Goal: Task Accomplishment & Management: Complete application form

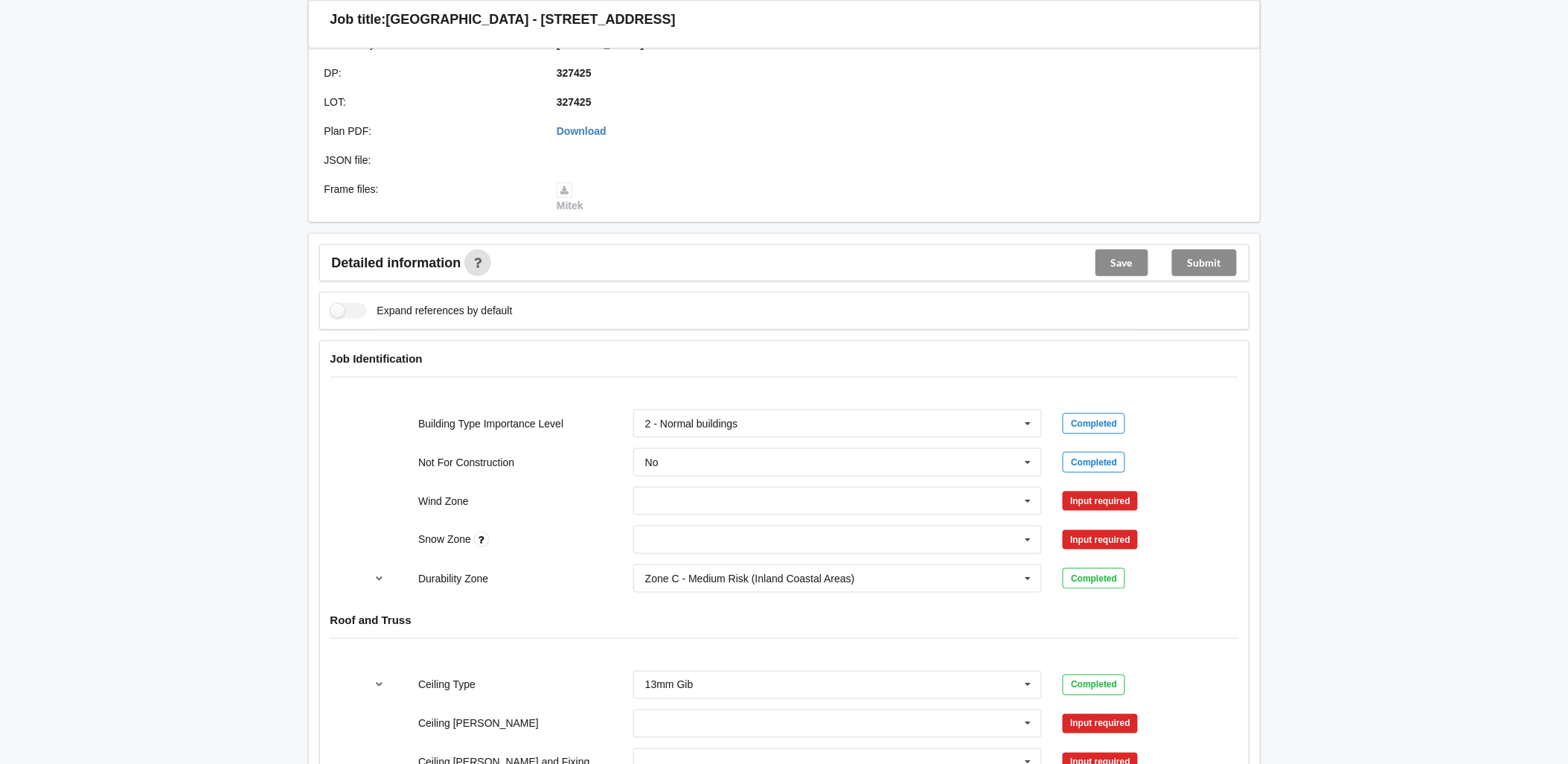
scroll to position [413, 0]
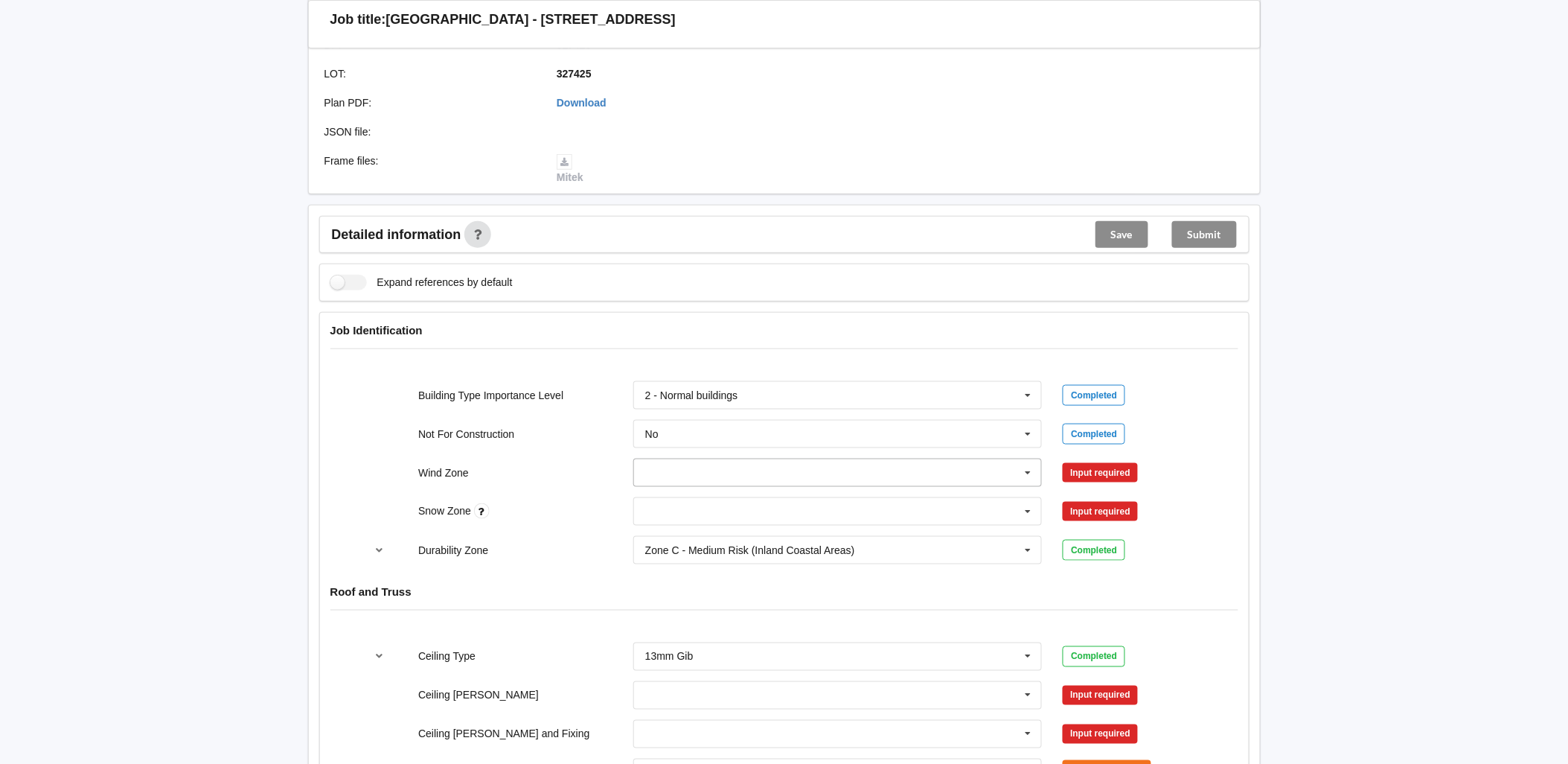
click at [792, 460] on input "text" at bounding box center [839, 472] width 408 height 27
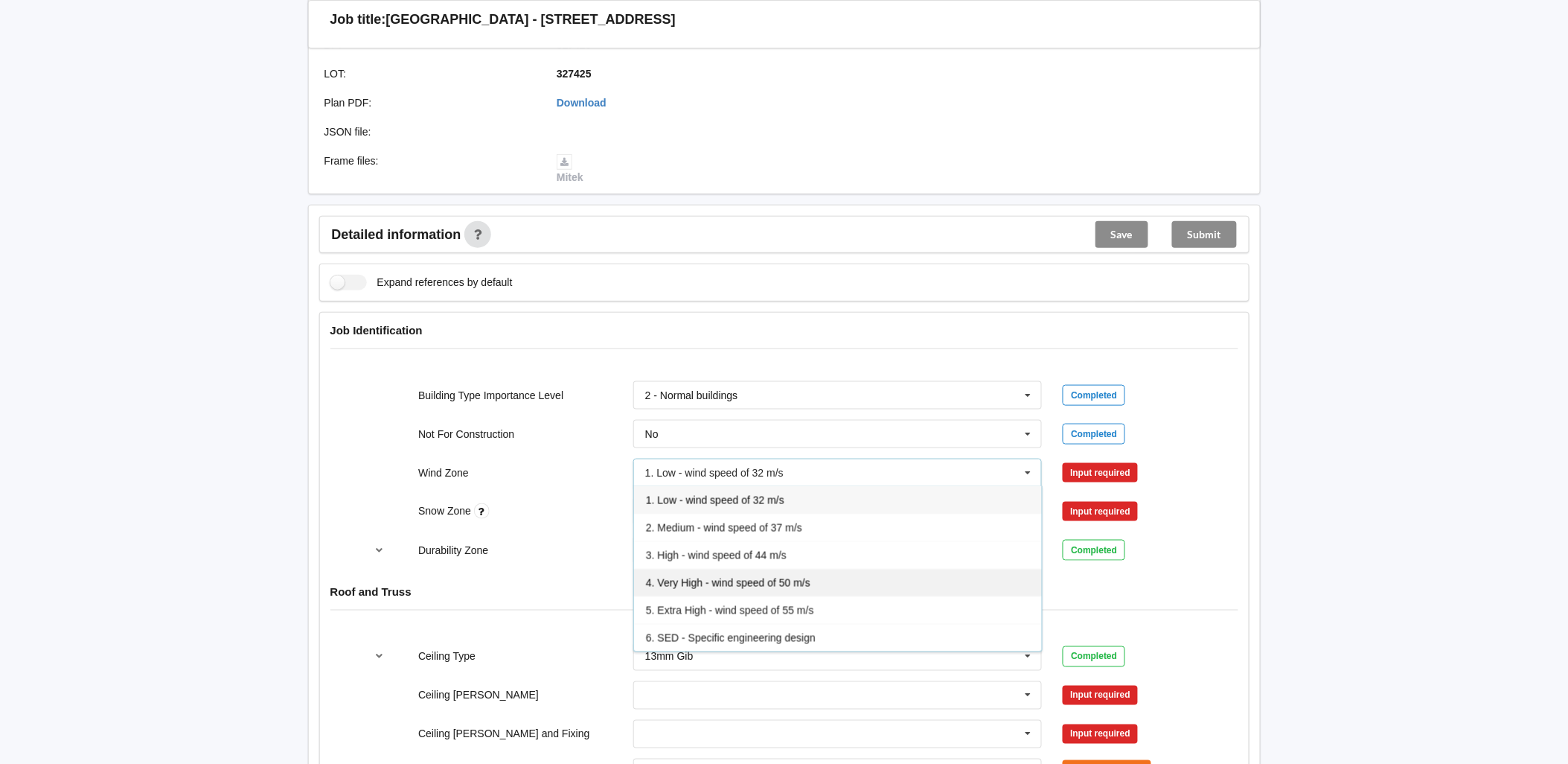
click at [758, 577] on span "4. Very High - wind speed of 50 m/s" at bounding box center [728, 582] width 164 height 12
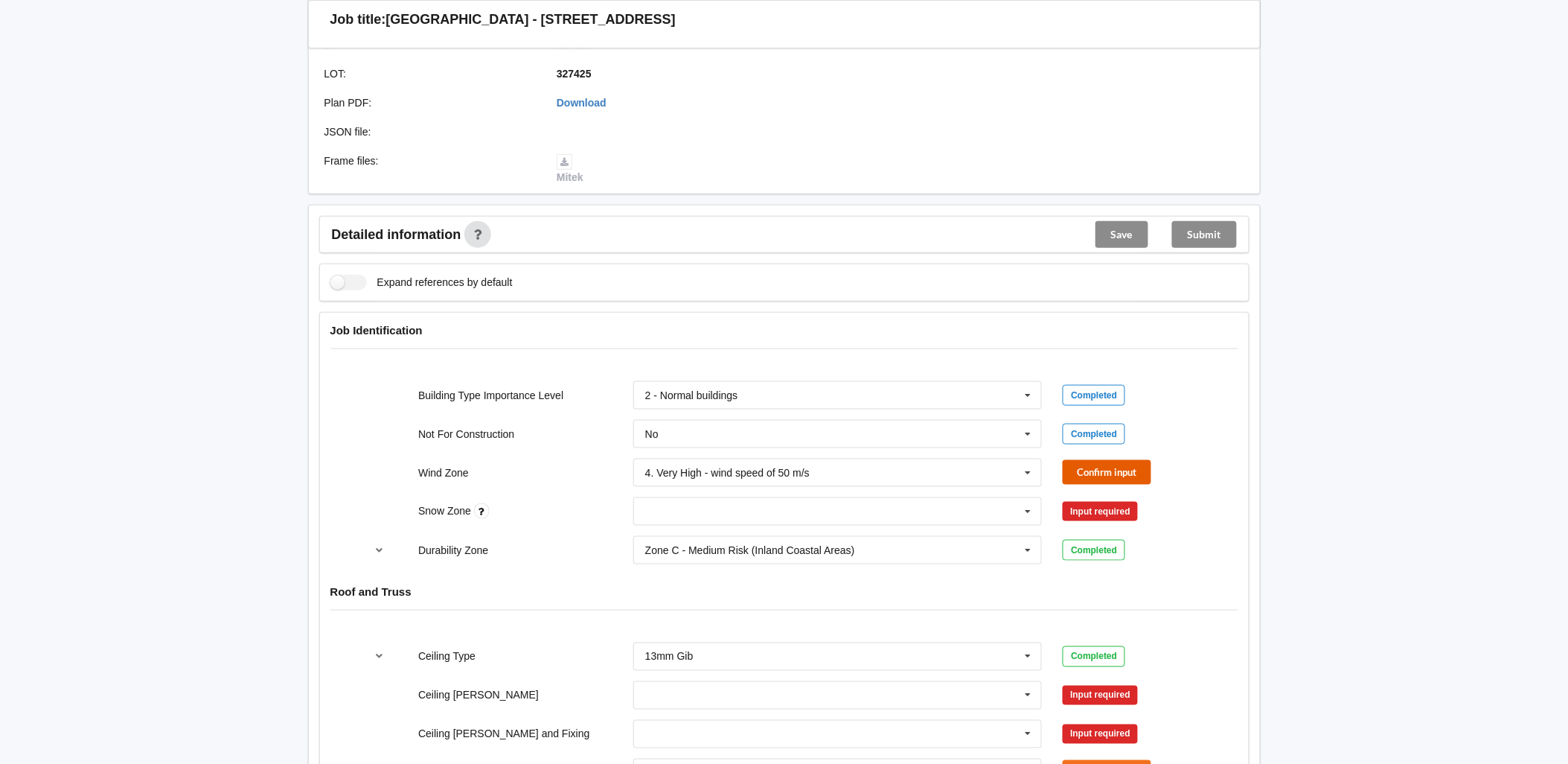
click at [1090, 460] on button "Confirm input" at bounding box center [1107, 472] width 89 height 25
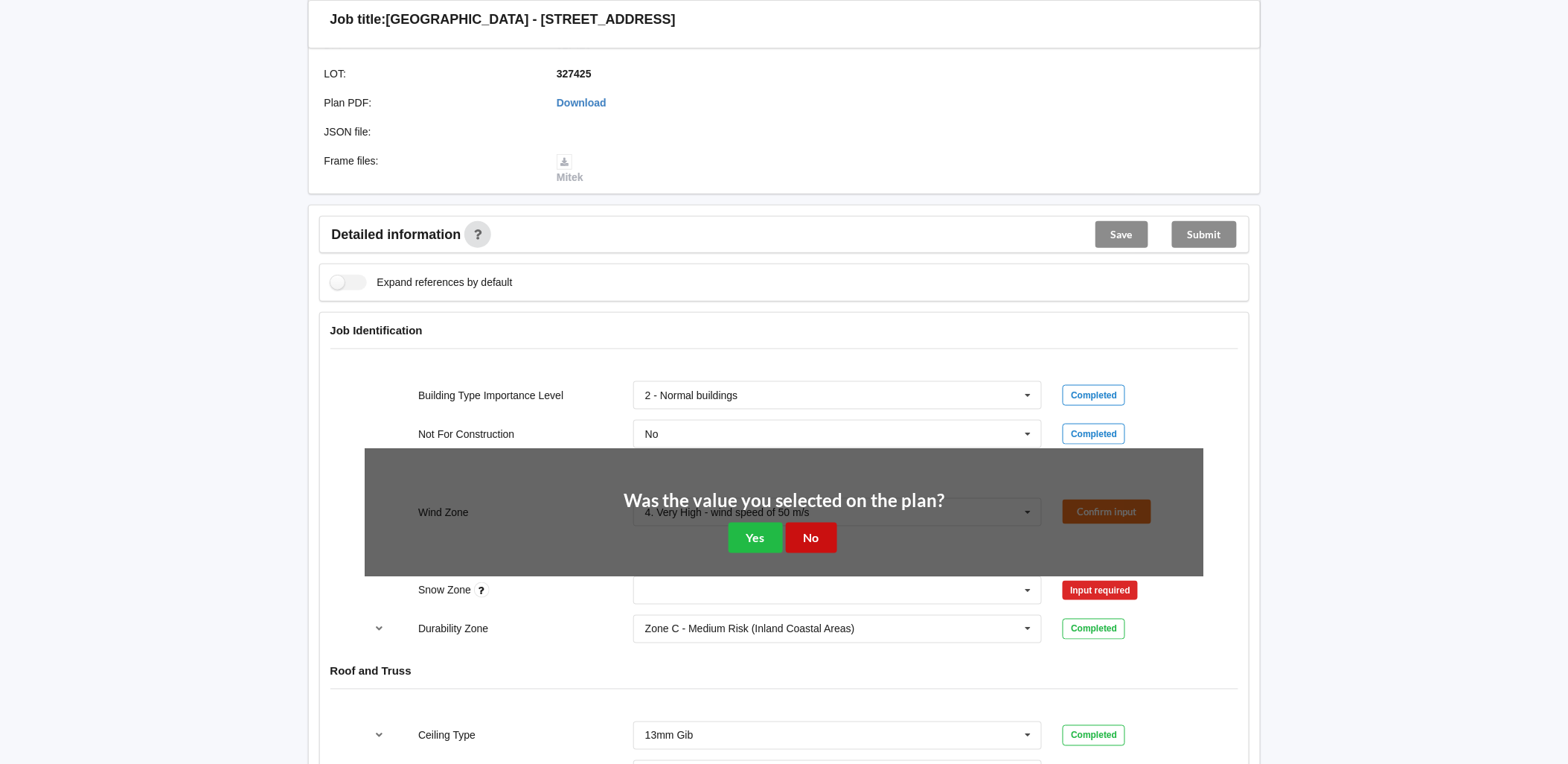
click at [821, 525] on button "No" at bounding box center [811, 537] width 51 height 30
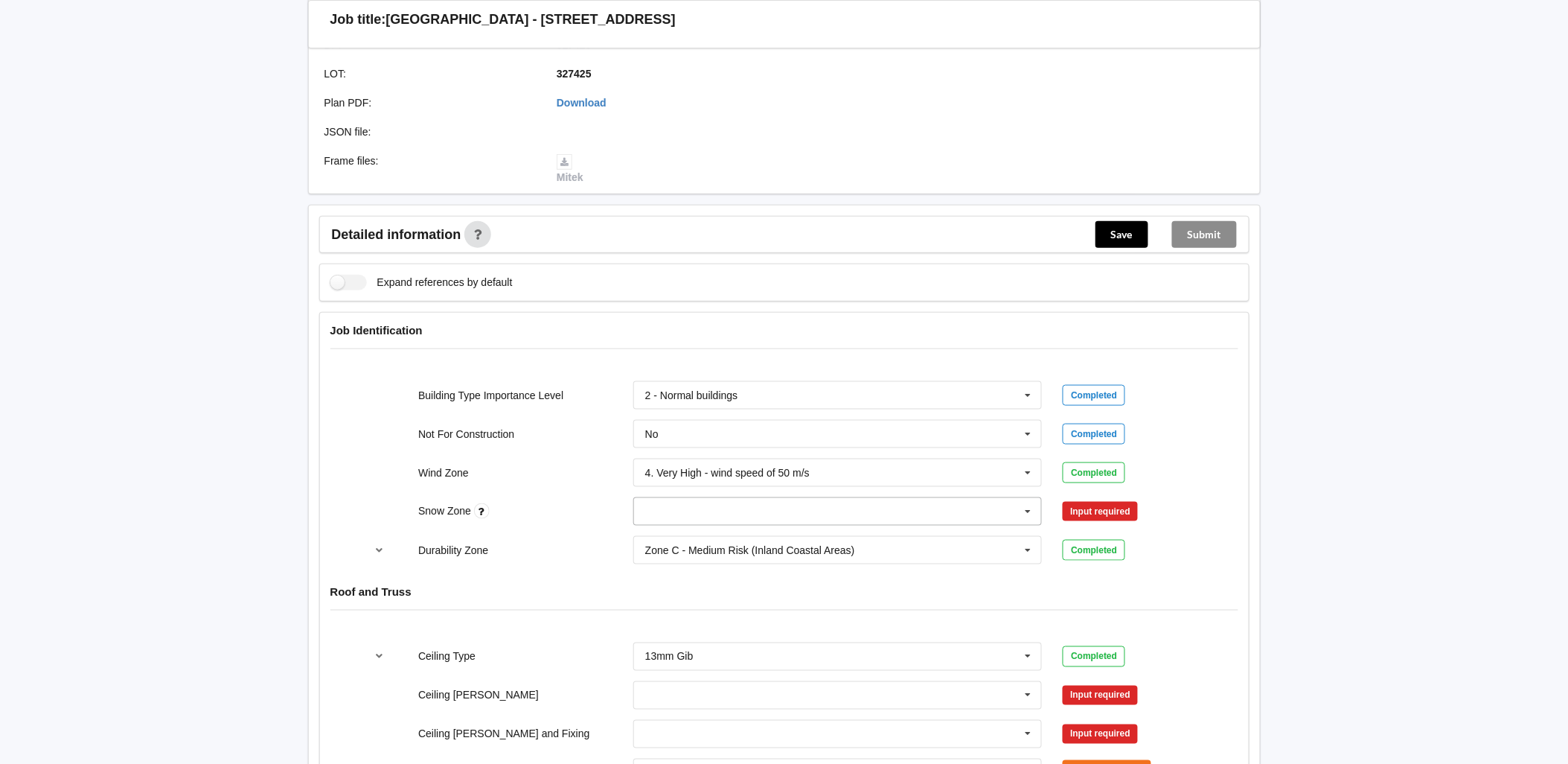
click at [870, 498] on input "text" at bounding box center [839, 511] width 408 height 27
click at [668, 552] on div "N1" at bounding box center [838, 566] width 408 height 27
click at [1100, 500] on button "Confirm input" at bounding box center [1107, 511] width 89 height 25
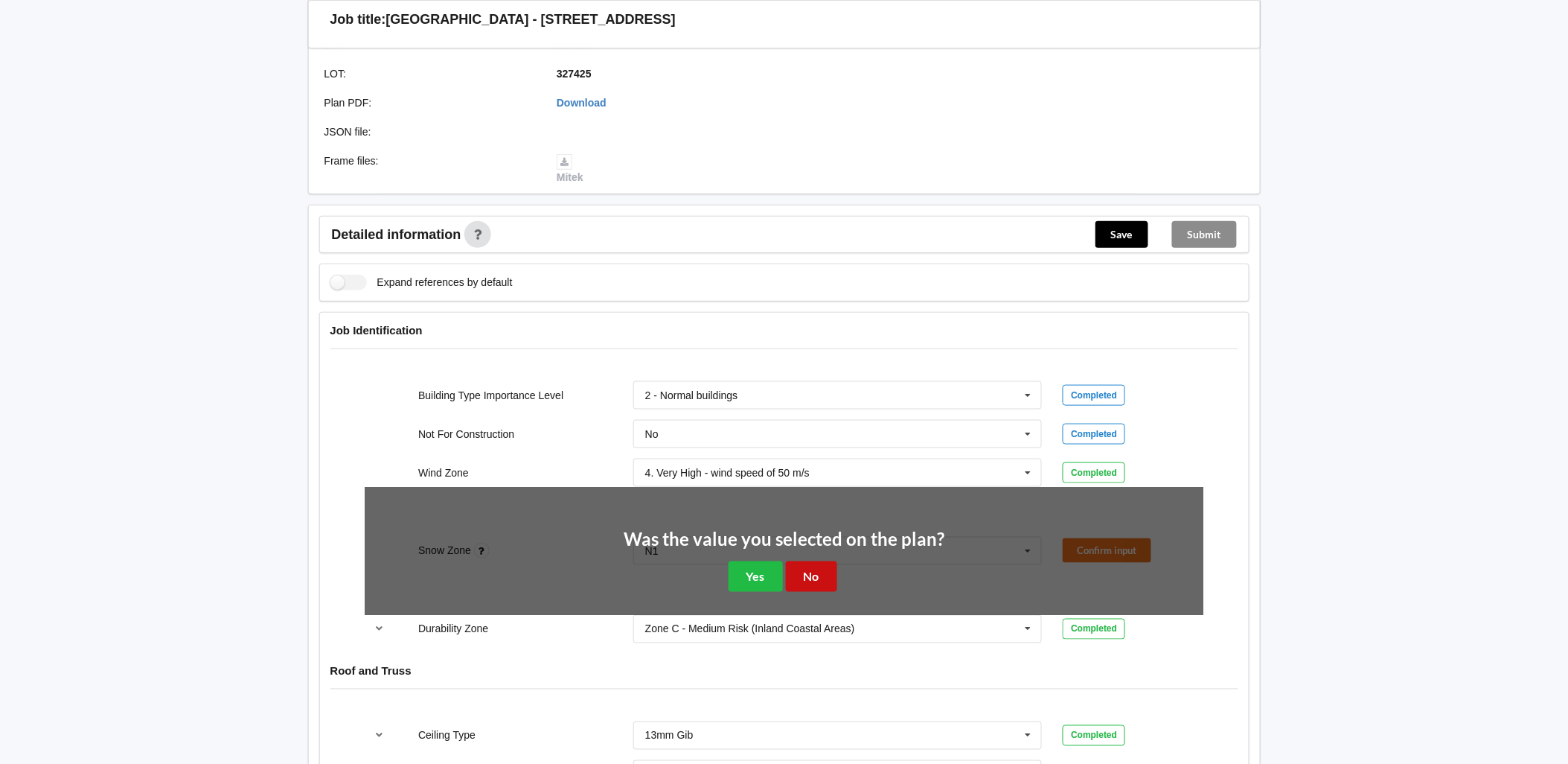
click at [823, 561] on button "No" at bounding box center [811, 576] width 51 height 30
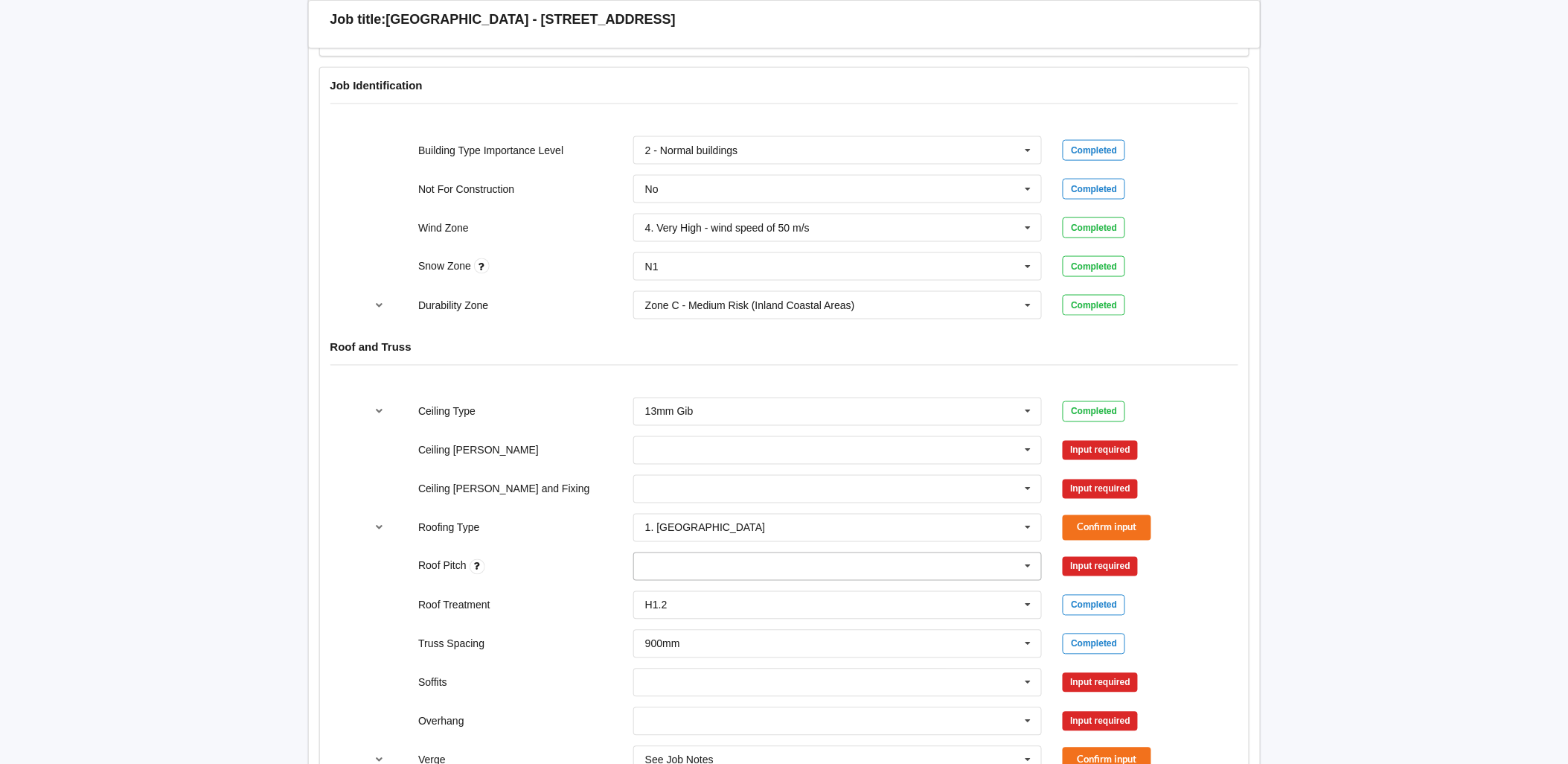
scroll to position [661, 0]
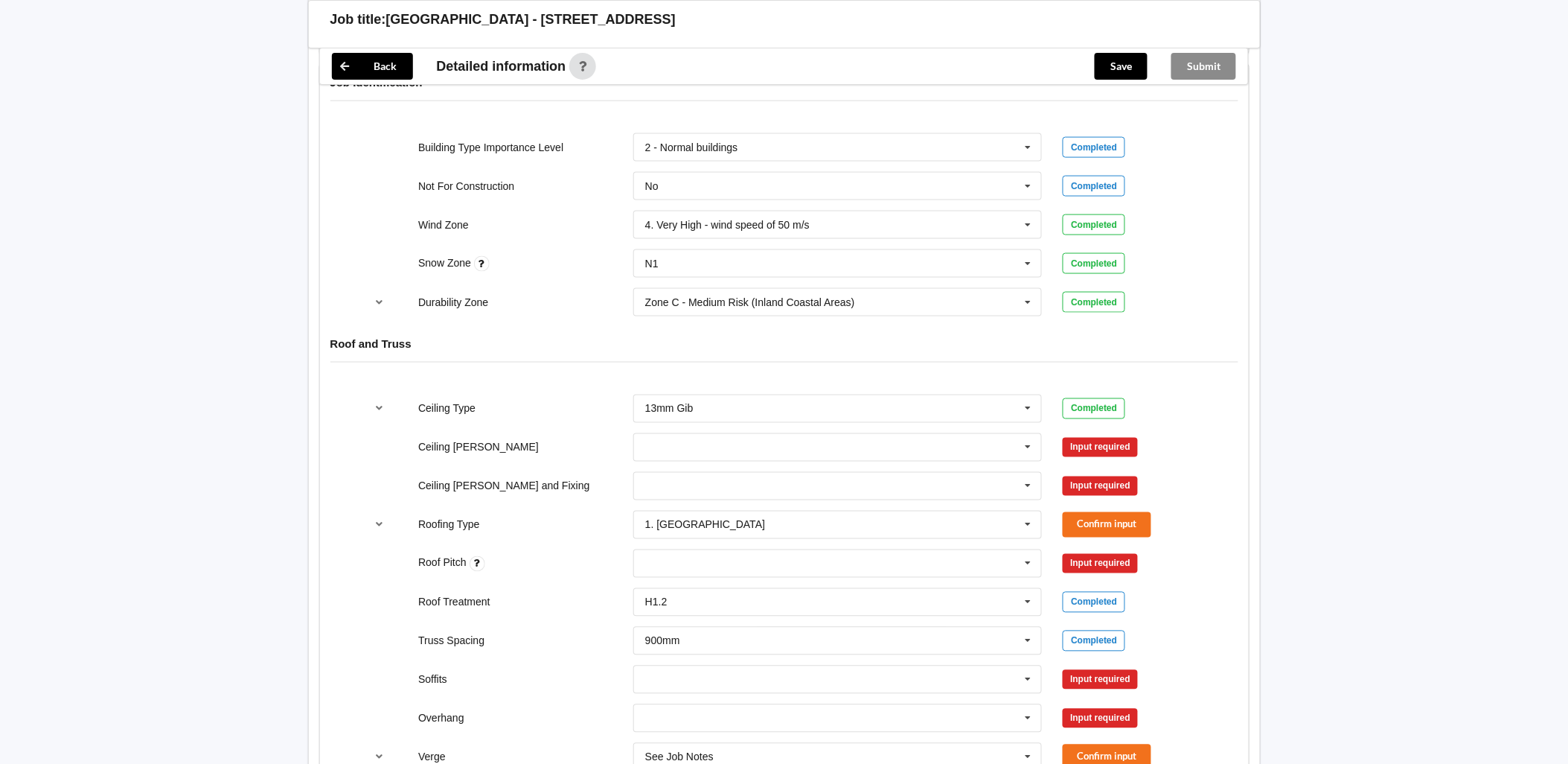
click at [743, 423] on div "400mm 450mm 600mm See Job Notes" at bounding box center [838, 448] width 430 height 49
click at [753, 437] on input "text" at bounding box center [839, 447] width 408 height 27
click at [689, 493] on div "450mm" at bounding box center [838, 502] width 408 height 27
click at [1141, 435] on button "Confirm input" at bounding box center [1107, 447] width 89 height 25
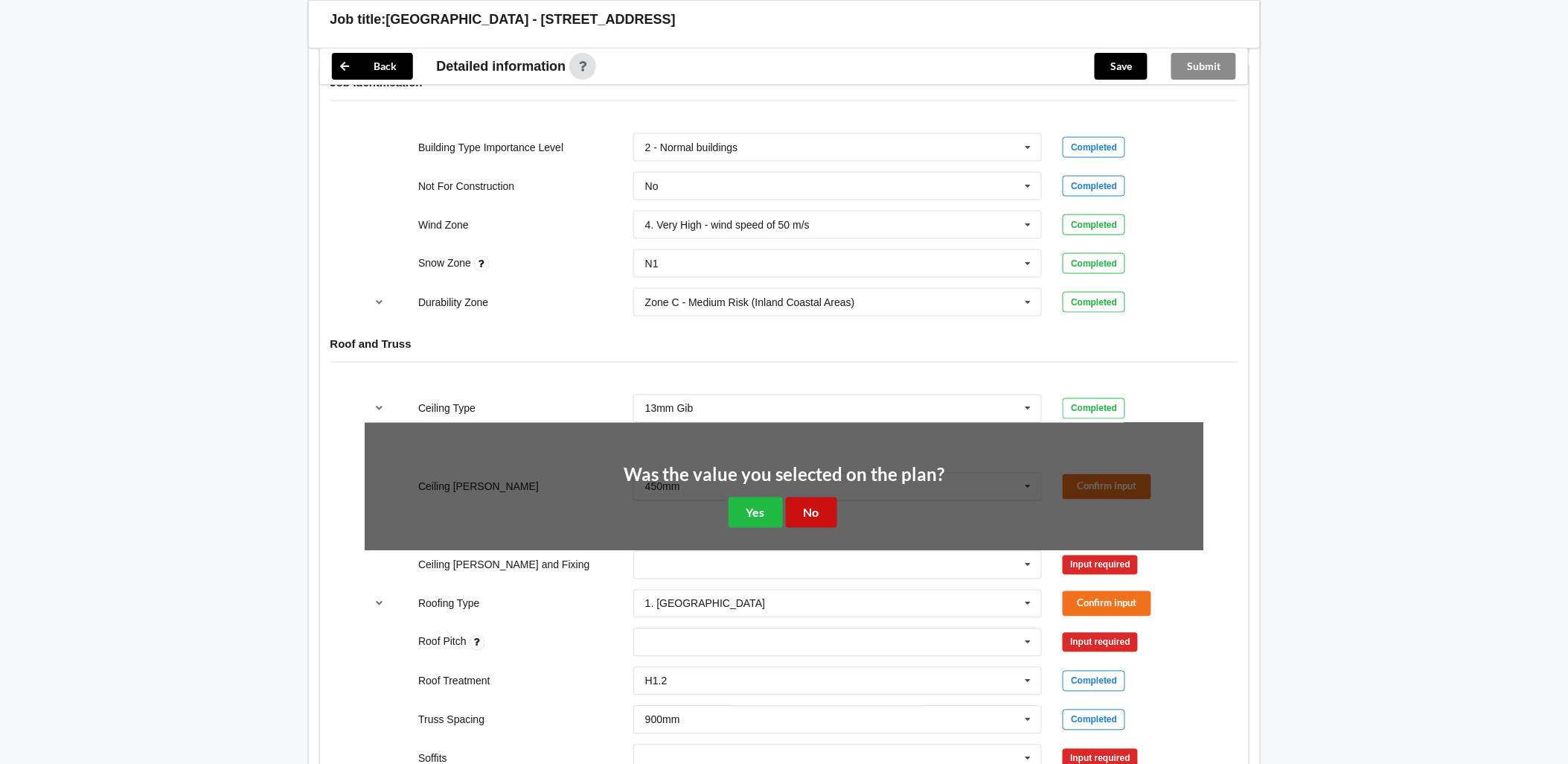
click at [825, 497] on button "No" at bounding box center [811, 512] width 51 height 30
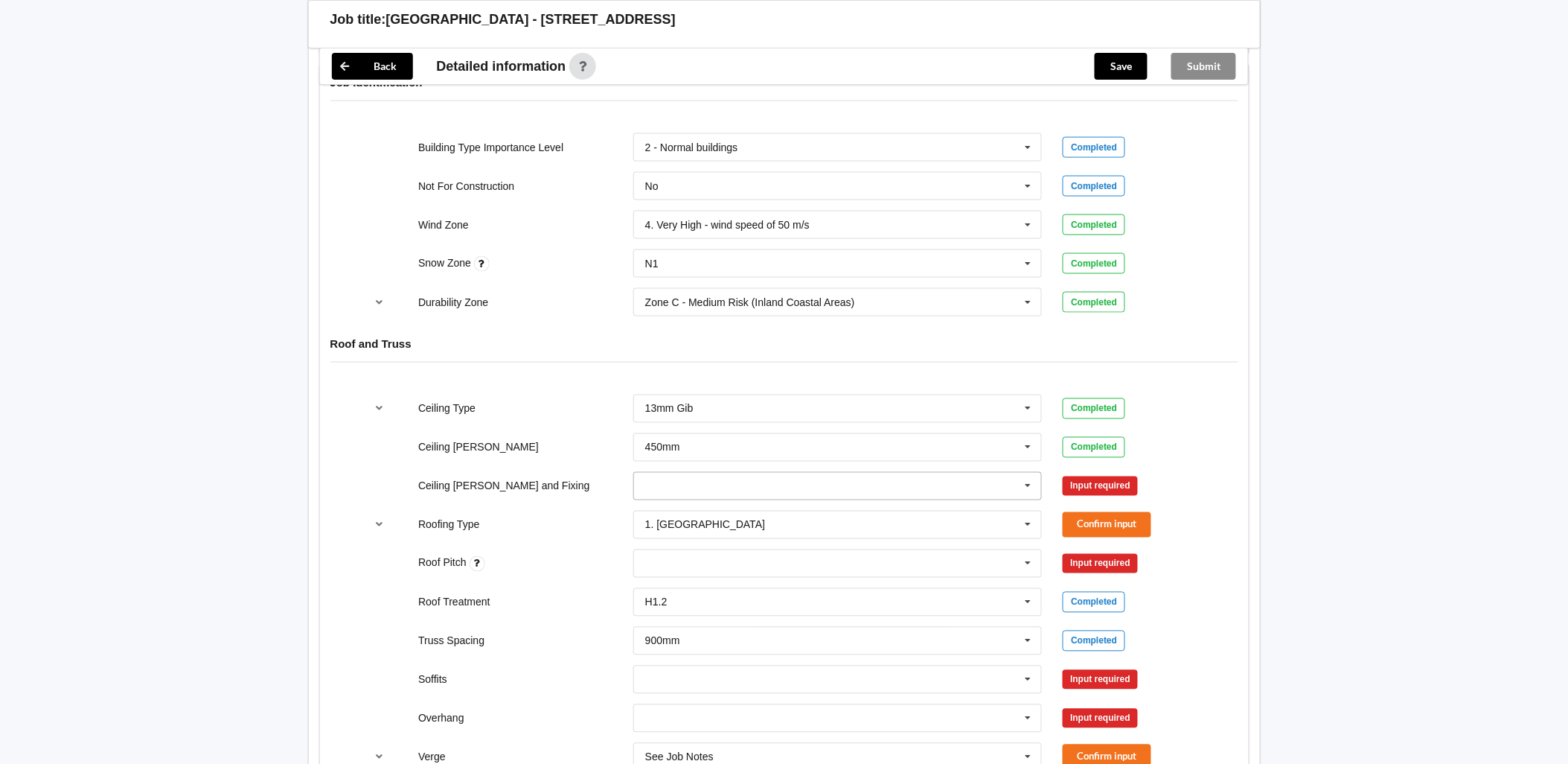
click at [812, 472] on input "text" at bounding box center [839, 485] width 408 height 27
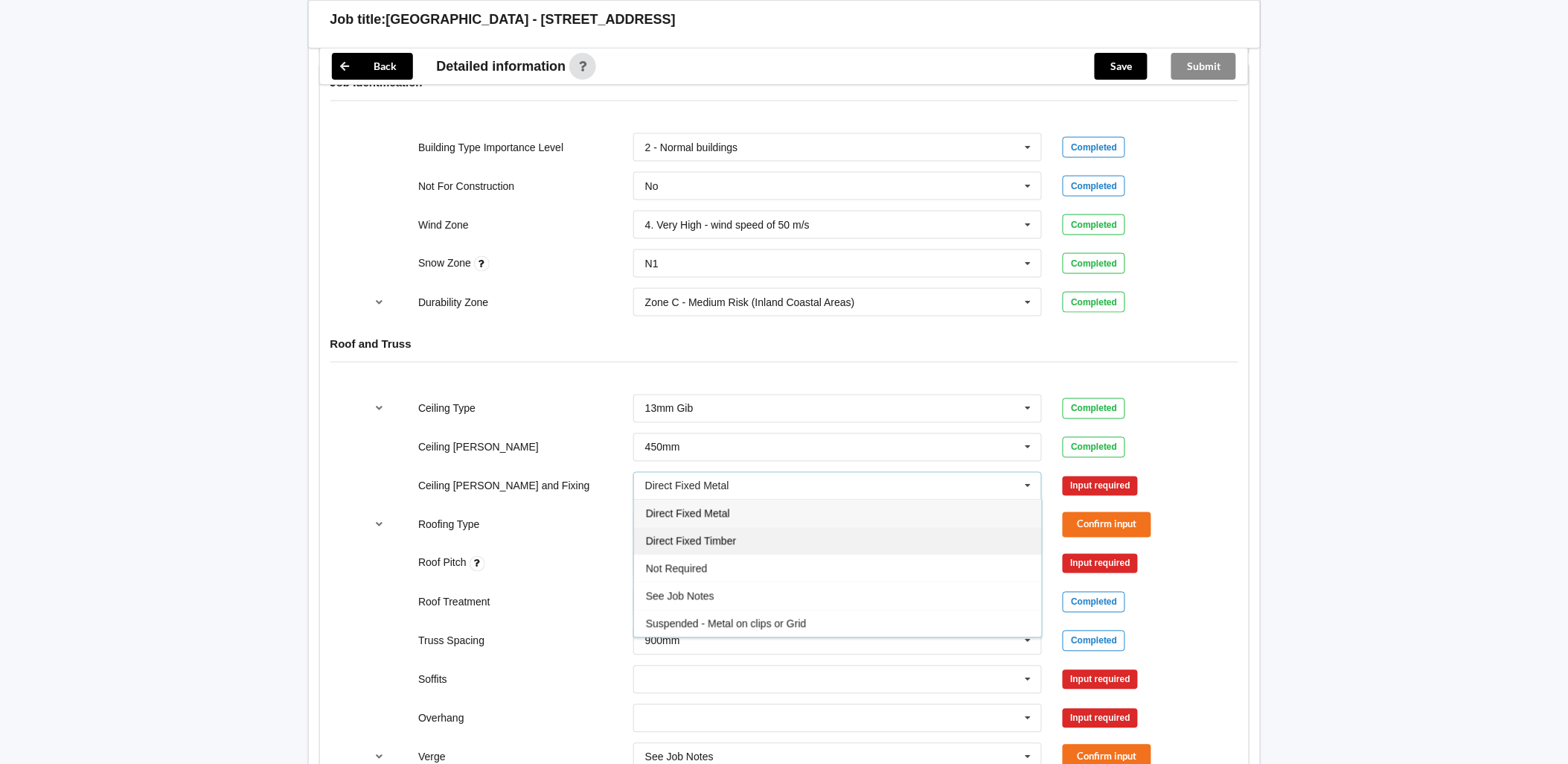
click at [746, 527] on div "Direct Fixed Timber" at bounding box center [838, 541] width 408 height 27
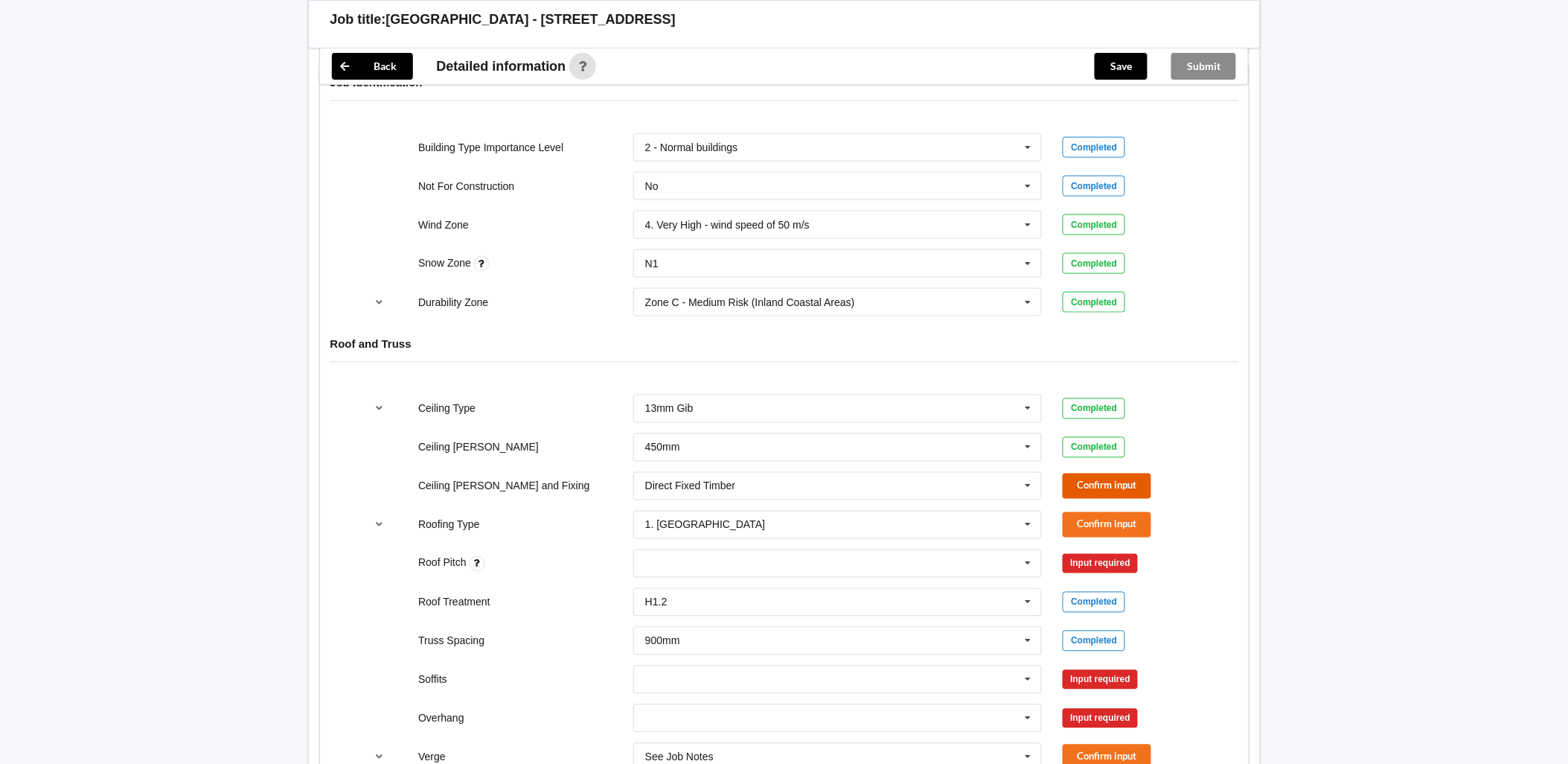
click at [1107, 473] on button "Confirm input" at bounding box center [1107, 485] width 89 height 25
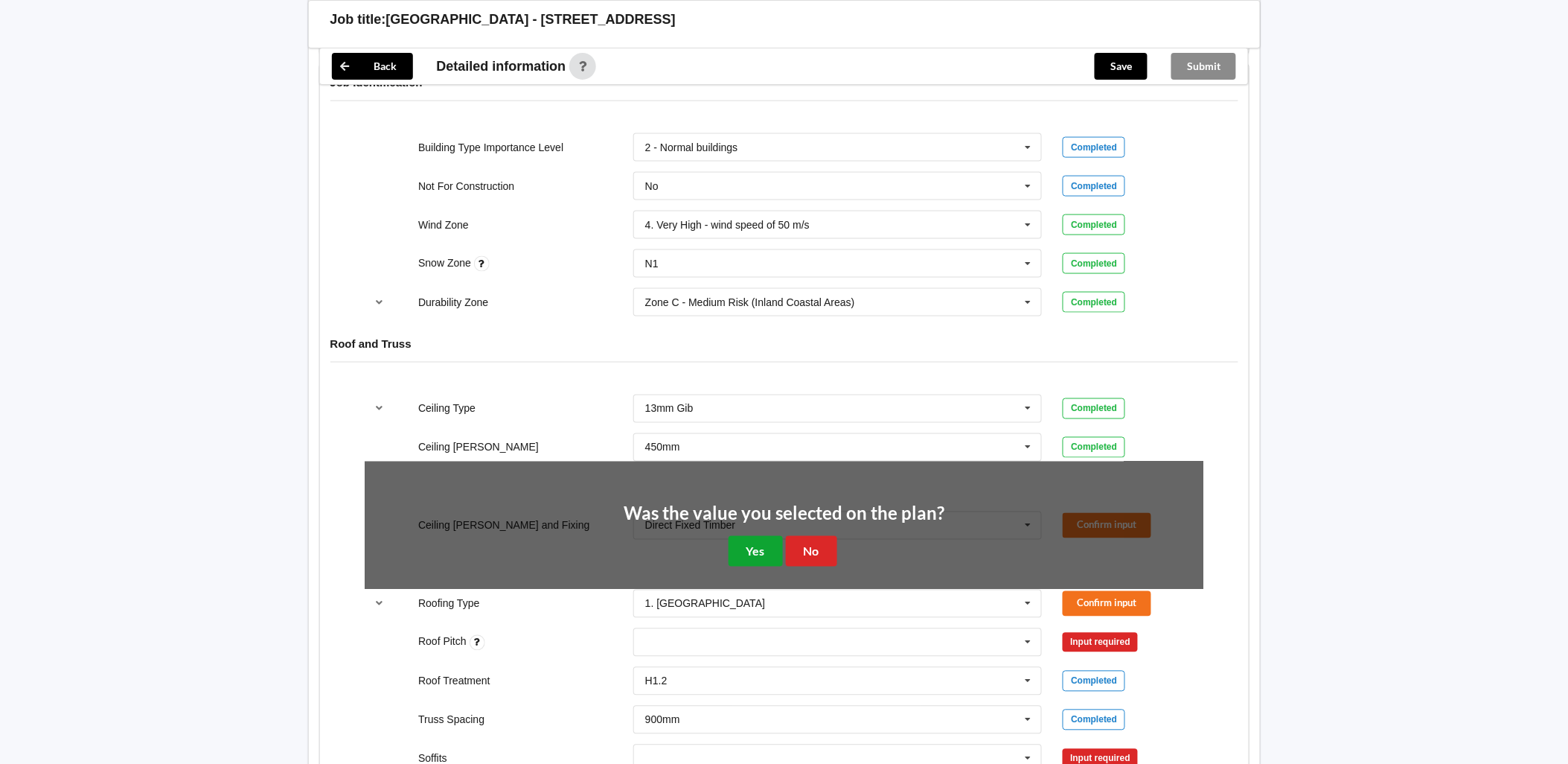
click at [735, 536] on button "Yes" at bounding box center [756, 551] width 54 height 30
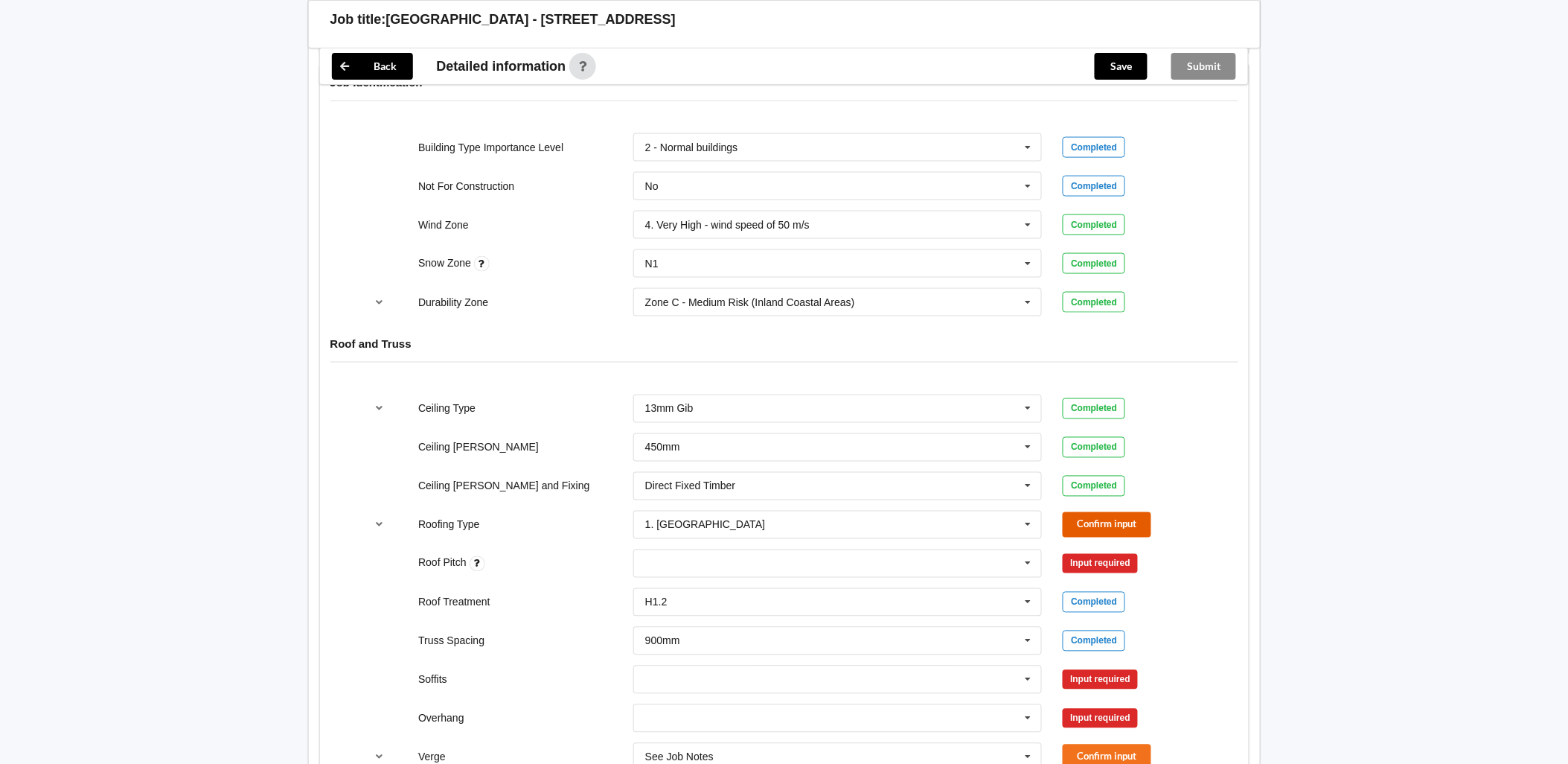
click at [1142, 512] on button "Confirm input" at bounding box center [1107, 524] width 89 height 25
click at [703, 549] on div "None" at bounding box center [838, 563] width 409 height 28
type input "35,30,4"
click at [1115, 554] on div "Input required" at bounding box center [1100, 563] width 75 height 19
click at [925, 558] on div "35,30,4 None" at bounding box center [838, 563] width 409 height 28
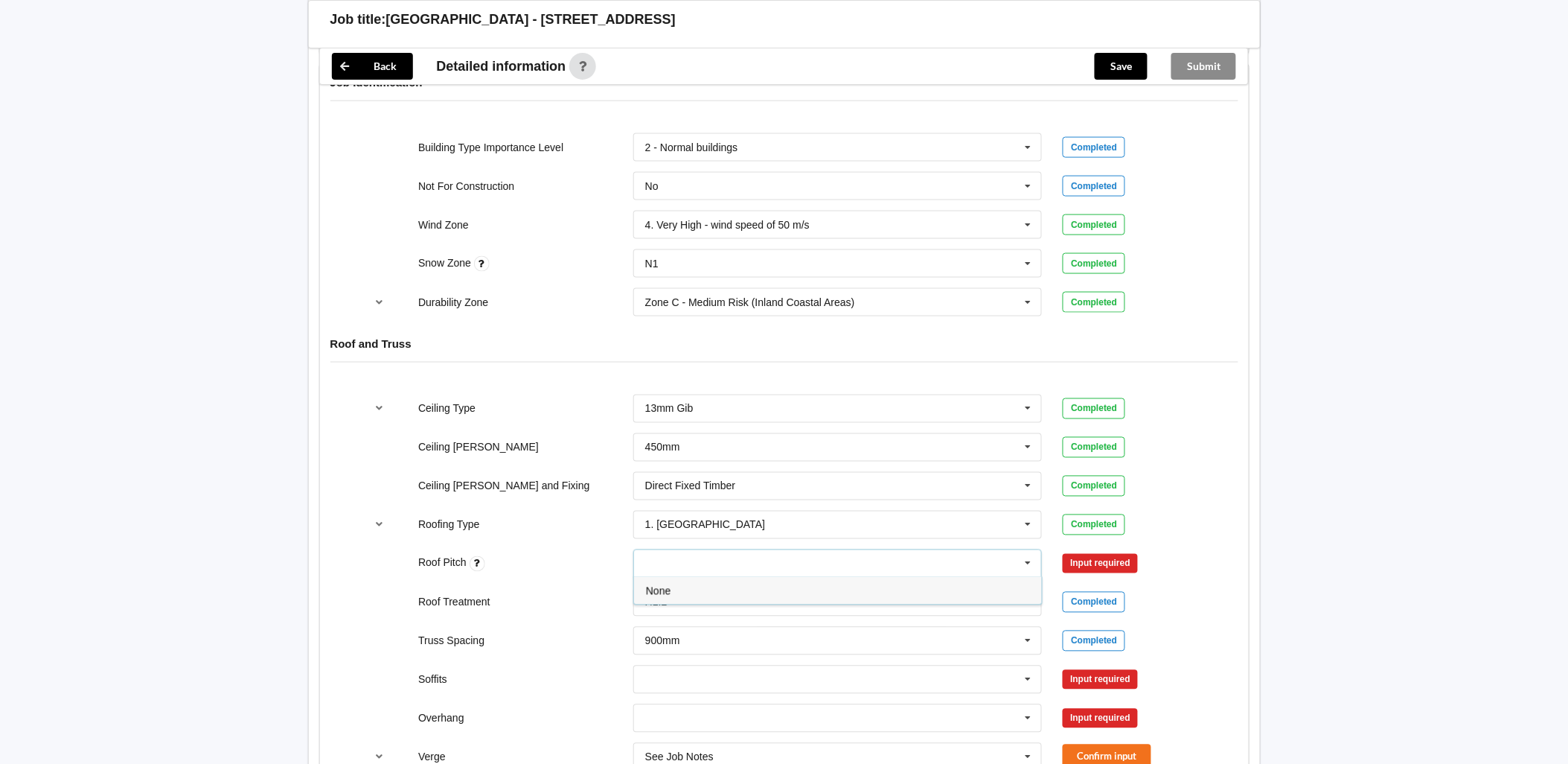
click at [948, 553] on div "35,30,4 None" at bounding box center [838, 563] width 409 height 28
type input "30"
click at [1199, 500] on div "Roofing Type 1. Longrun 1. Longrun 2. Metal Tiles 3. Concrete tiles Clay tiles …" at bounding box center [784, 525] width 860 height 49
click at [727, 549] on div "30 None" at bounding box center [838, 563] width 409 height 28
click at [564, 556] on div "Roof Pitch" at bounding box center [514, 564] width 215 height 16
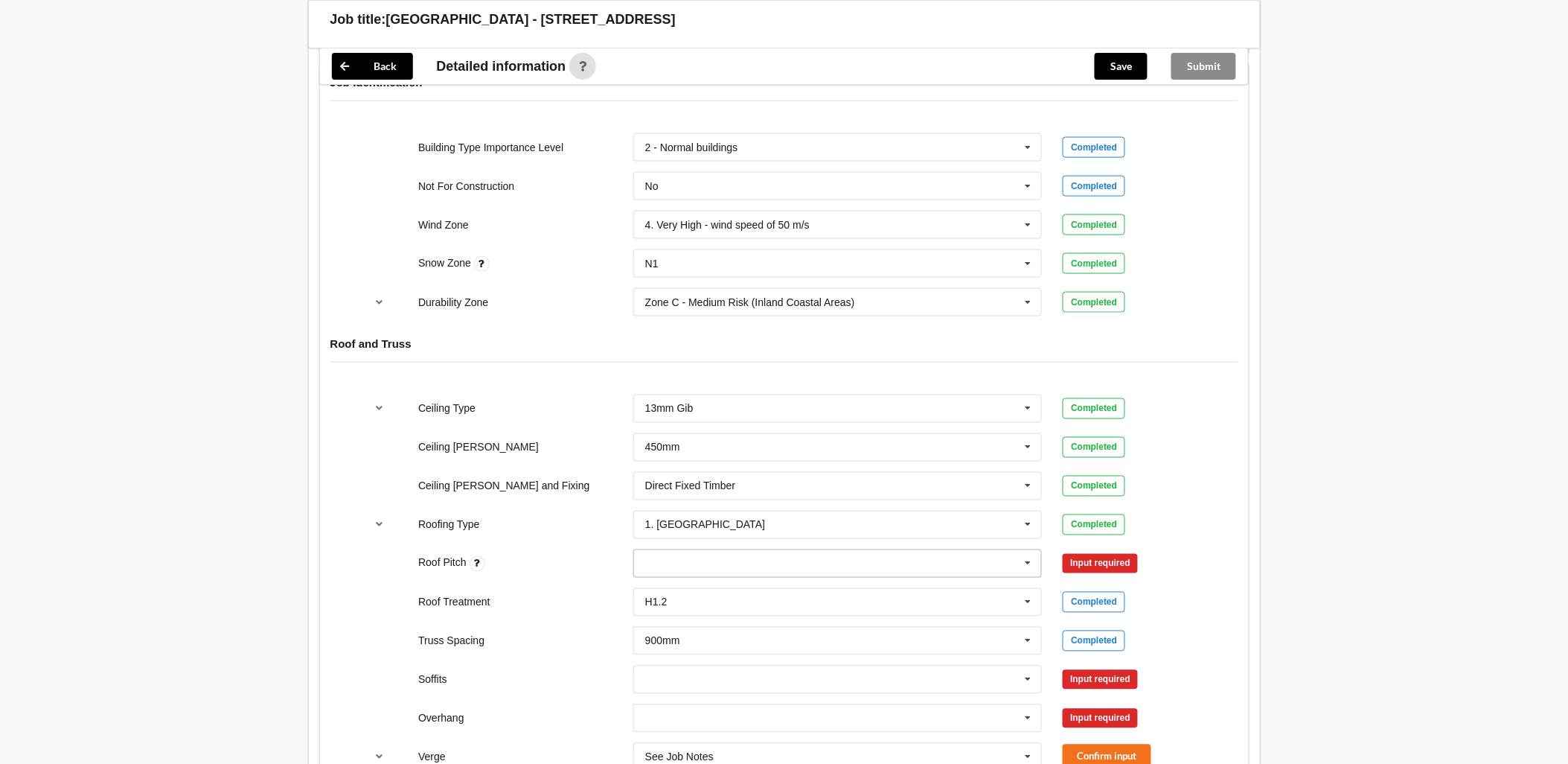
scroll to position [827, 0]
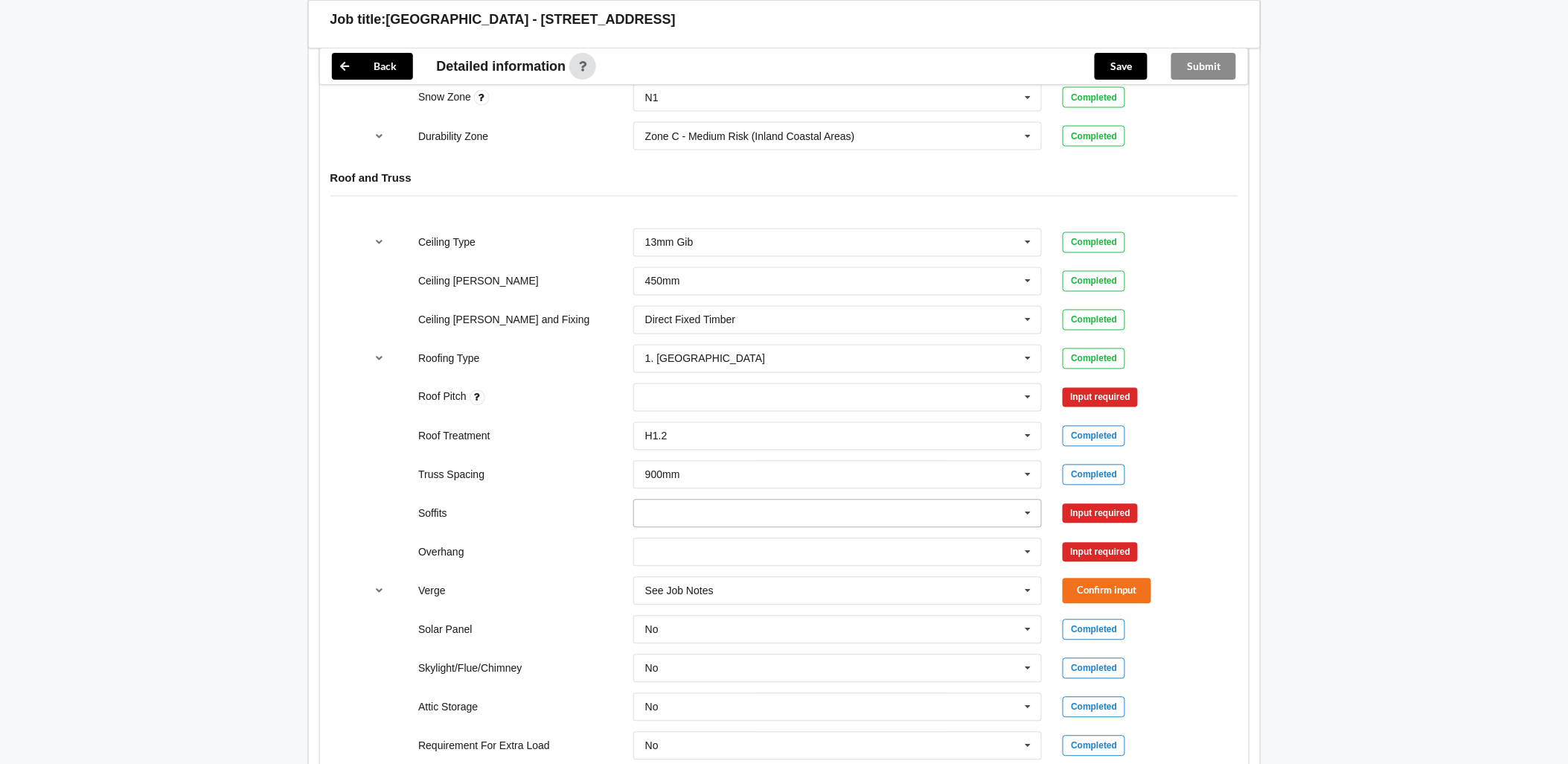
click at [690, 500] on input "text" at bounding box center [839, 513] width 408 height 27
click at [713, 384] on div "30 None" at bounding box center [838, 398] width 409 height 28
click at [1118, 387] on div "Input required" at bounding box center [1100, 397] width 75 height 19
click at [1095, 387] on div "Input required" at bounding box center [1100, 397] width 75 height 19
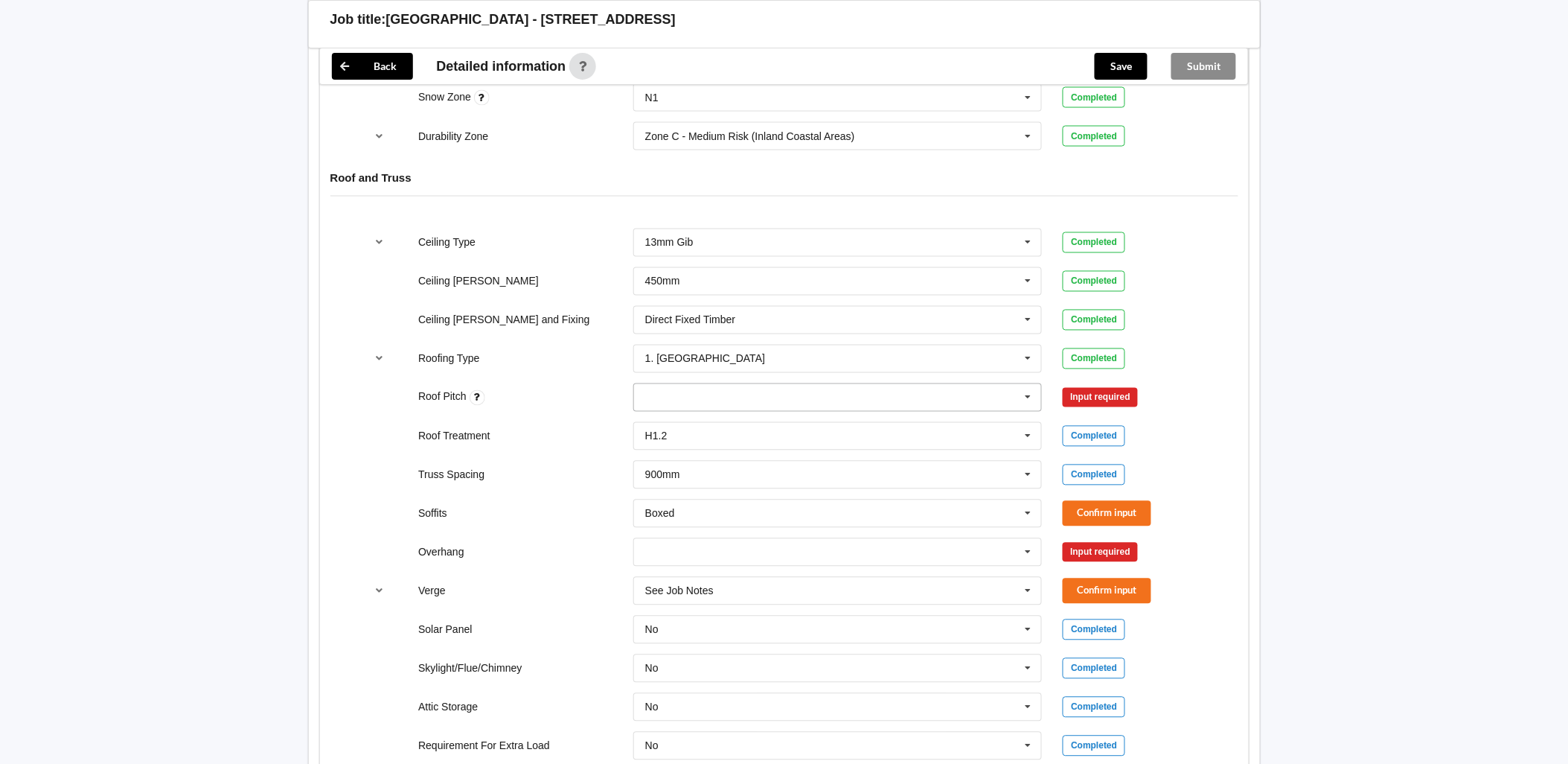
drag, startPoint x: 1095, startPoint y: 384, endPoint x: 968, endPoint y: 386, distance: 127.0
click at [968, 386] on div "30 None" at bounding box center [838, 398] width 409 height 28
click at [899, 417] on div "None" at bounding box center [838, 425] width 408 height 27
click at [683, 392] on icon at bounding box center [681, 397] width 7 height 10
click at [683, 384] on div "30 None" at bounding box center [838, 398] width 409 height 28
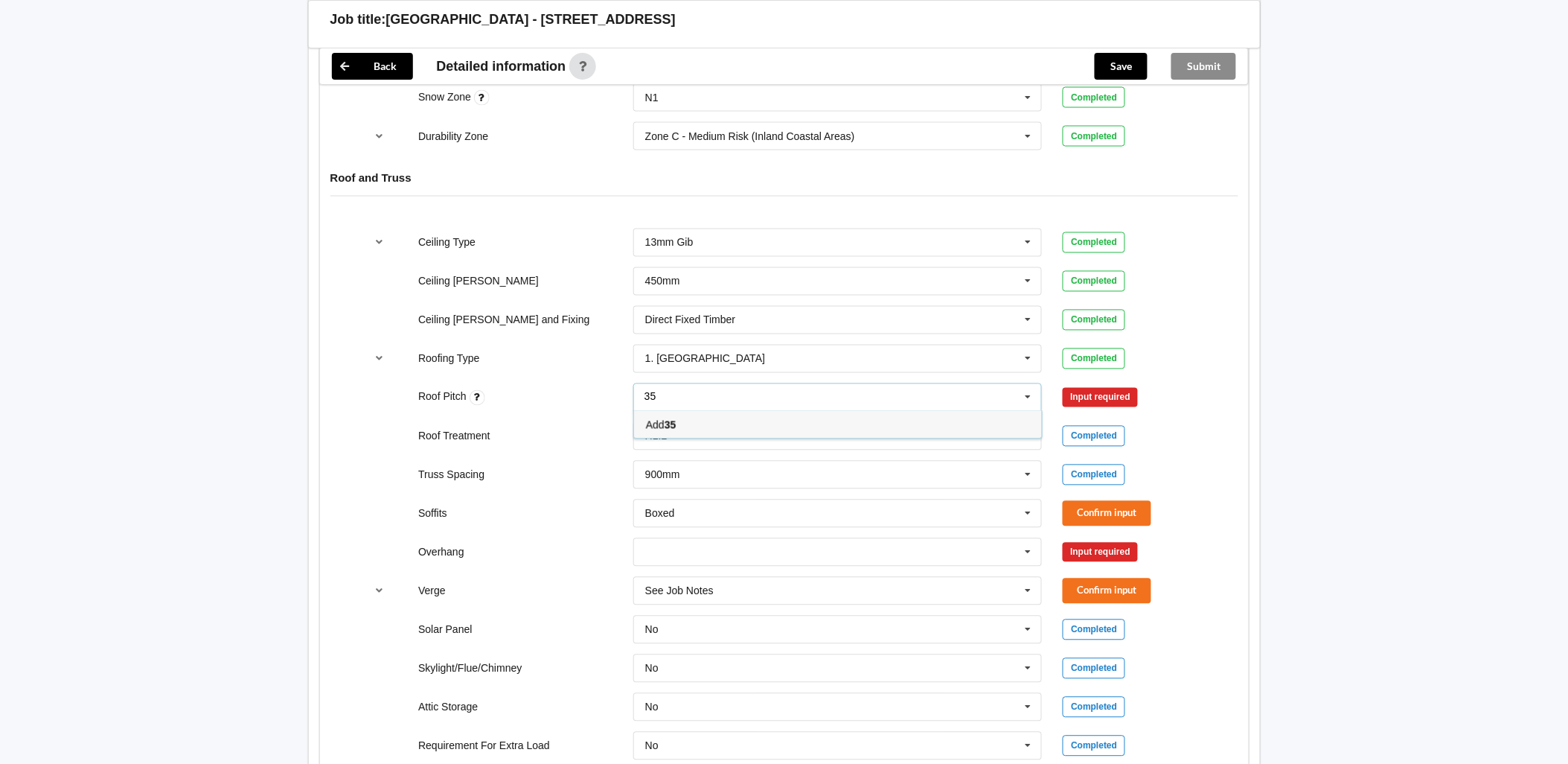
type input "35"
click at [691, 411] on div "Add 35" at bounding box center [838, 425] width 408 height 27
type input "30"
click at [686, 411] on div "Add 30" at bounding box center [838, 425] width 408 height 27
type input "4"
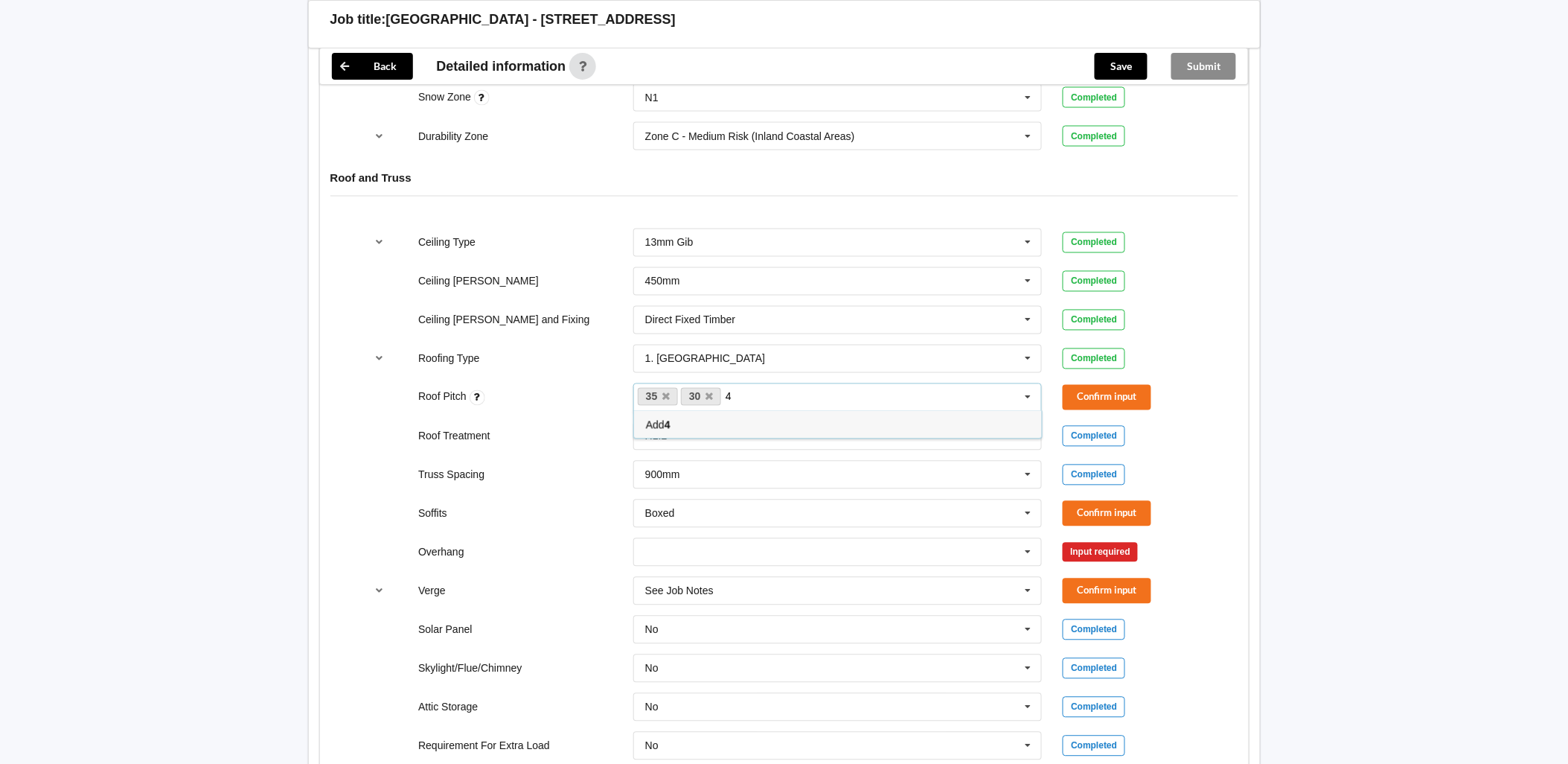
click at [684, 411] on div "Add 4" at bounding box center [838, 425] width 408 height 27
click at [1107, 385] on button "Confirm input" at bounding box center [1107, 397] width 89 height 25
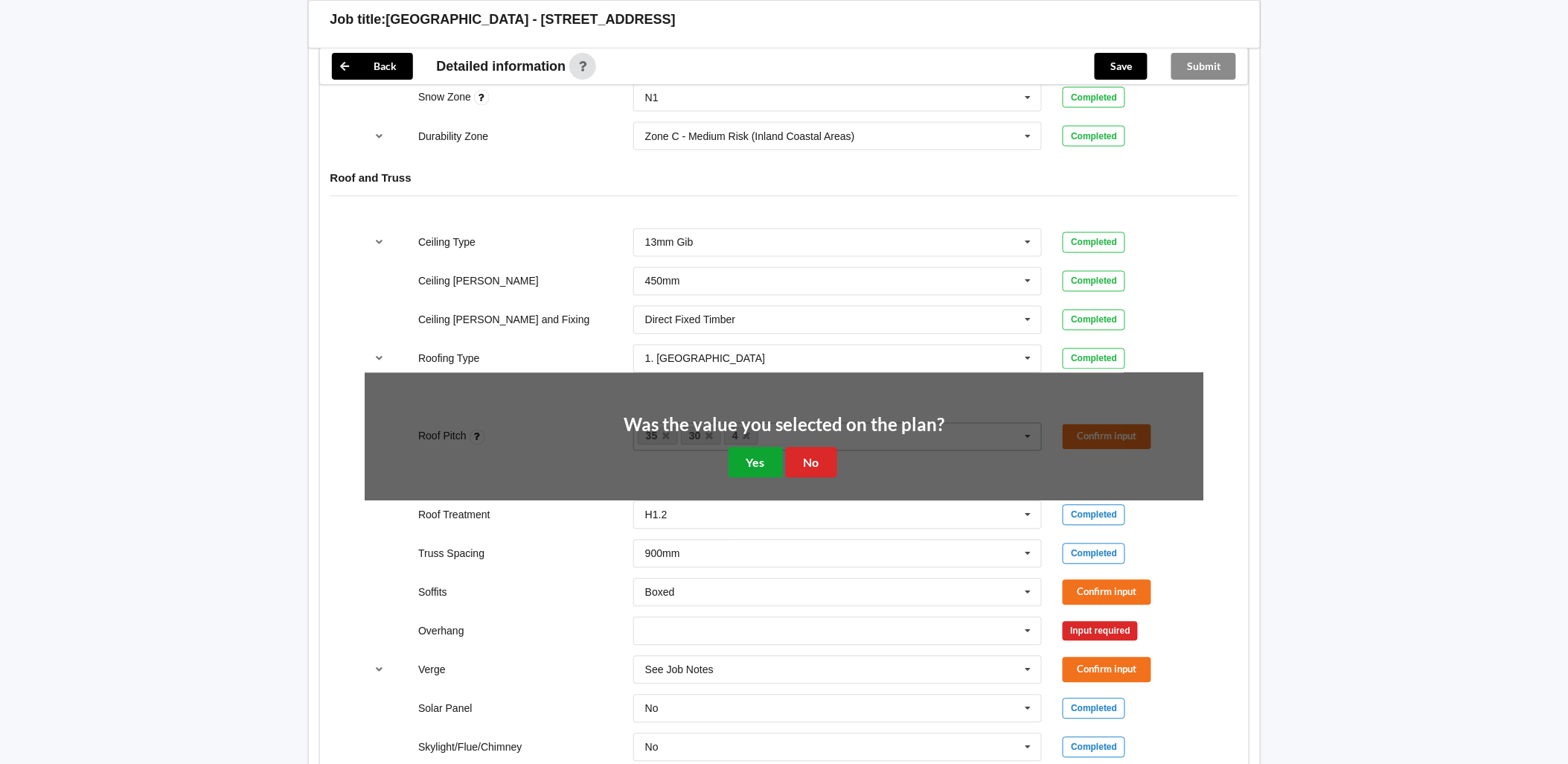
click at [777, 448] on button "Yes" at bounding box center [756, 462] width 54 height 30
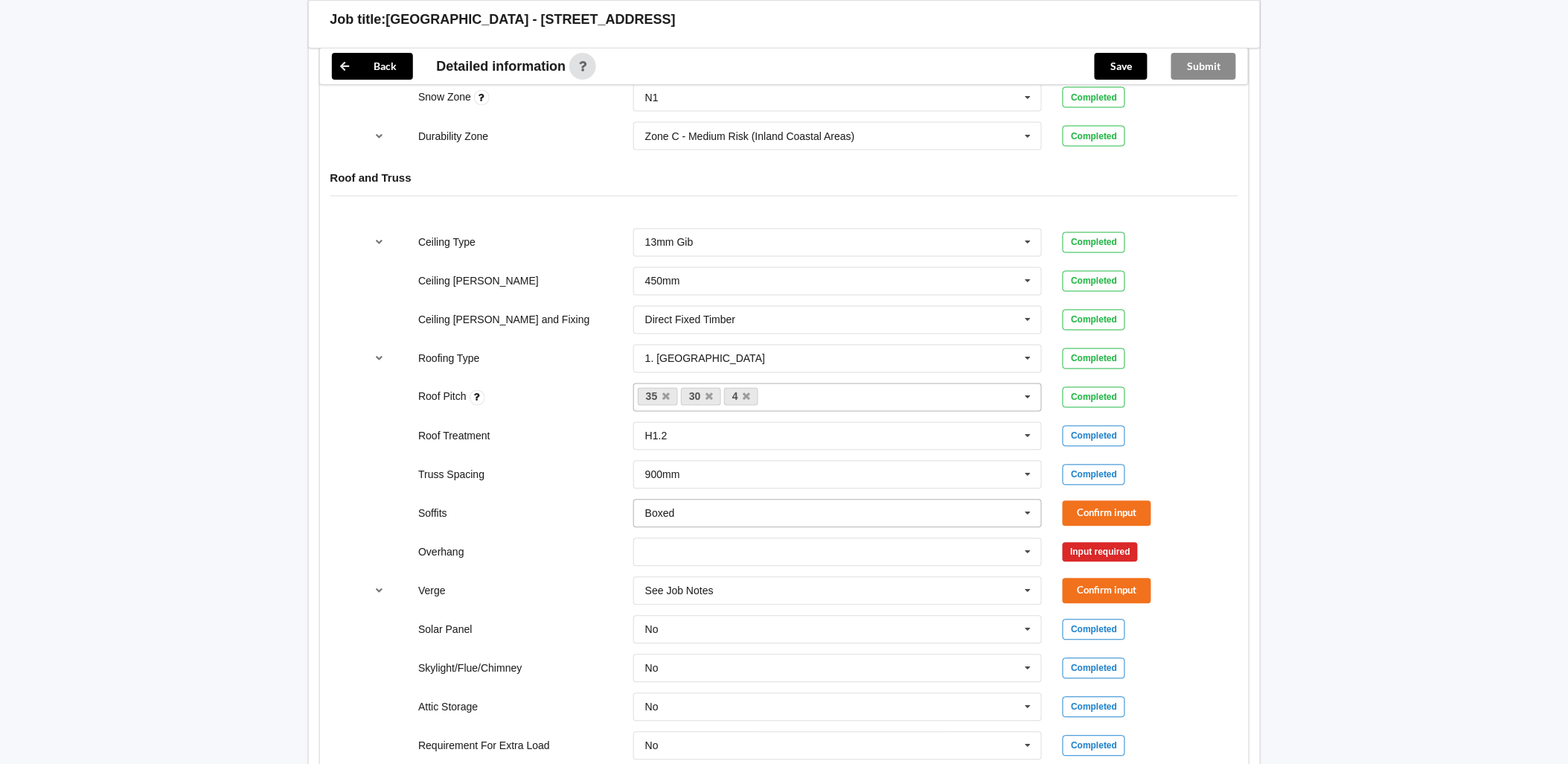
click at [948, 500] on input "text" at bounding box center [839, 513] width 408 height 27
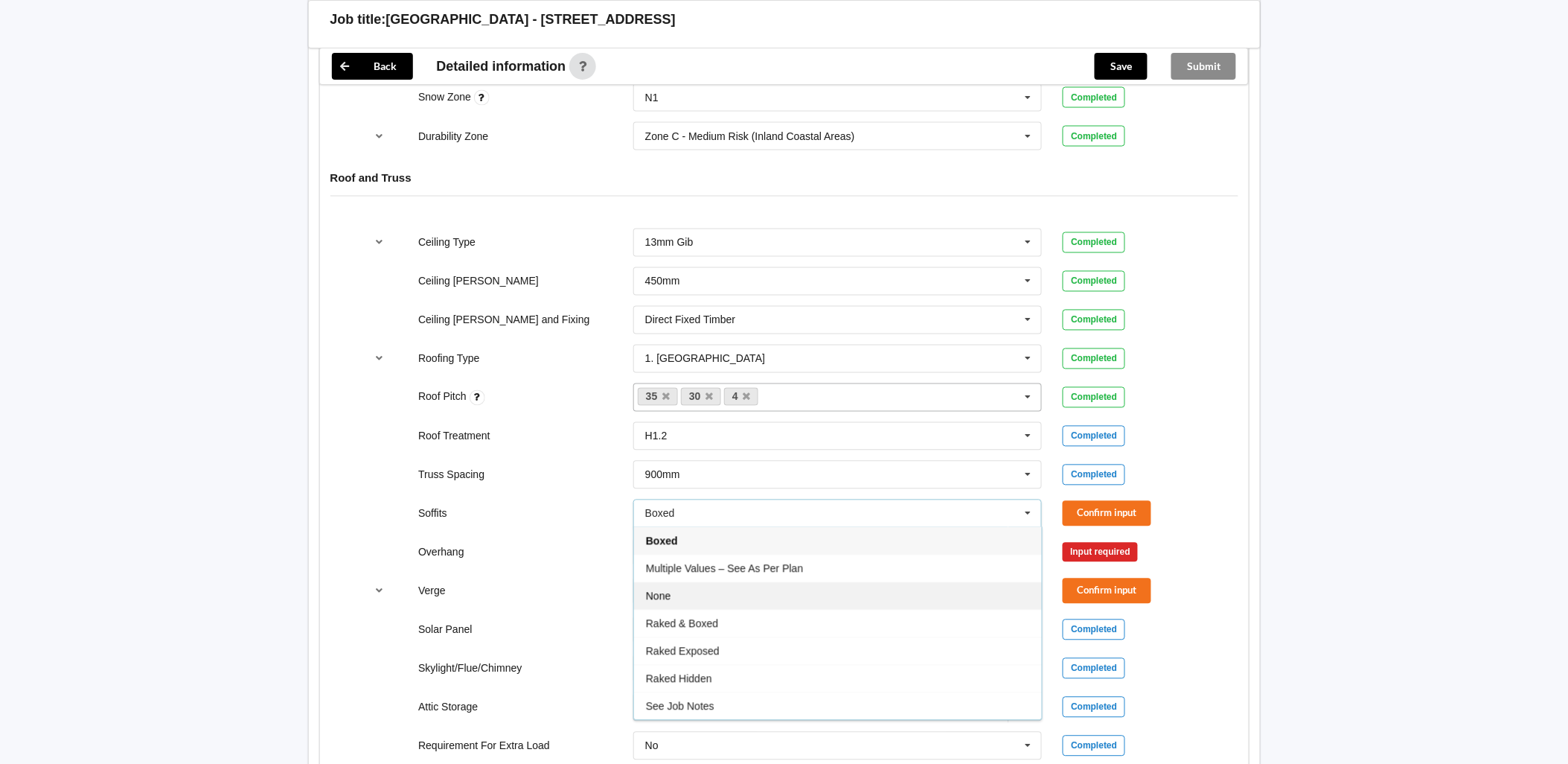
click at [695, 582] on div "None" at bounding box center [838, 596] width 408 height 27
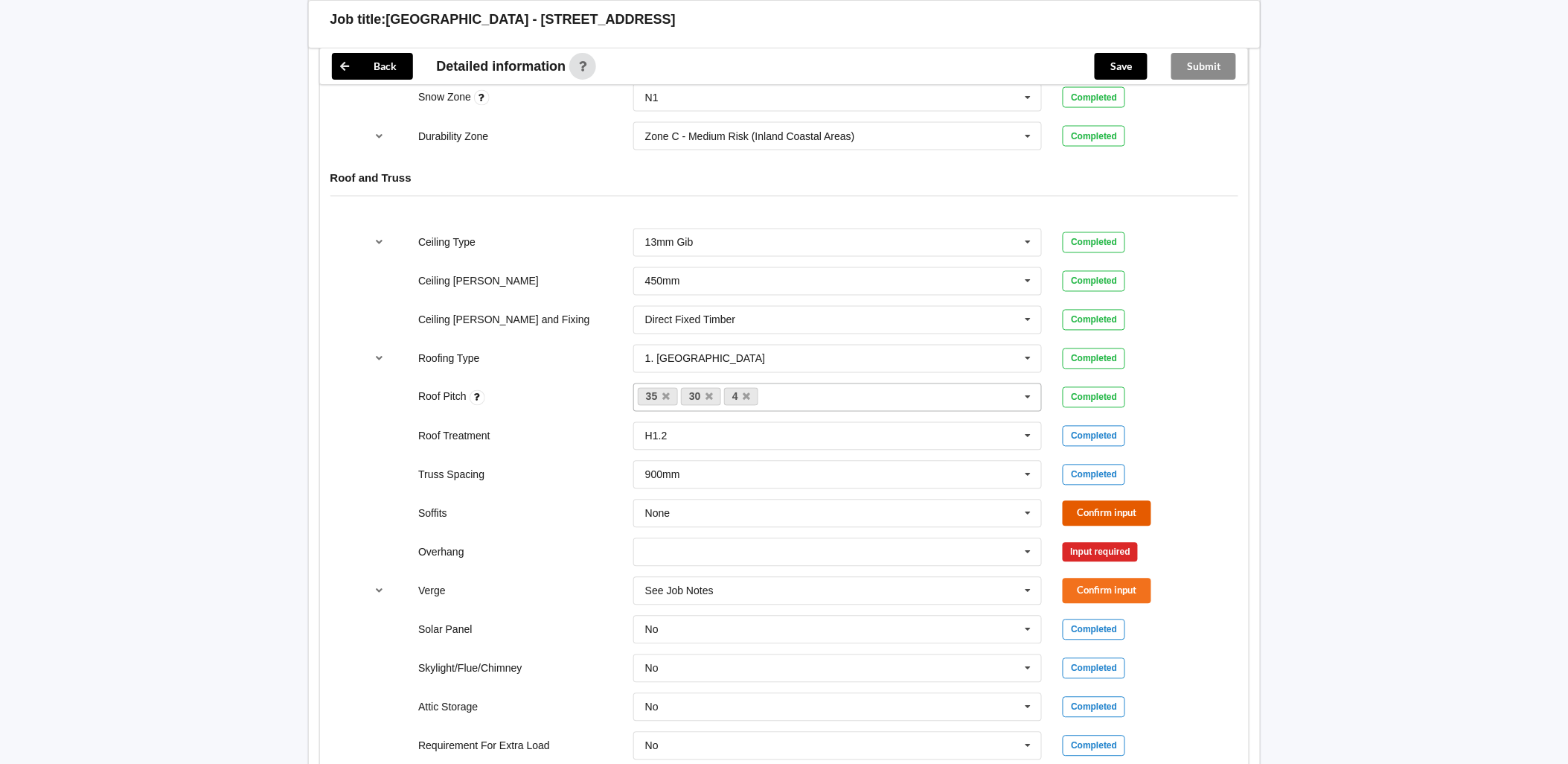
click at [1147, 501] on button "Confirm input" at bounding box center [1107, 513] width 89 height 25
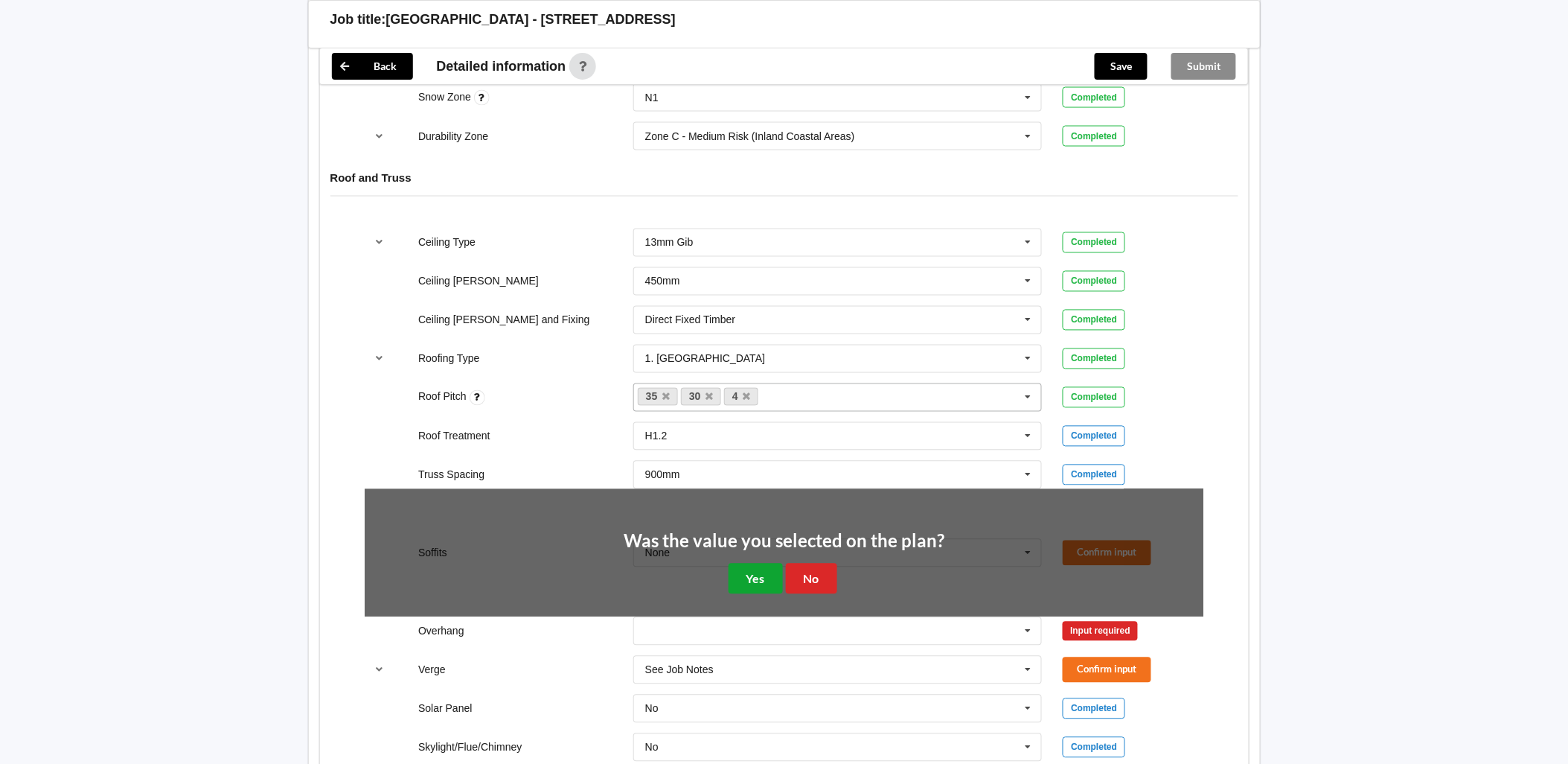
click at [741, 564] on button "Yes" at bounding box center [756, 578] width 54 height 30
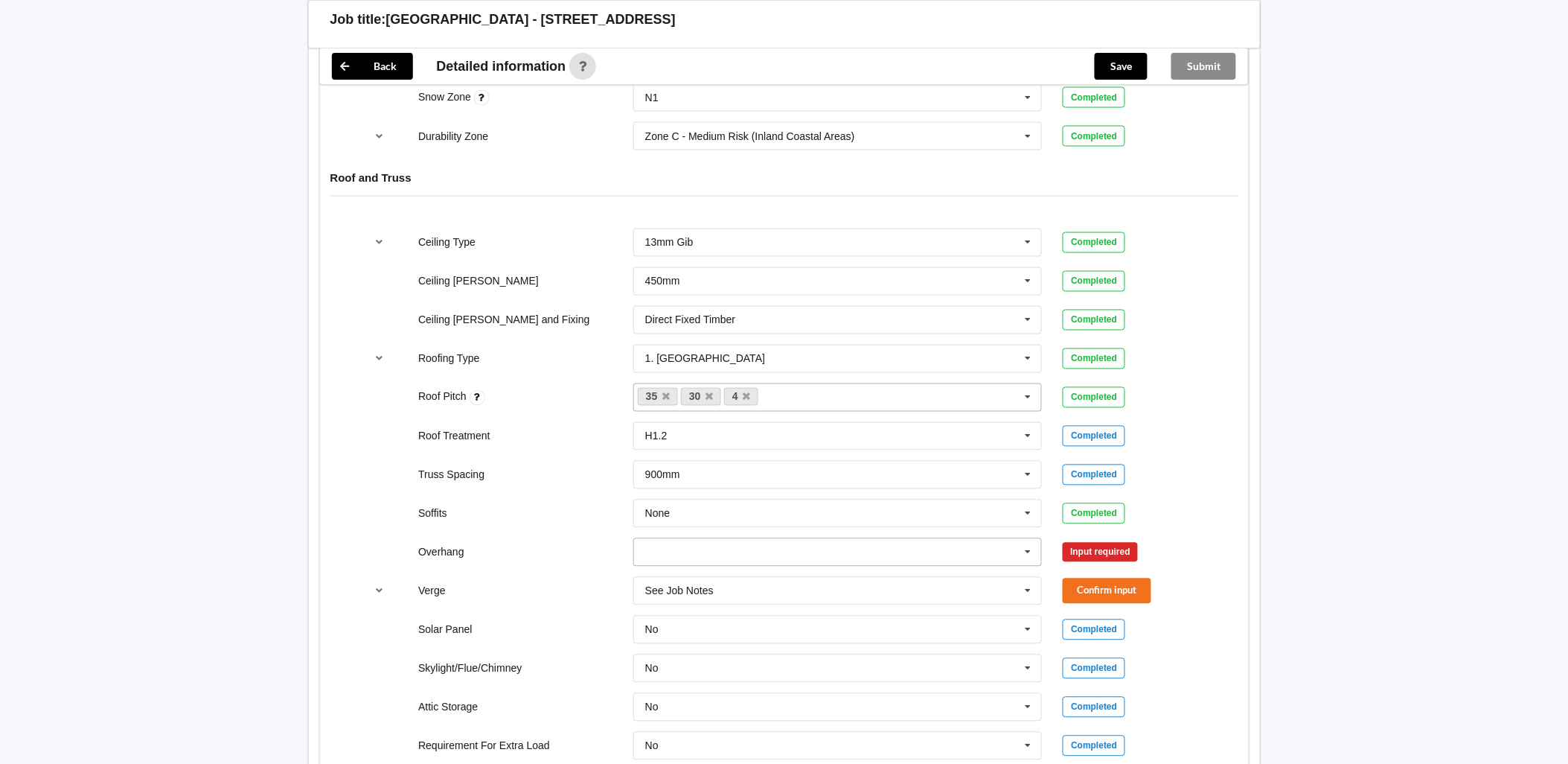
click at [760, 539] on input "text" at bounding box center [839, 552] width 408 height 27
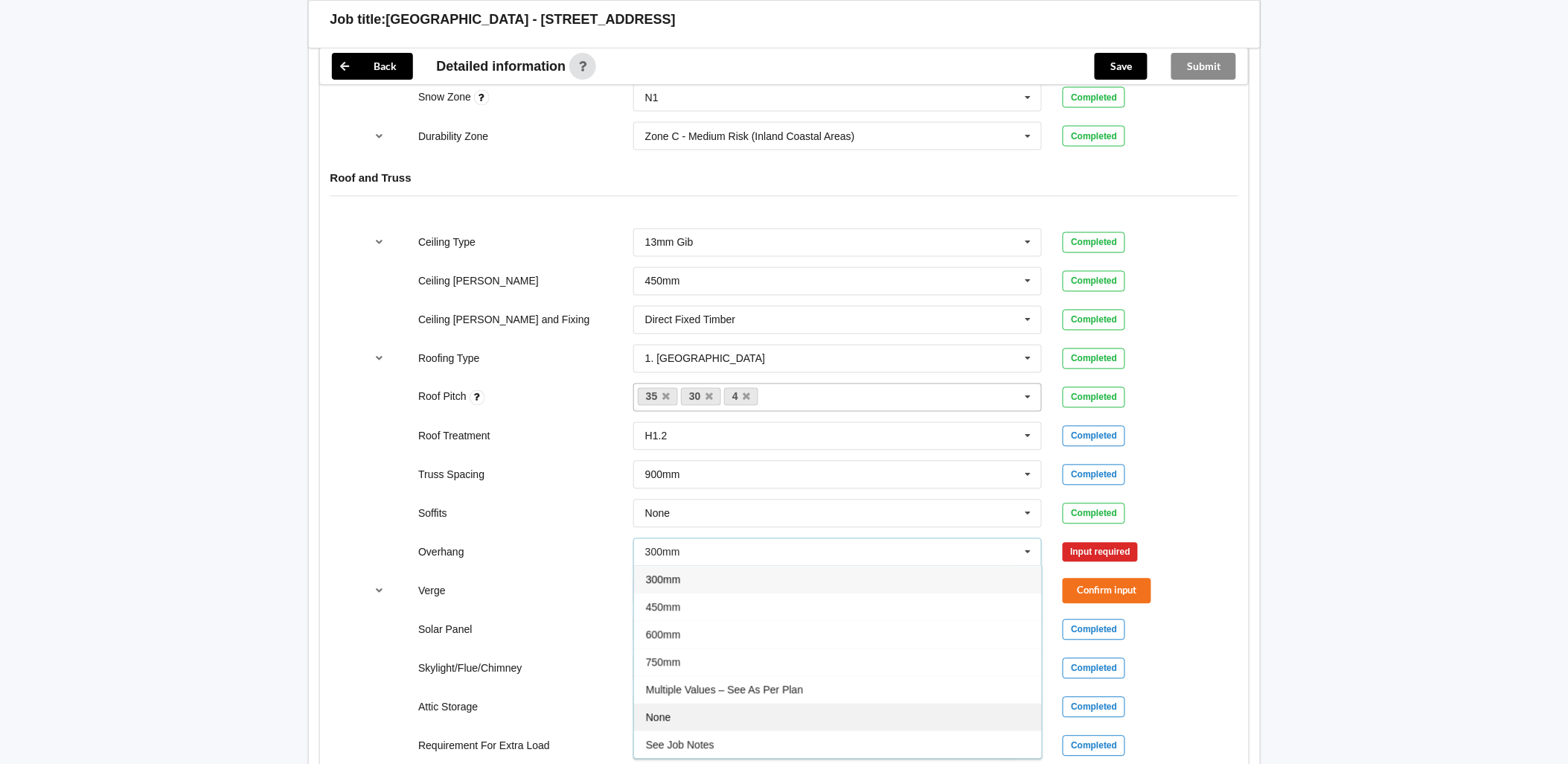
click at [701, 704] on div "None" at bounding box center [838, 717] width 408 height 27
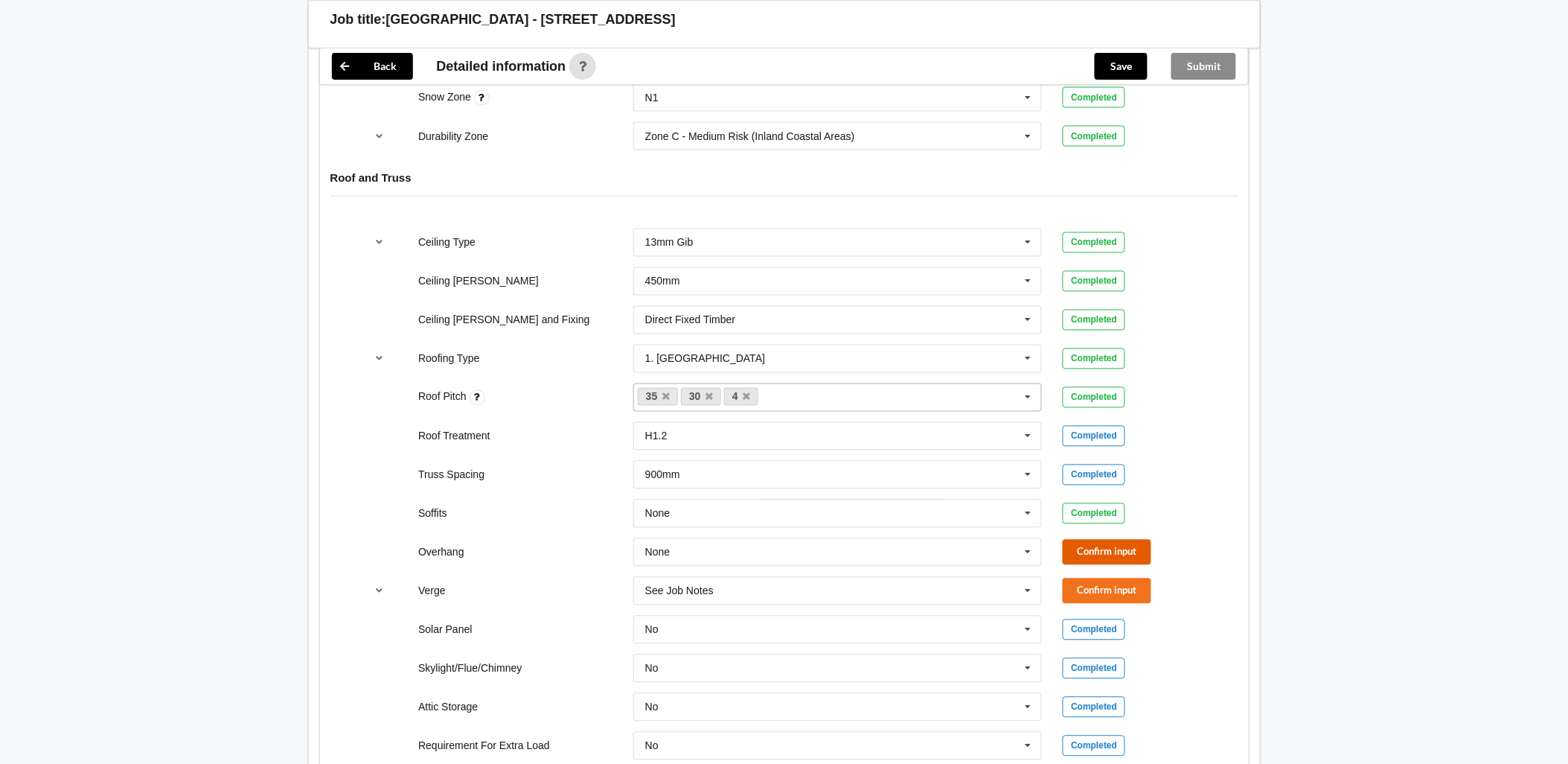
click at [1113, 540] on button "Confirm input" at bounding box center [1107, 552] width 89 height 25
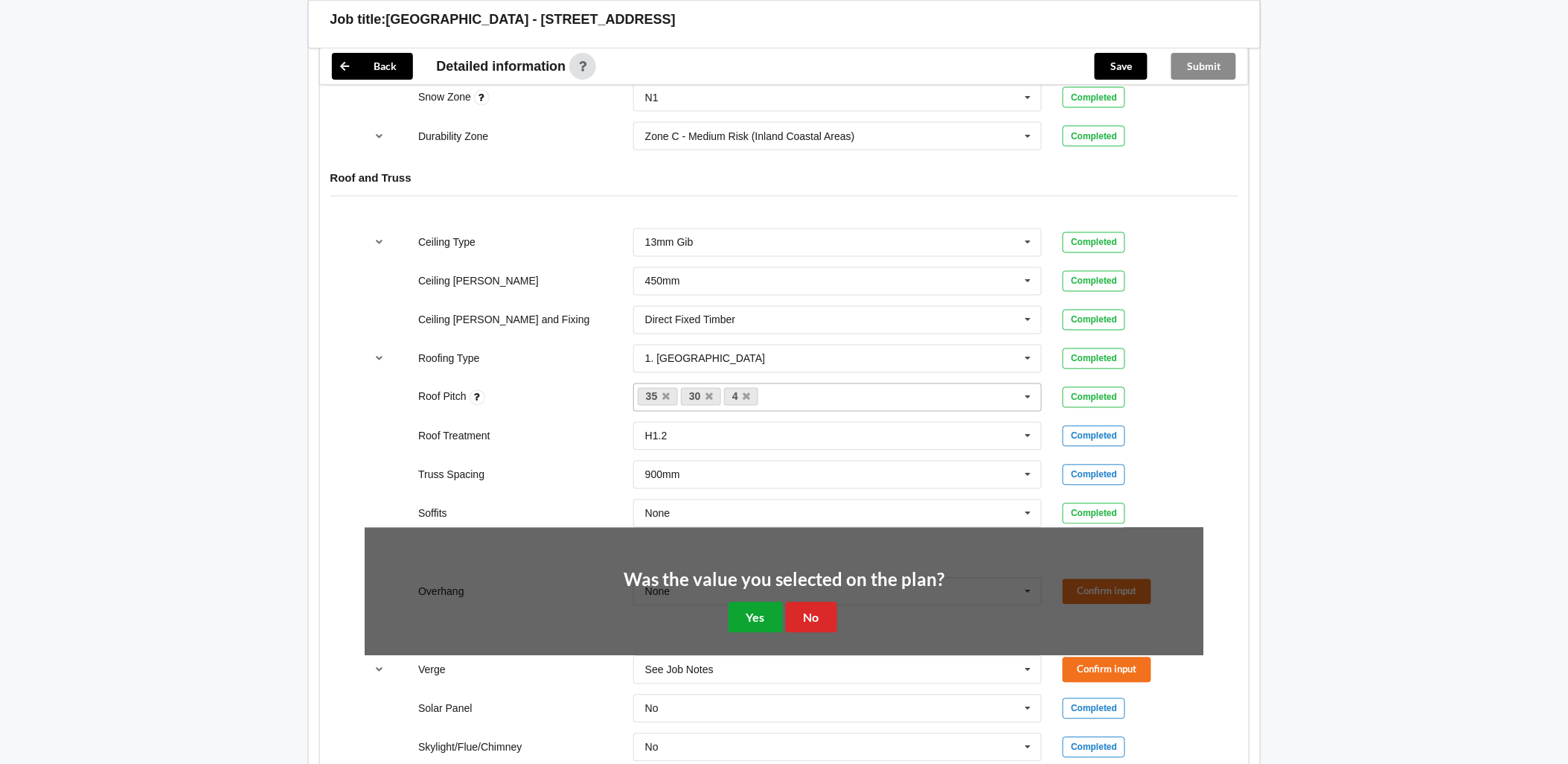
click at [762, 602] on button "Yes" at bounding box center [756, 617] width 54 height 30
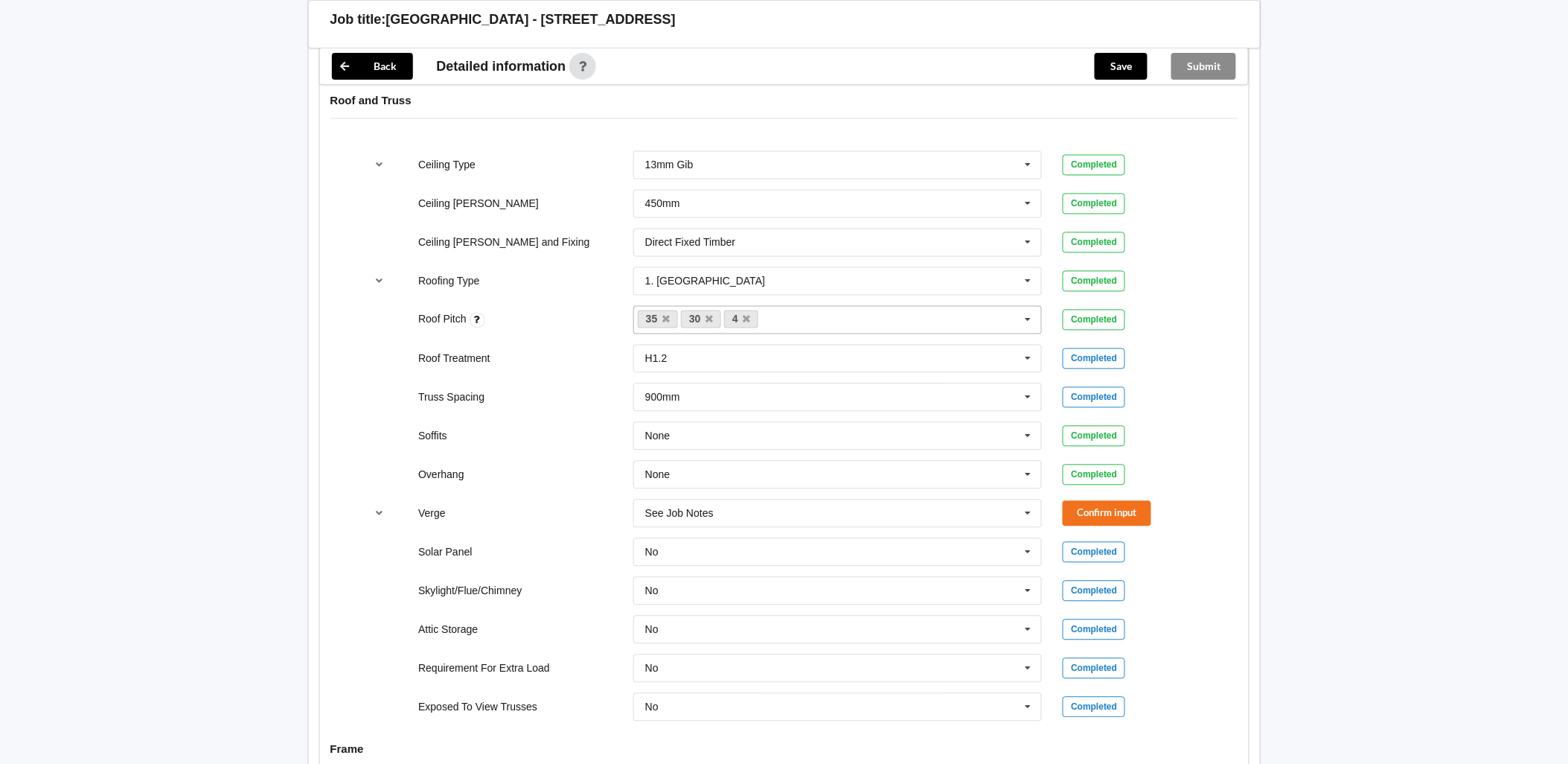
scroll to position [886, 0]
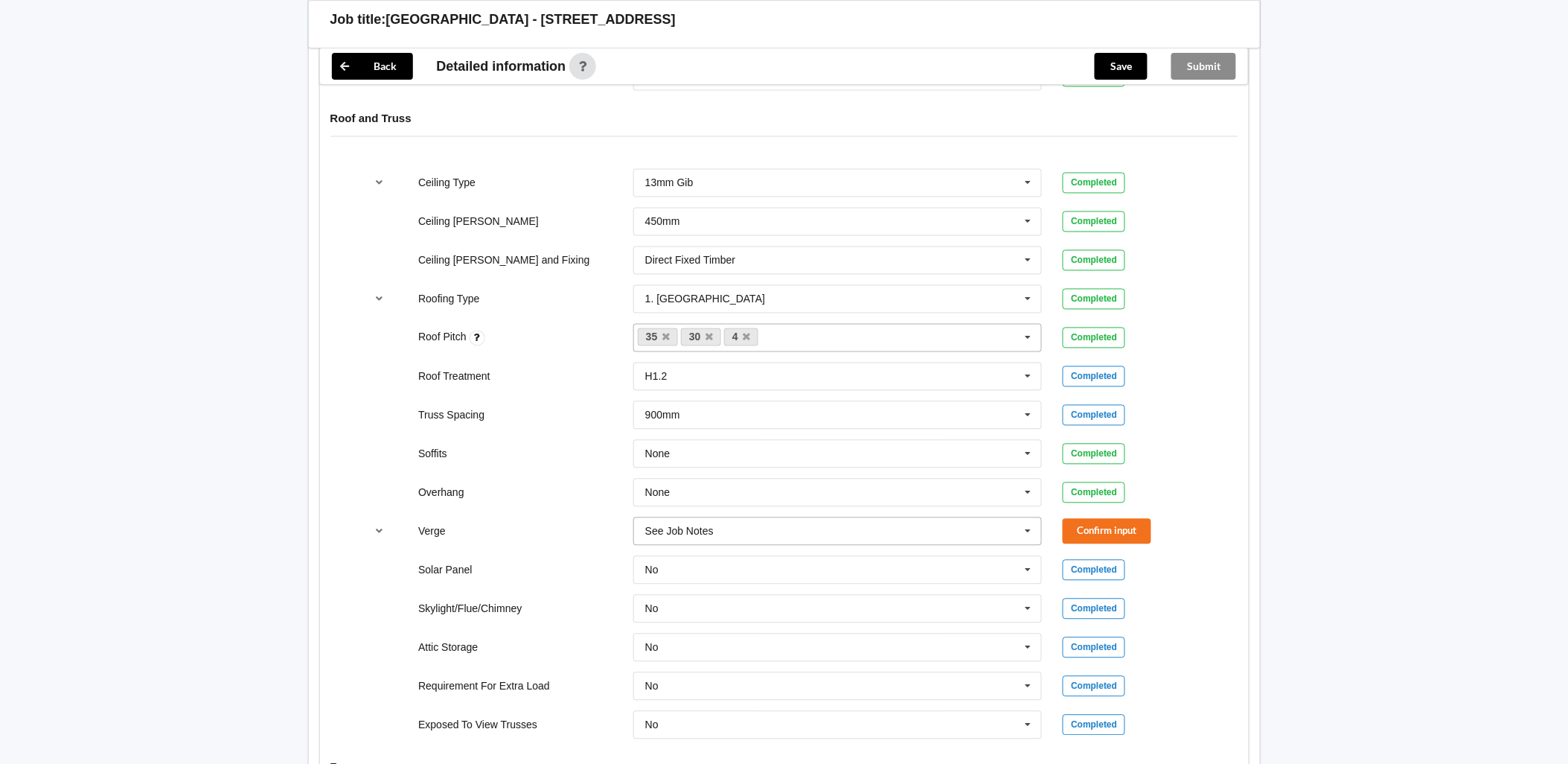
click at [810, 522] on input "text" at bounding box center [839, 531] width 408 height 27
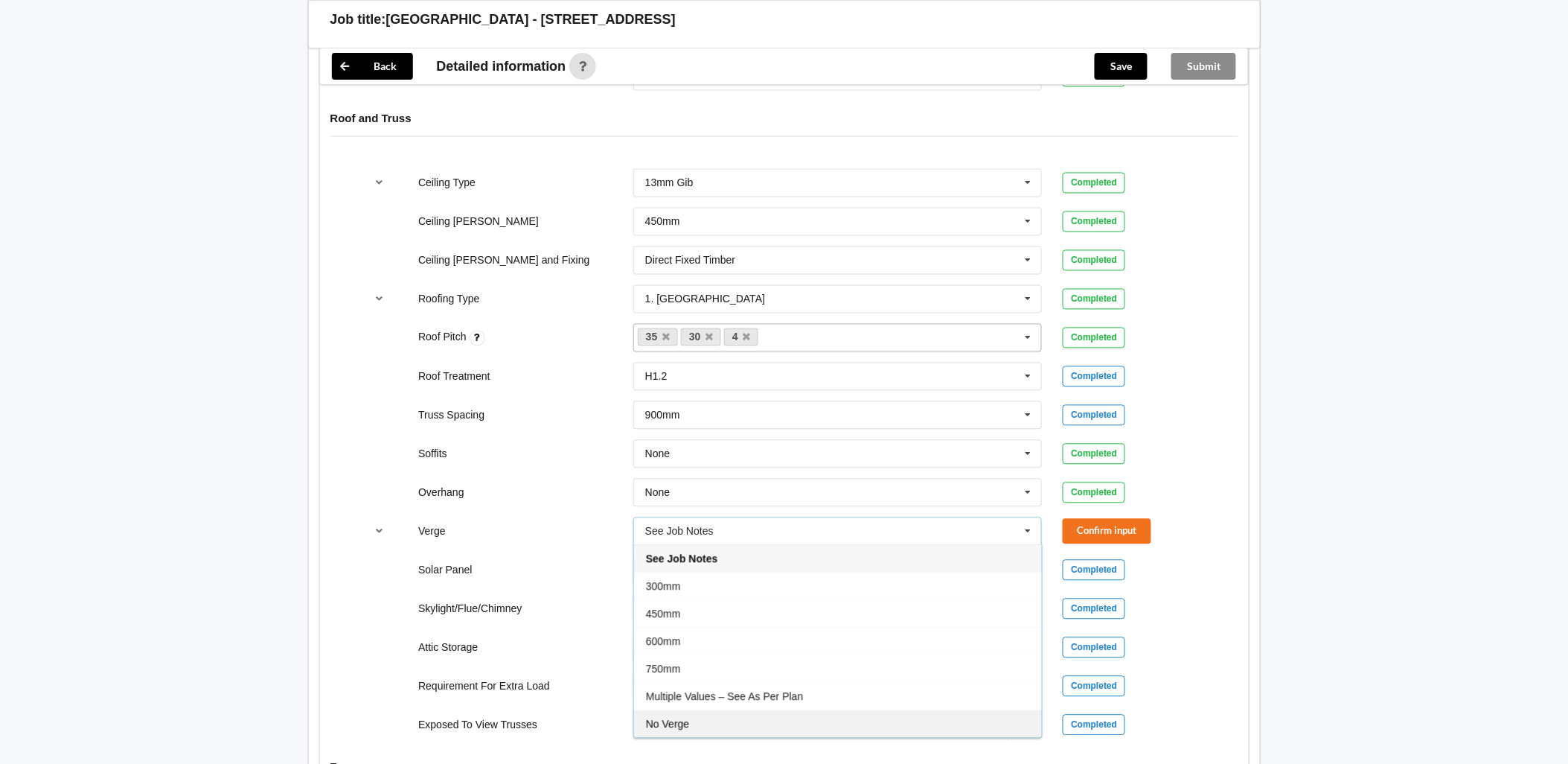
click at [726, 710] on div "No Verge" at bounding box center [838, 724] width 408 height 27
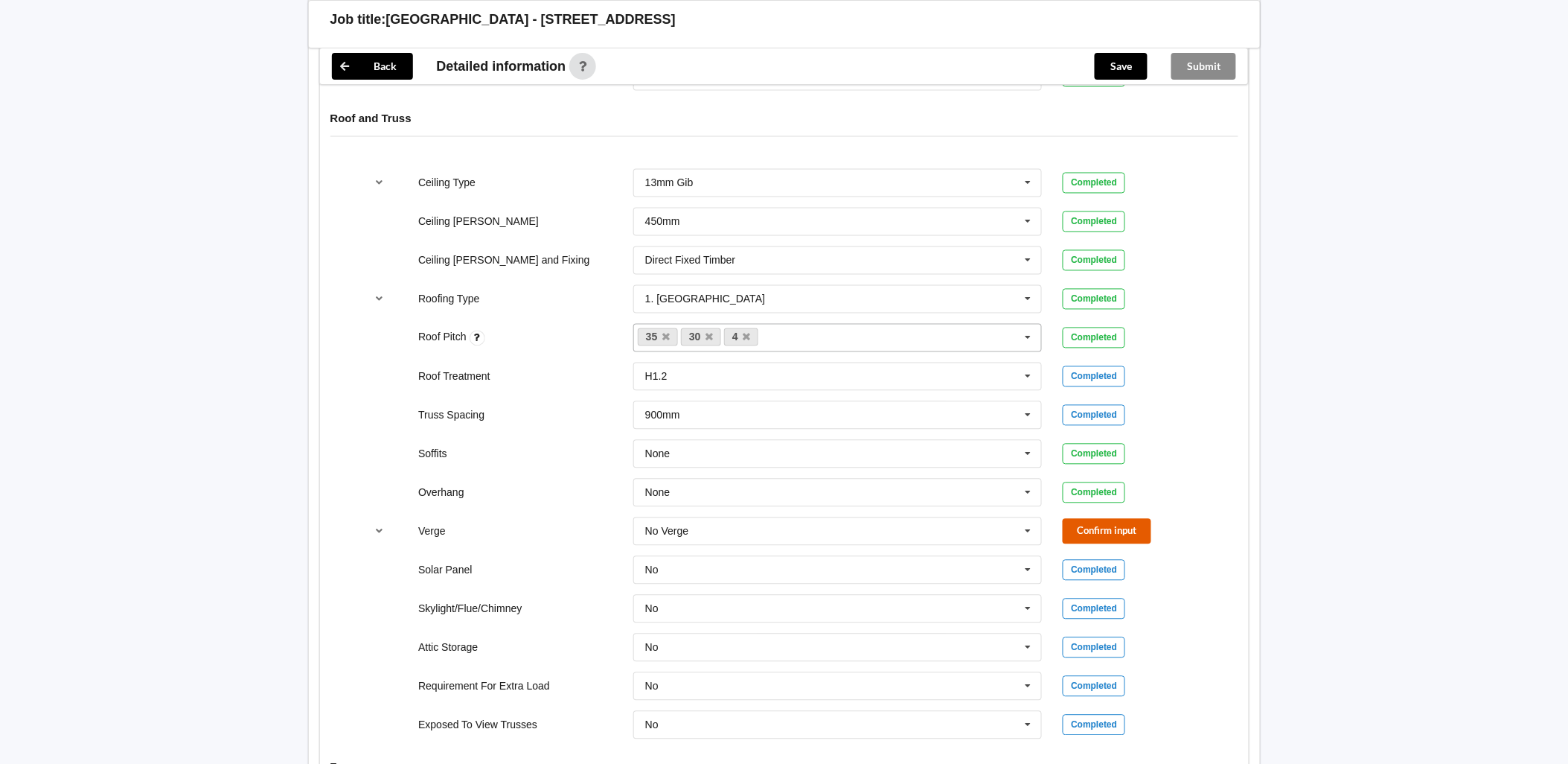
click at [1115, 524] on button "Confirm input" at bounding box center [1107, 531] width 89 height 25
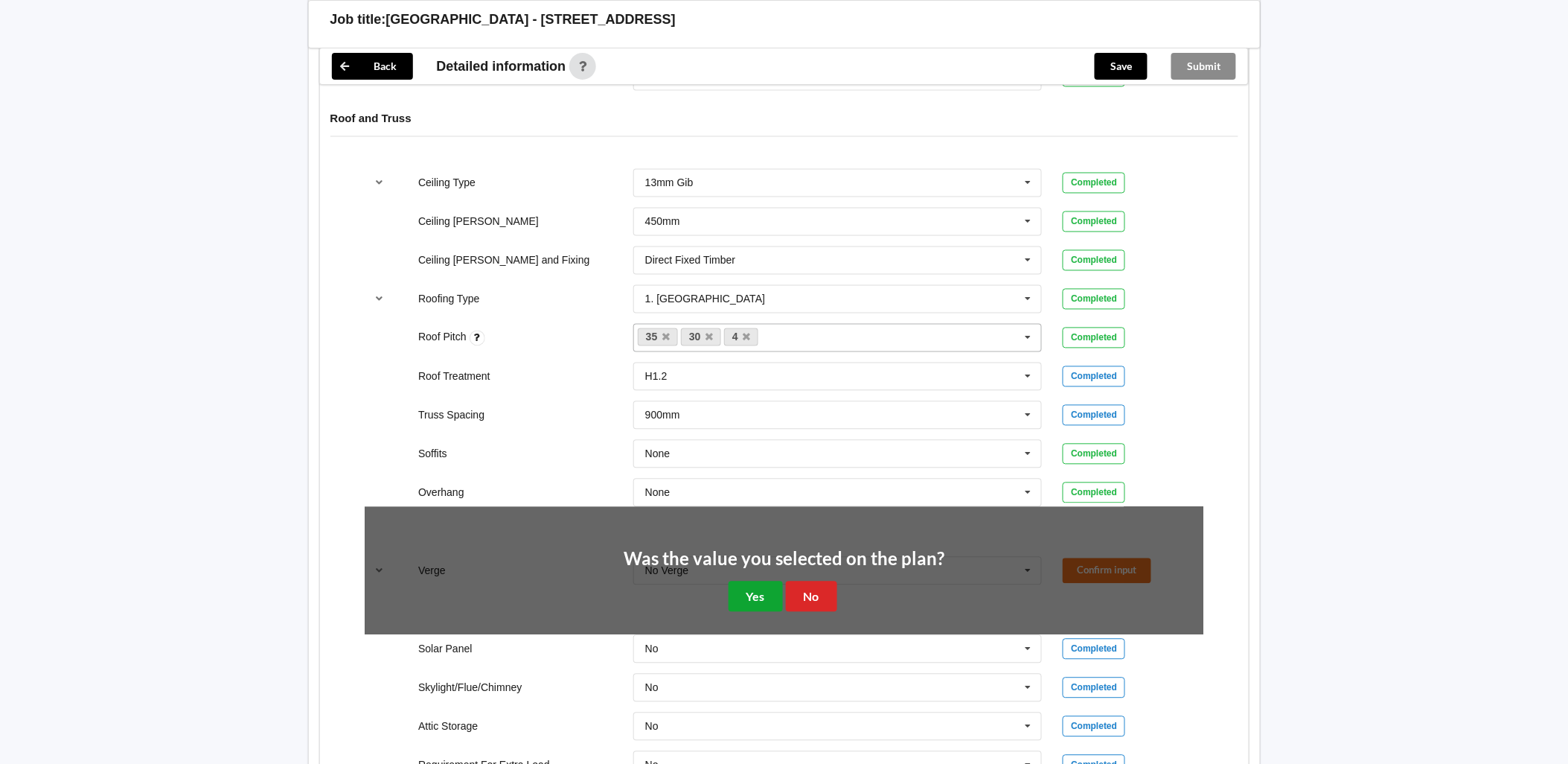
click at [739, 584] on button "Yes" at bounding box center [756, 596] width 54 height 30
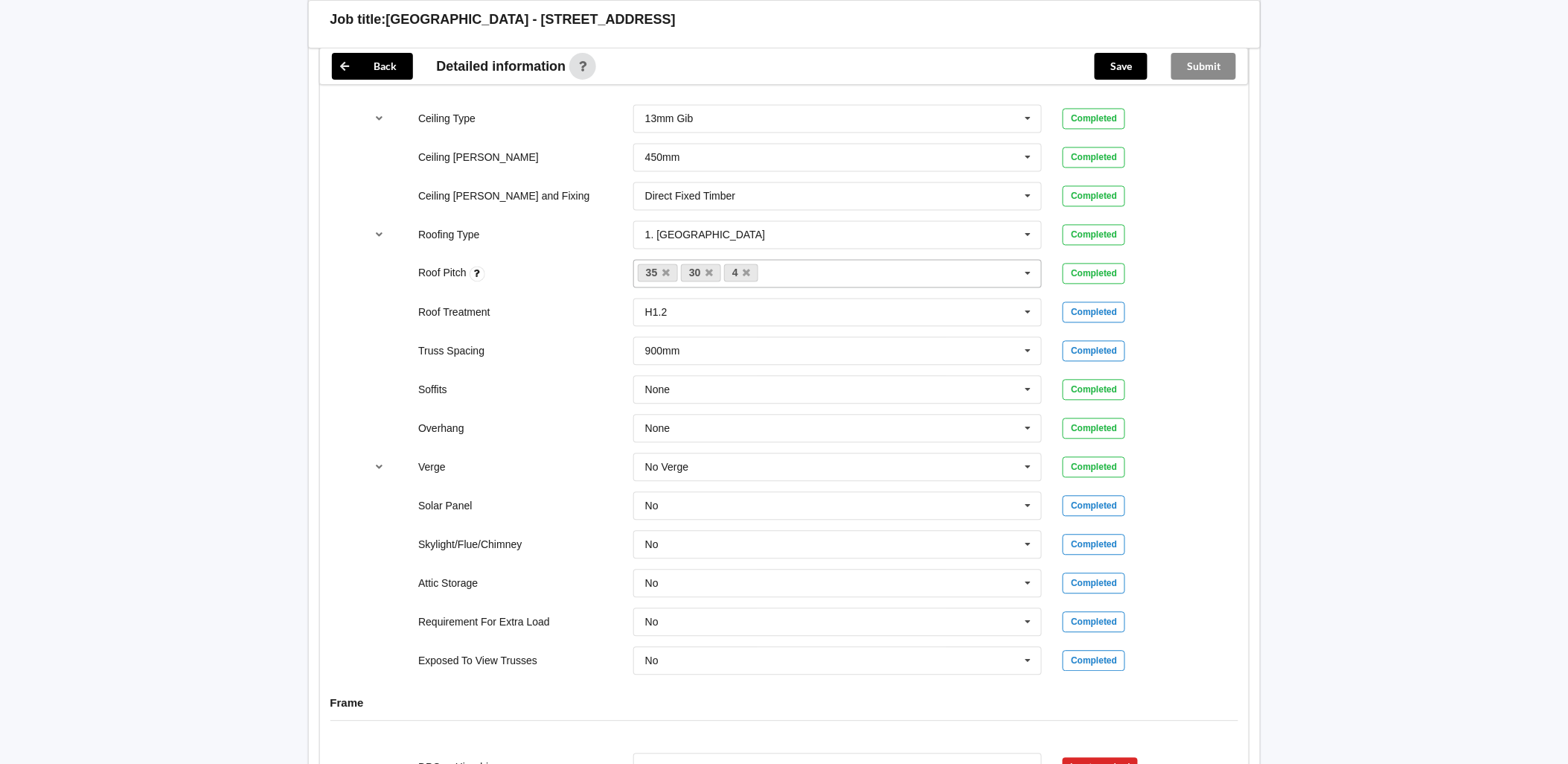
scroll to position [970, 0]
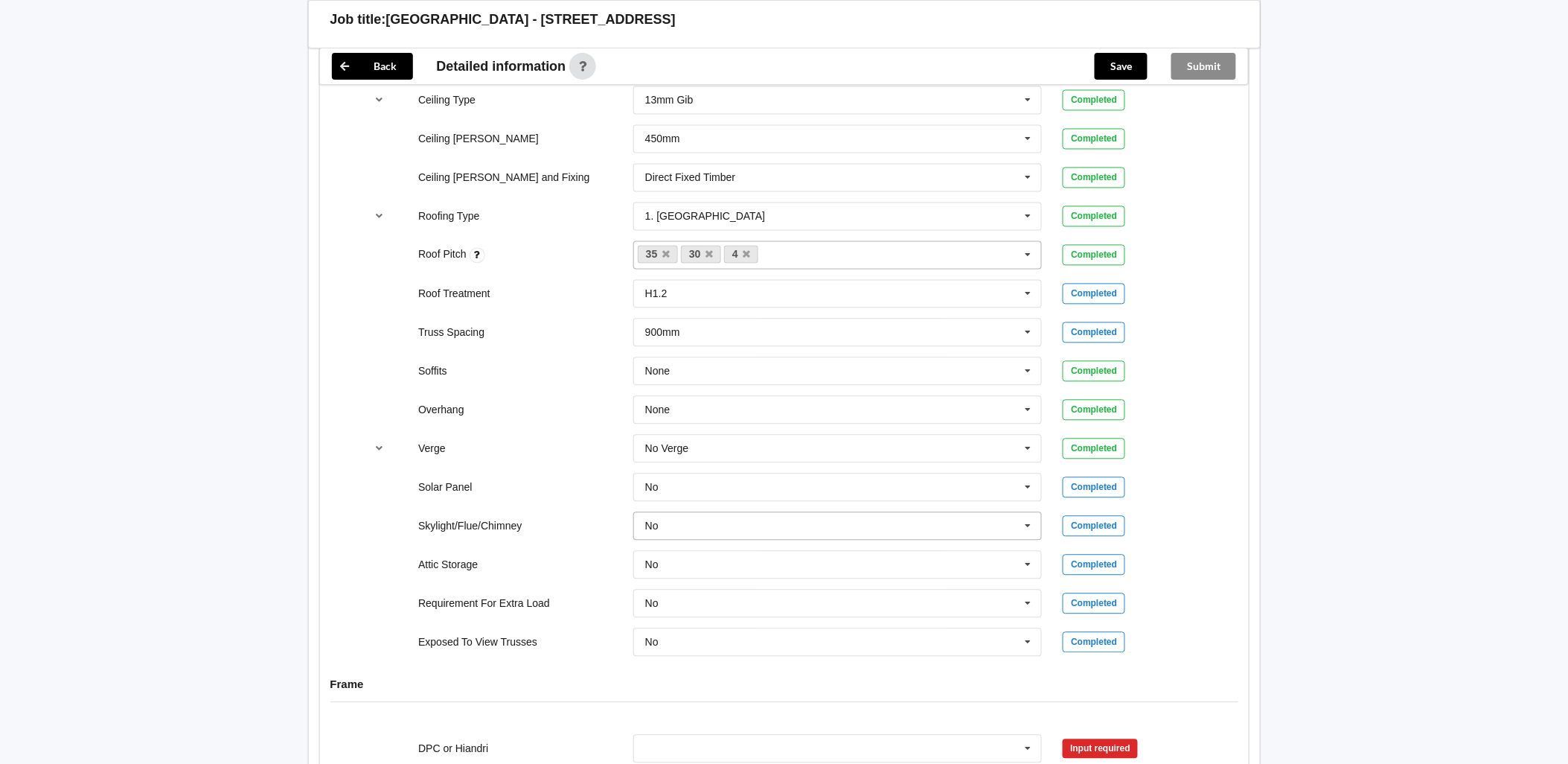
click at [709, 513] on input "text" at bounding box center [839, 525] width 408 height 27
click at [667, 568] on div "Yes" at bounding box center [838, 581] width 408 height 27
click at [1091, 514] on button "Confirm input" at bounding box center [1107, 525] width 89 height 25
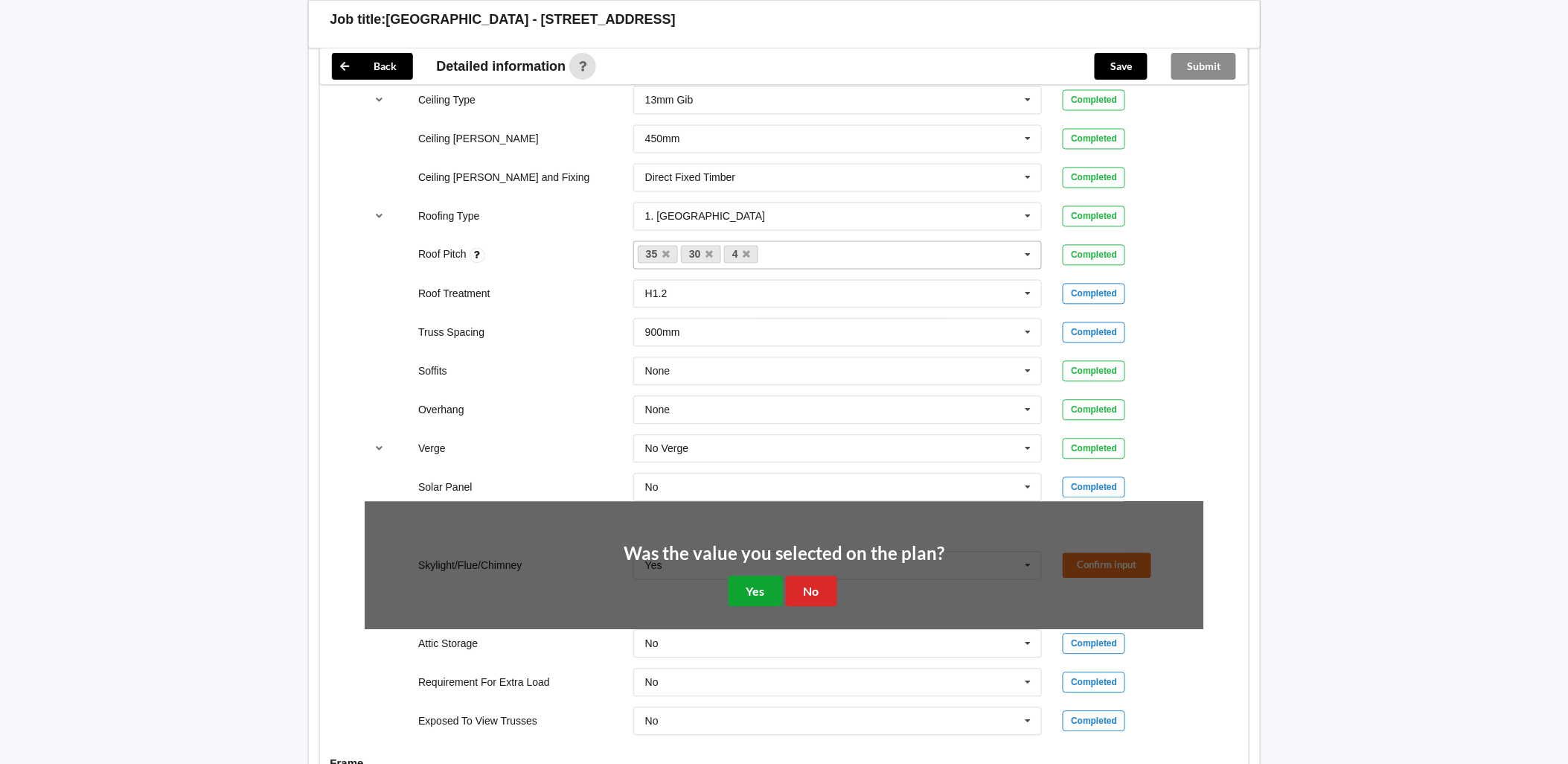
click at [752, 577] on button "Yes" at bounding box center [756, 591] width 54 height 30
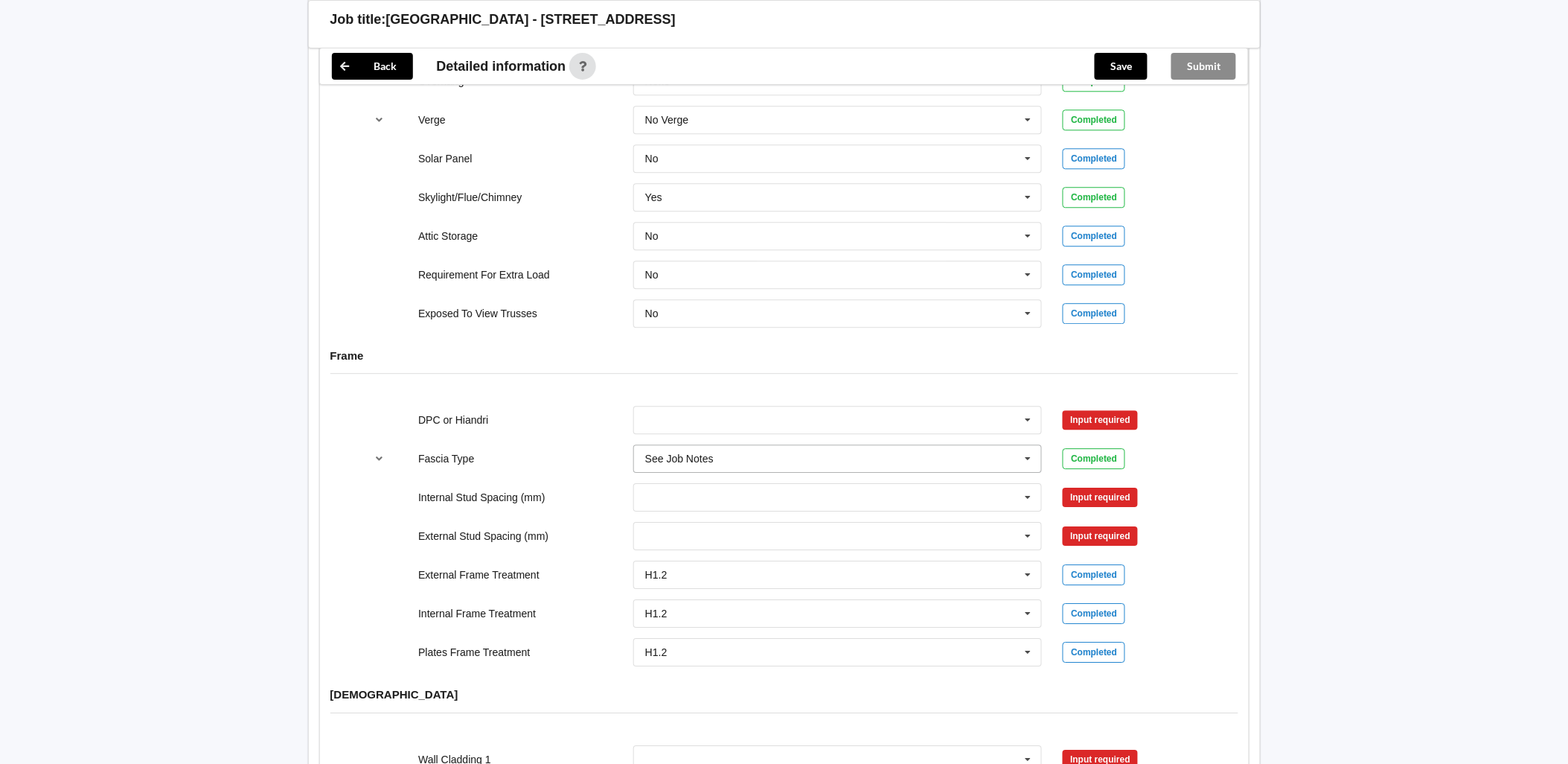
scroll to position [1300, 0]
click at [734, 410] on input "text" at bounding box center [839, 418] width 408 height 27
click at [758, 417] on input "text" at bounding box center [839, 418] width 408 height 27
click at [739, 432] on div "DPC Fitted" at bounding box center [838, 446] width 408 height 27
click at [1112, 411] on button "Confirm input" at bounding box center [1107, 419] width 89 height 25
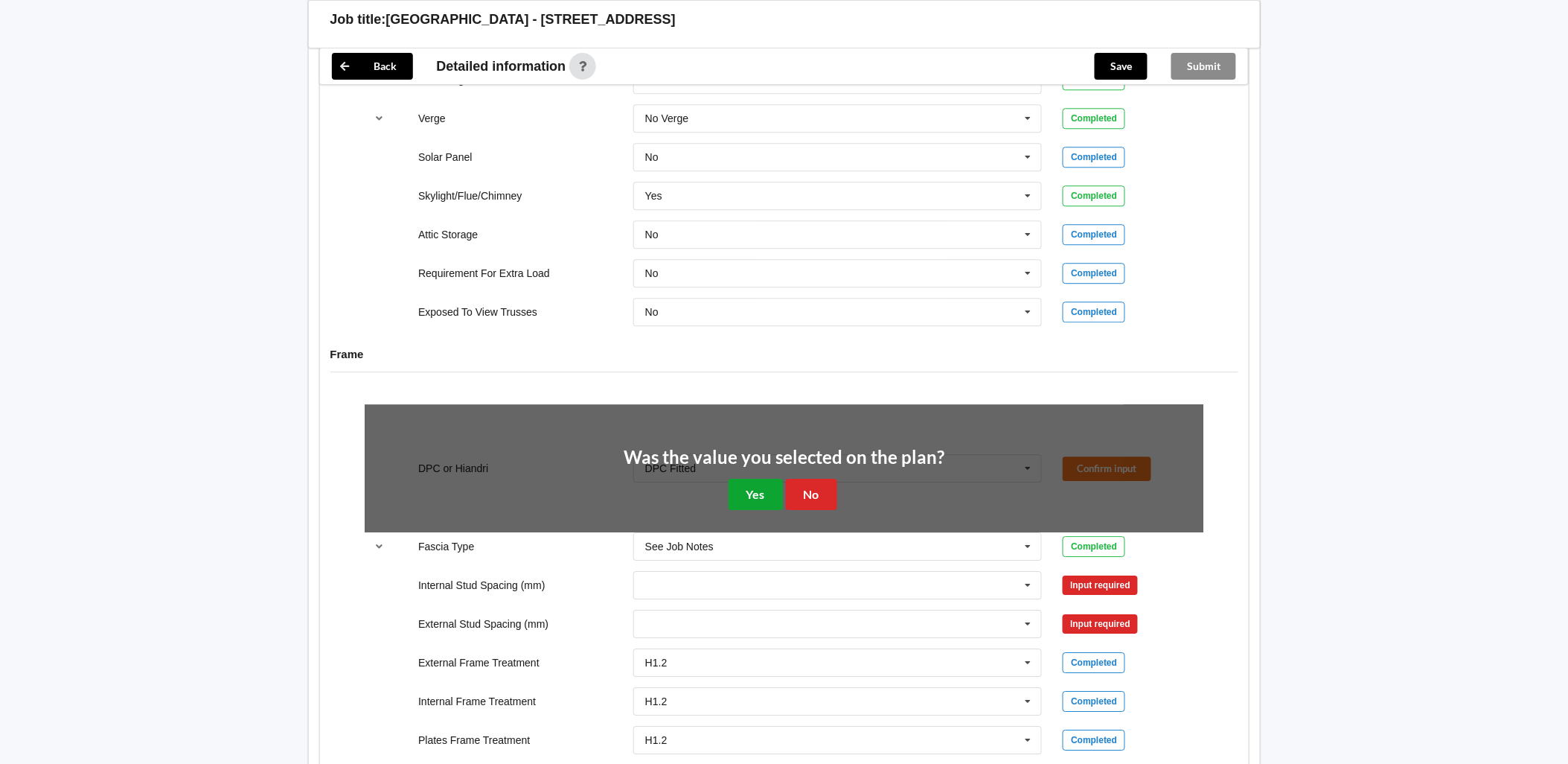
click at [754, 480] on button "Yes" at bounding box center [756, 493] width 54 height 30
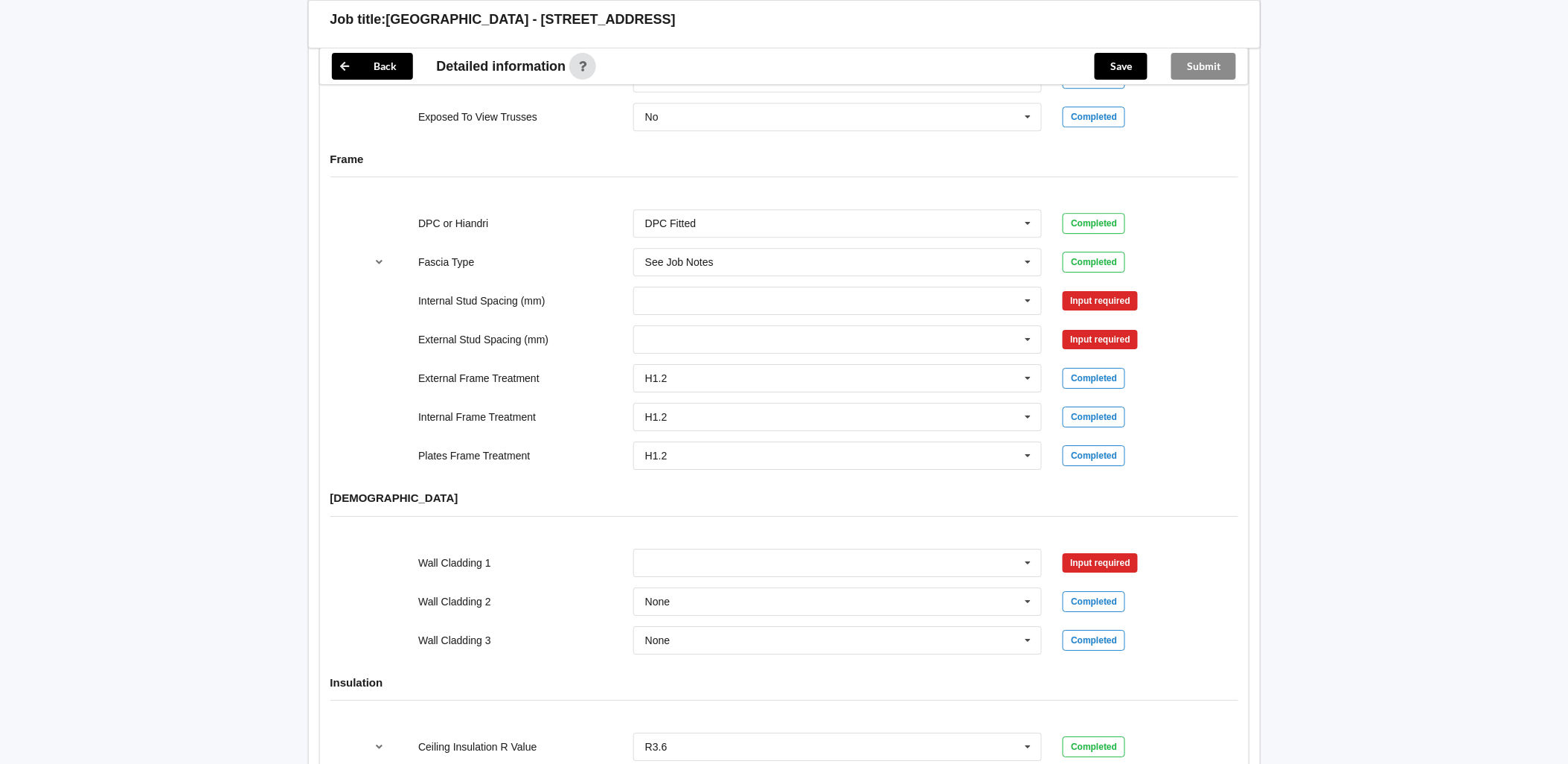
scroll to position [1371, 0]
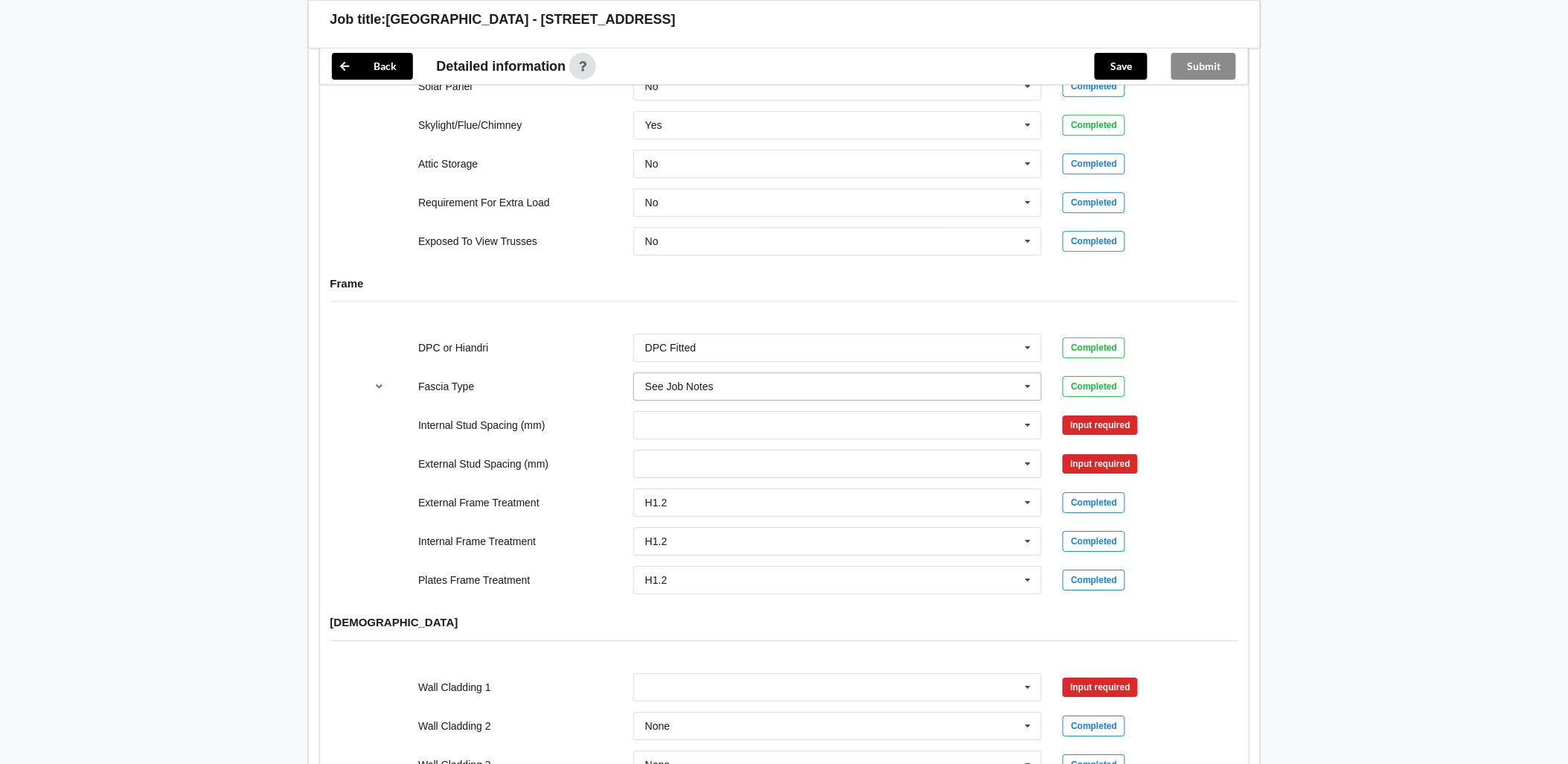
click at [1033, 373] on icon at bounding box center [1029, 387] width 22 height 27
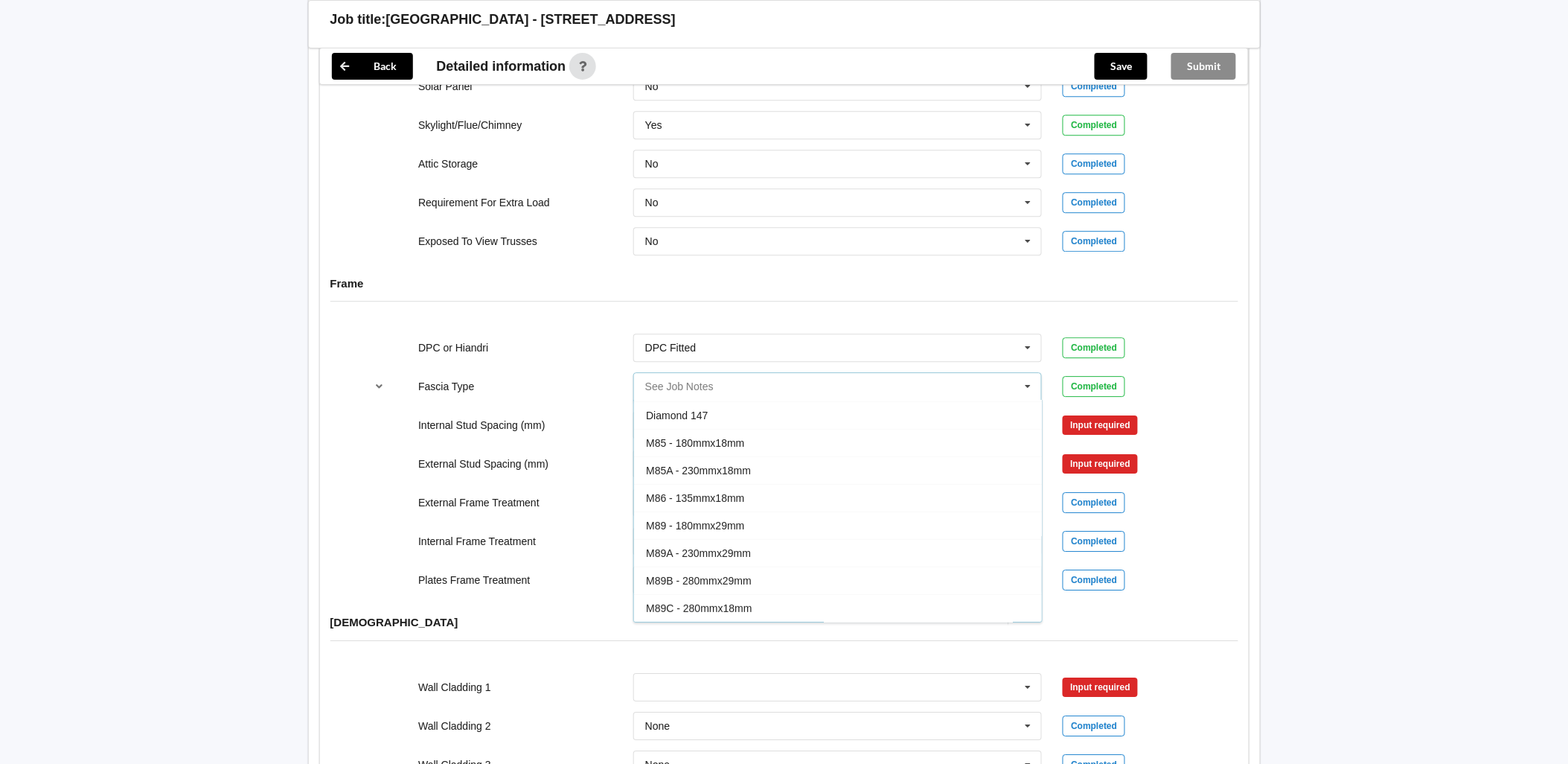
scroll to position [71, 0]
click at [733, 529] on span "M89A - 230mmx29mm" at bounding box center [698, 535] width 105 height 12
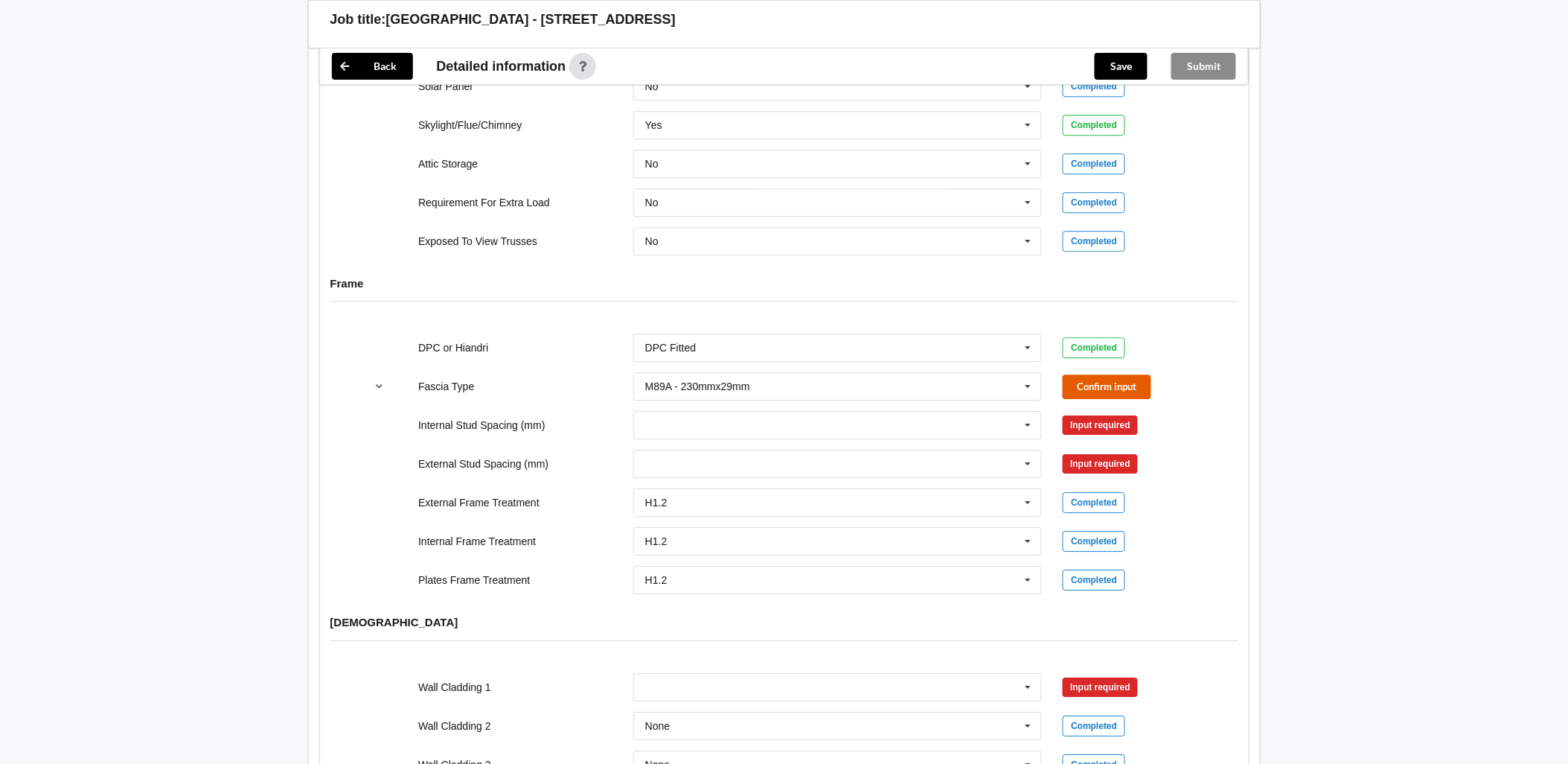
click at [1086, 375] on button "Confirm input" at bounding box center [1107, 387] width 89 height 25
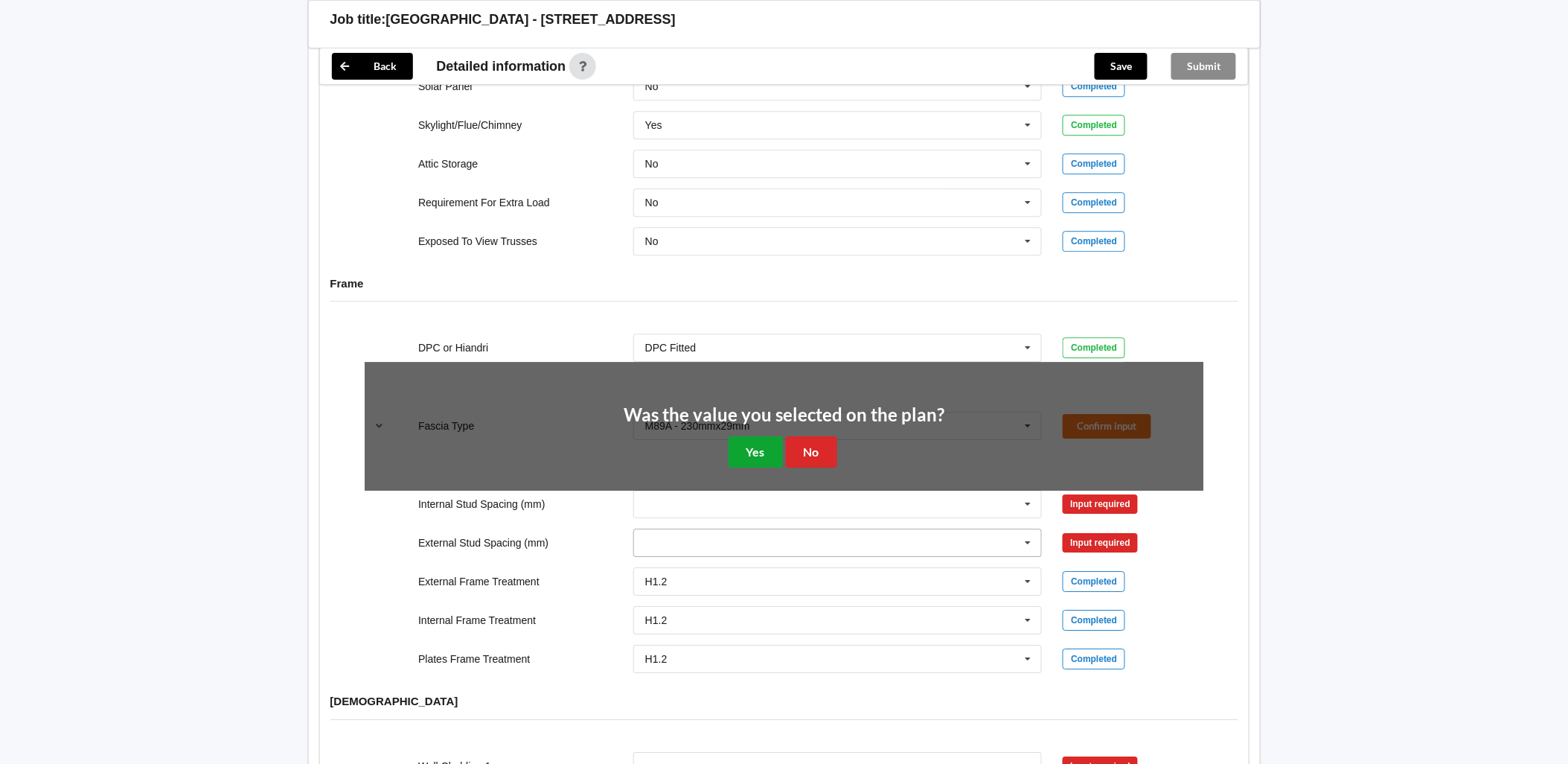
click at [772, 440] on button "Yes" at bounding box center [756, 451] width 54 height 30
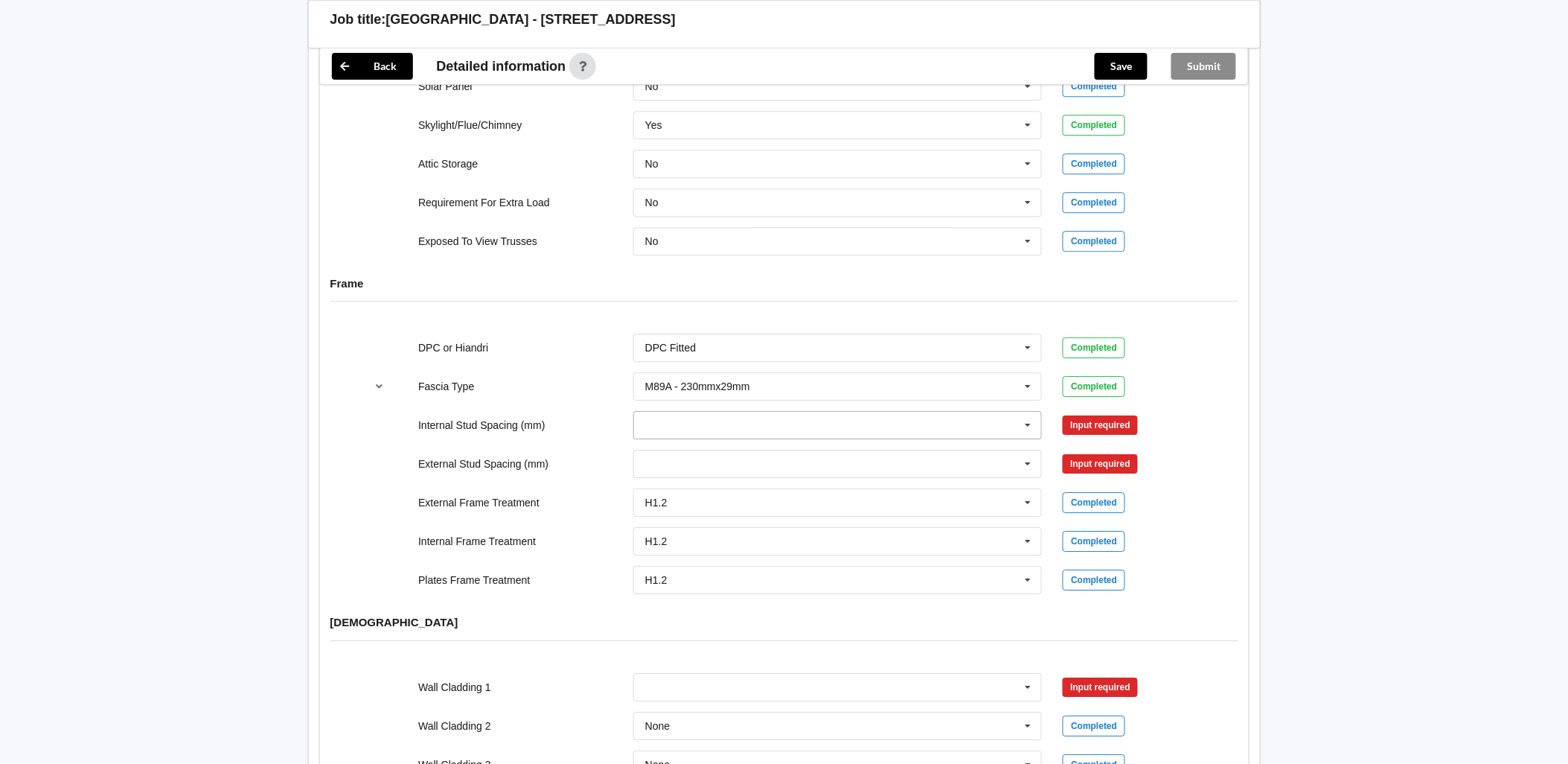
click at [1028, 414] on icon at bounding box center [1029, 426] width 22 height 27
click at [769, 585] on span "Multiple Values – See As Per Plan" at bounding box center [725, 590] width 157 height 12
click at [1030, 451] on icon at bounding box center [1029, 464] width 22 height 27
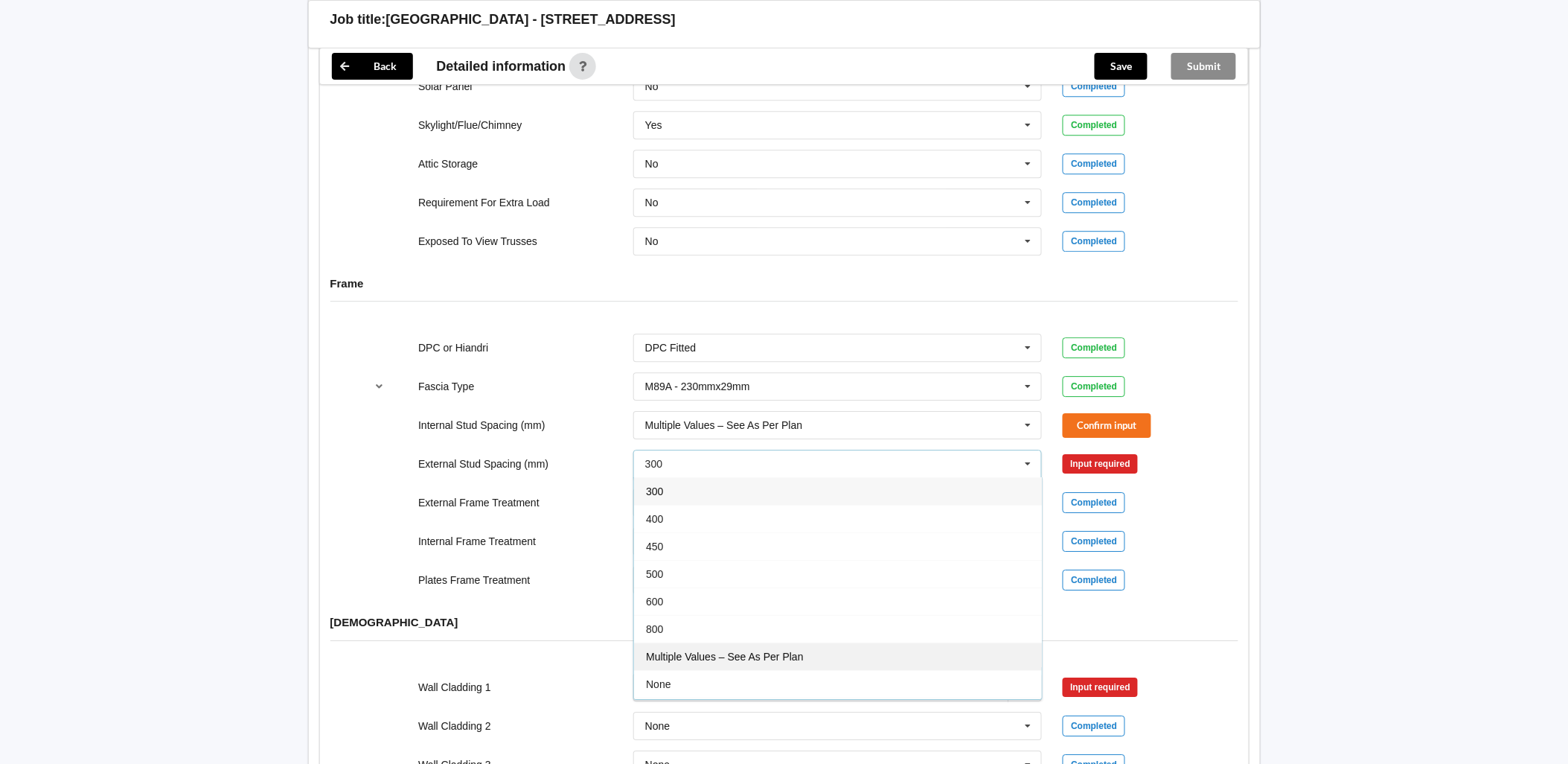
click at [782, 651] on span "Multiple Values – See As Per Plan" at bounding box center [725, 656] width 157 height 12
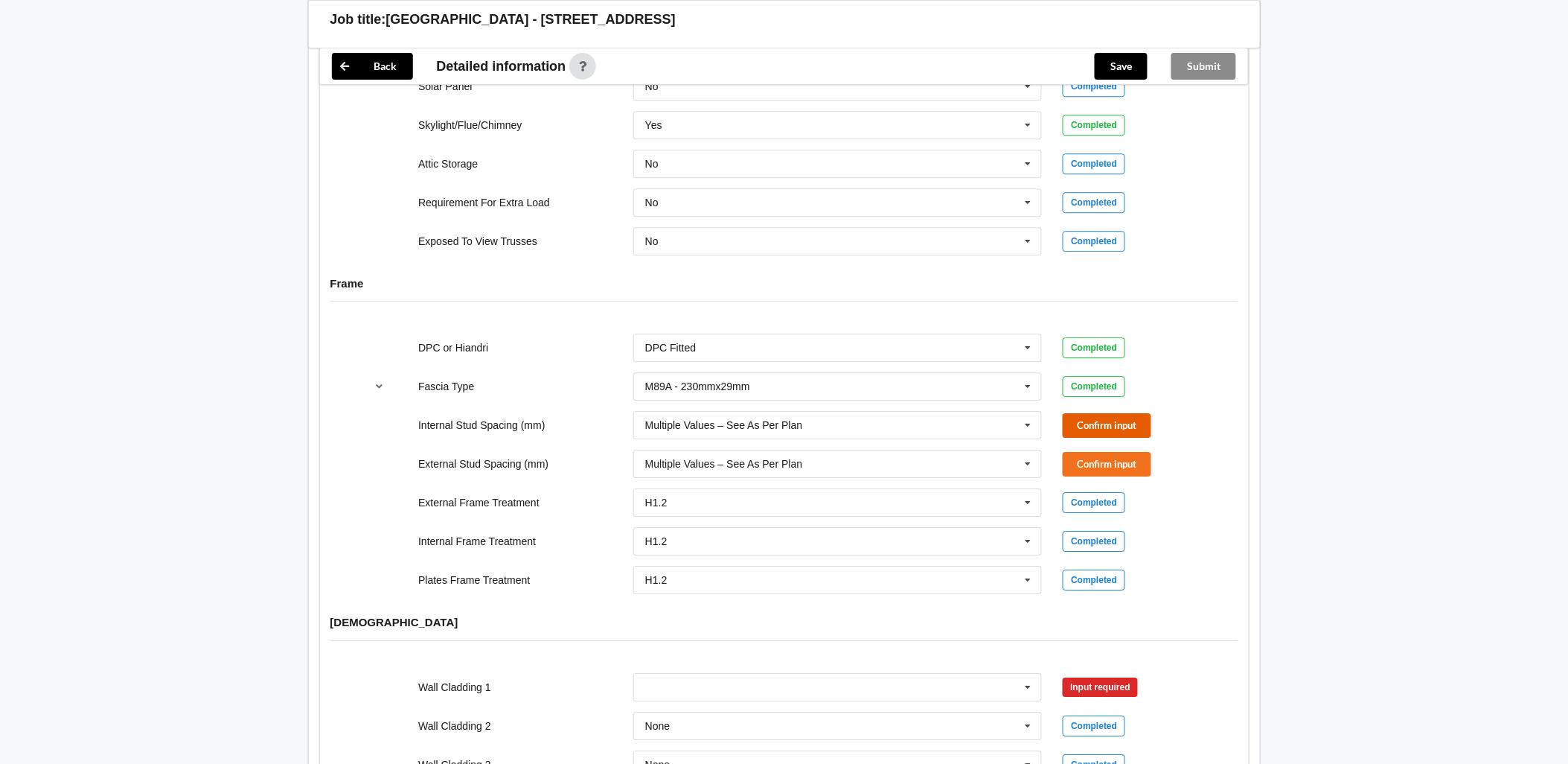
click at [1095, 413] on button "Confirm input" at bounding box center [1107, 425] width 89 height 25
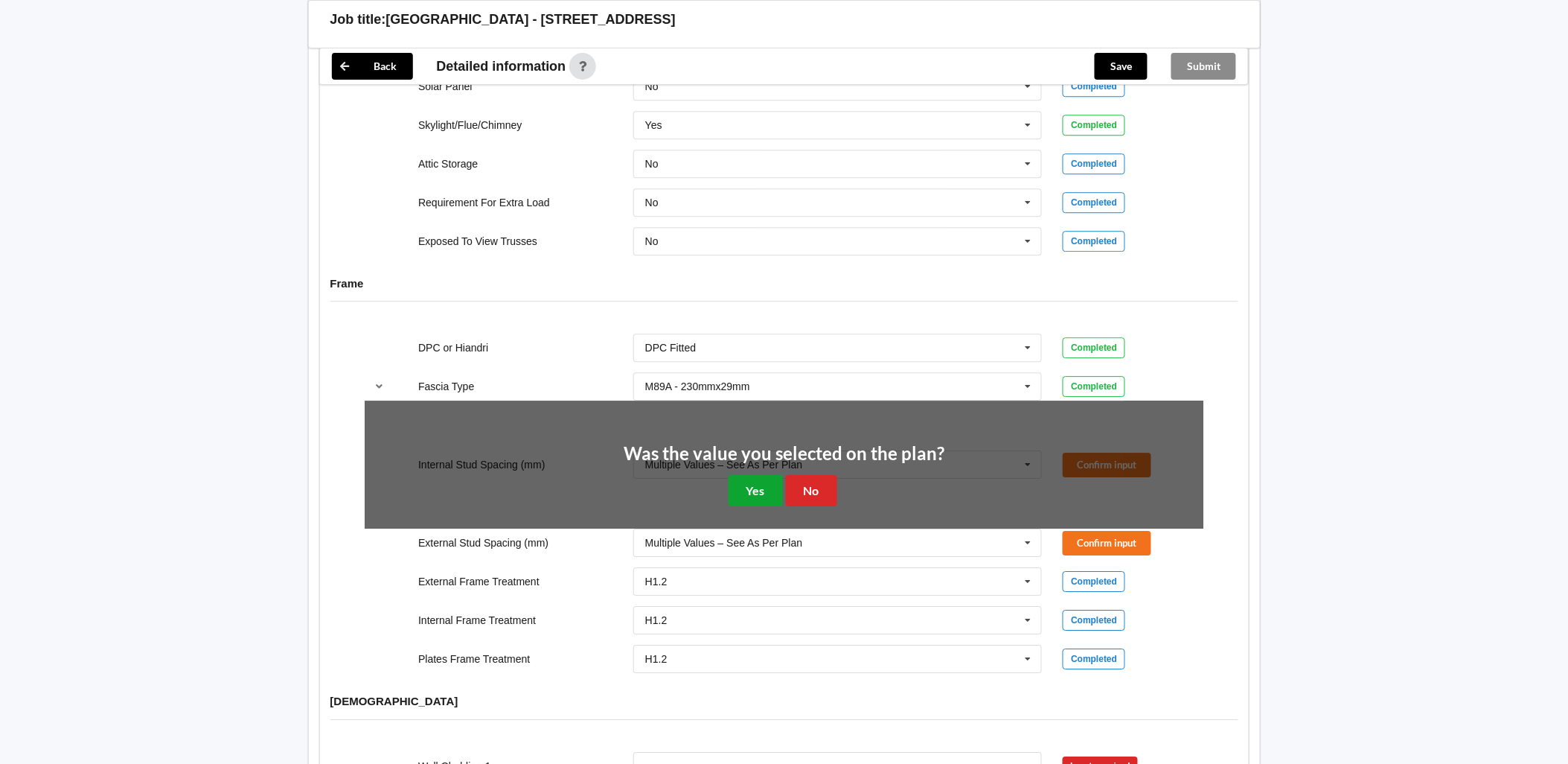
click at [747, 476] on button "Yes" at bounding box center [756, 490] width 54 height 30
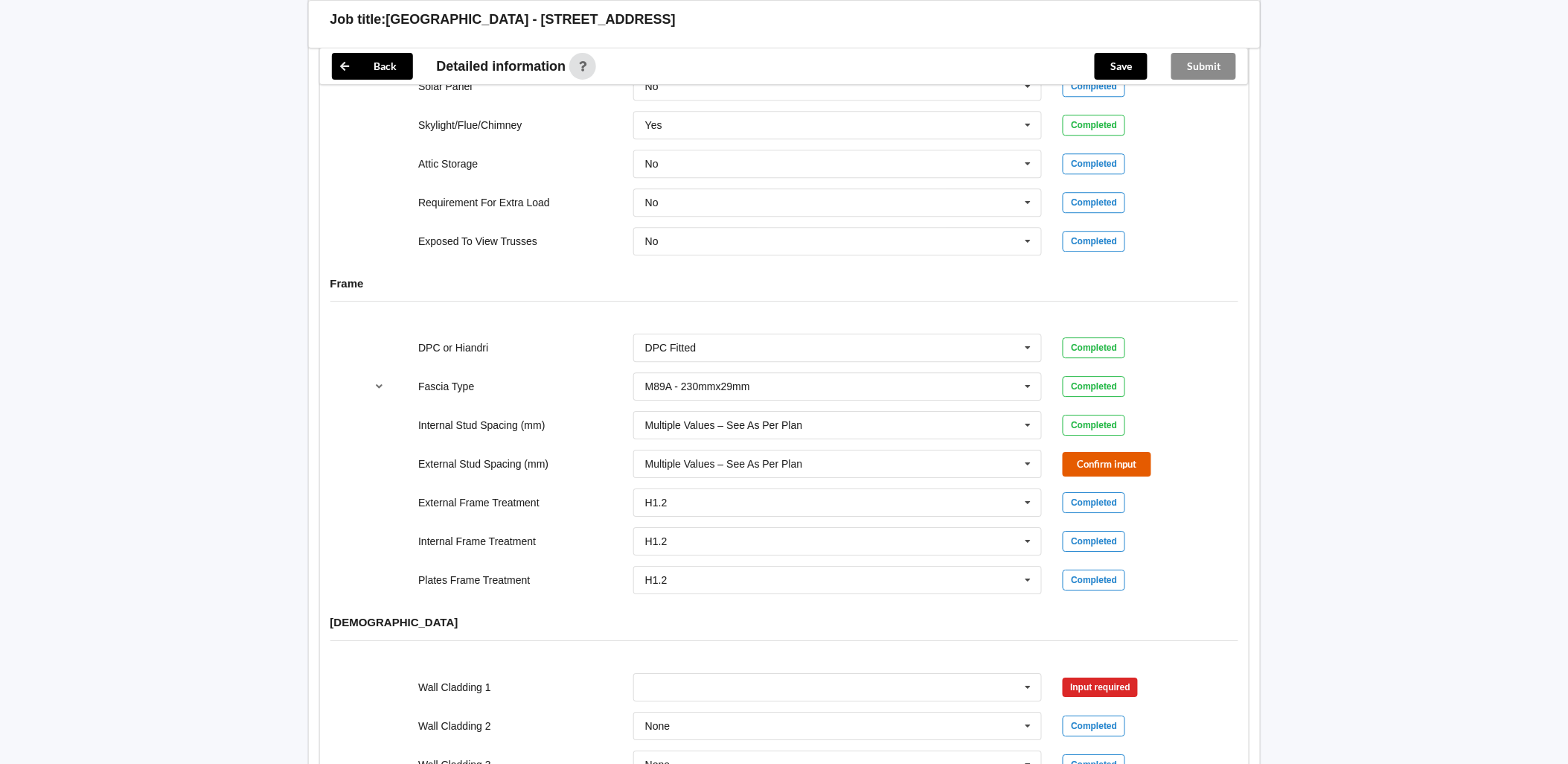
click at [1131, 455] on button "Confirm input" at bounding box center [1107, 463] width 89 height 25
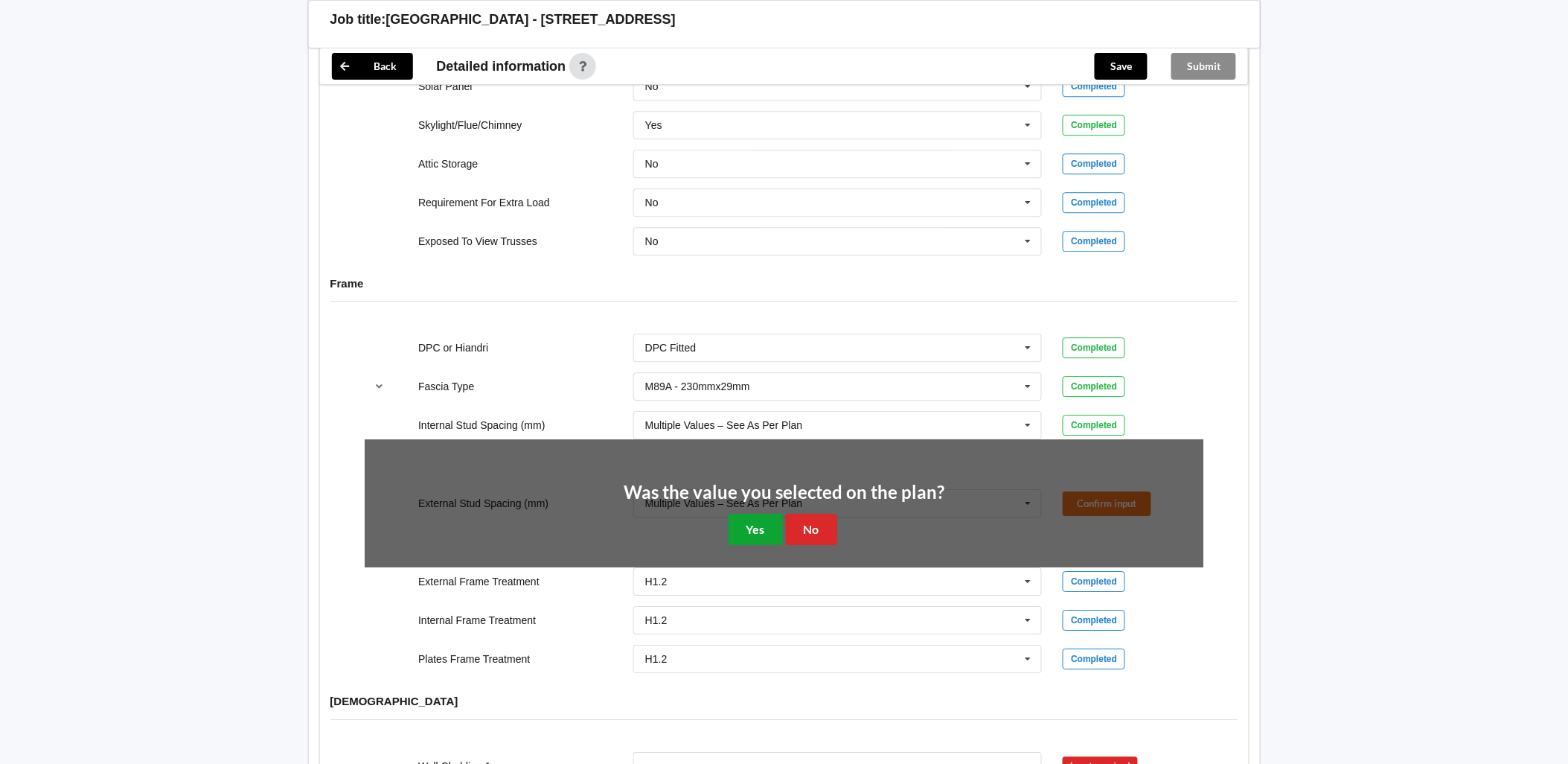
click at [758, 514] on button "Yes" at bounding box center [756, 528] width 54 height 30
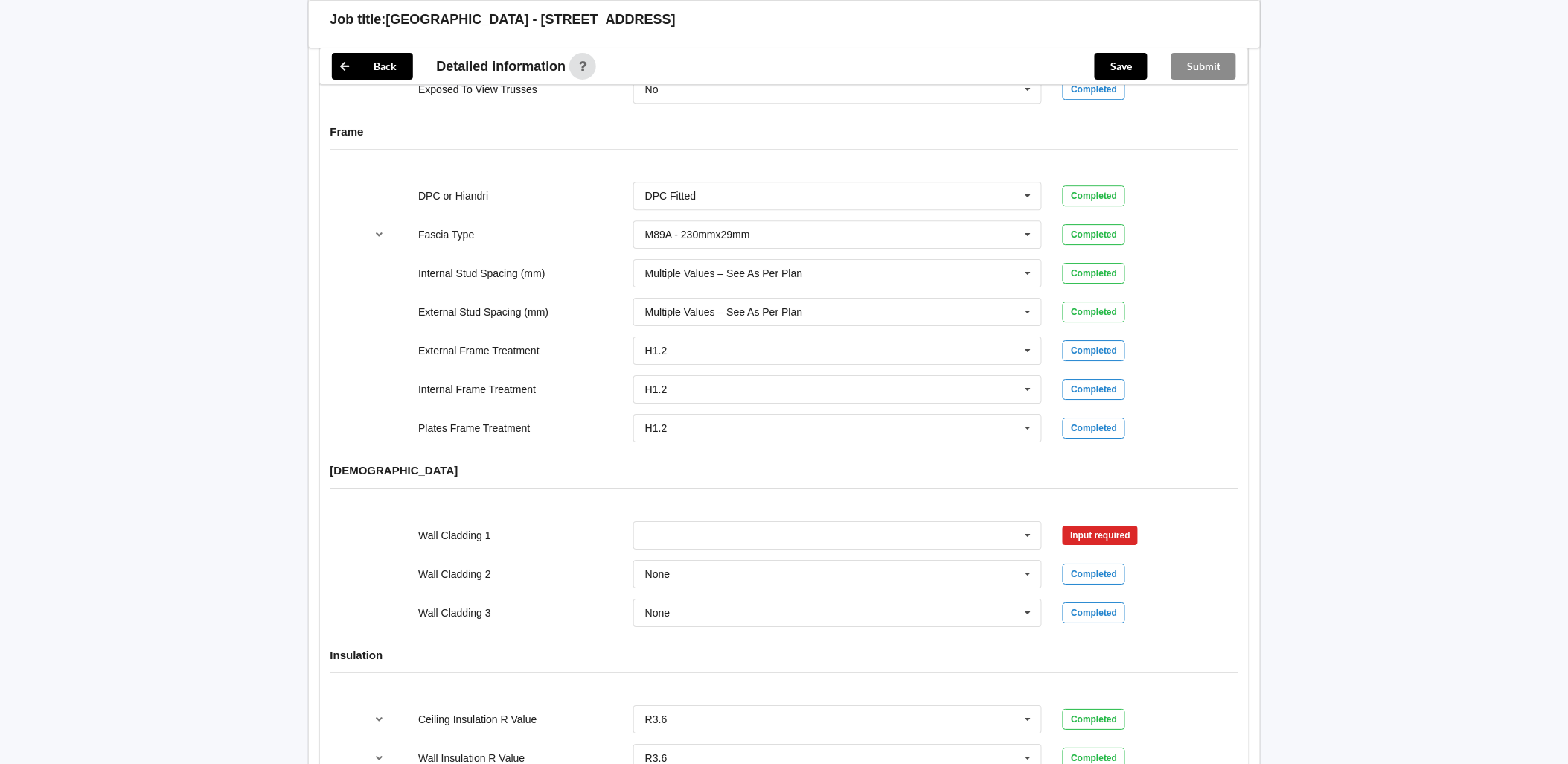
scroll to position [1536, 0]
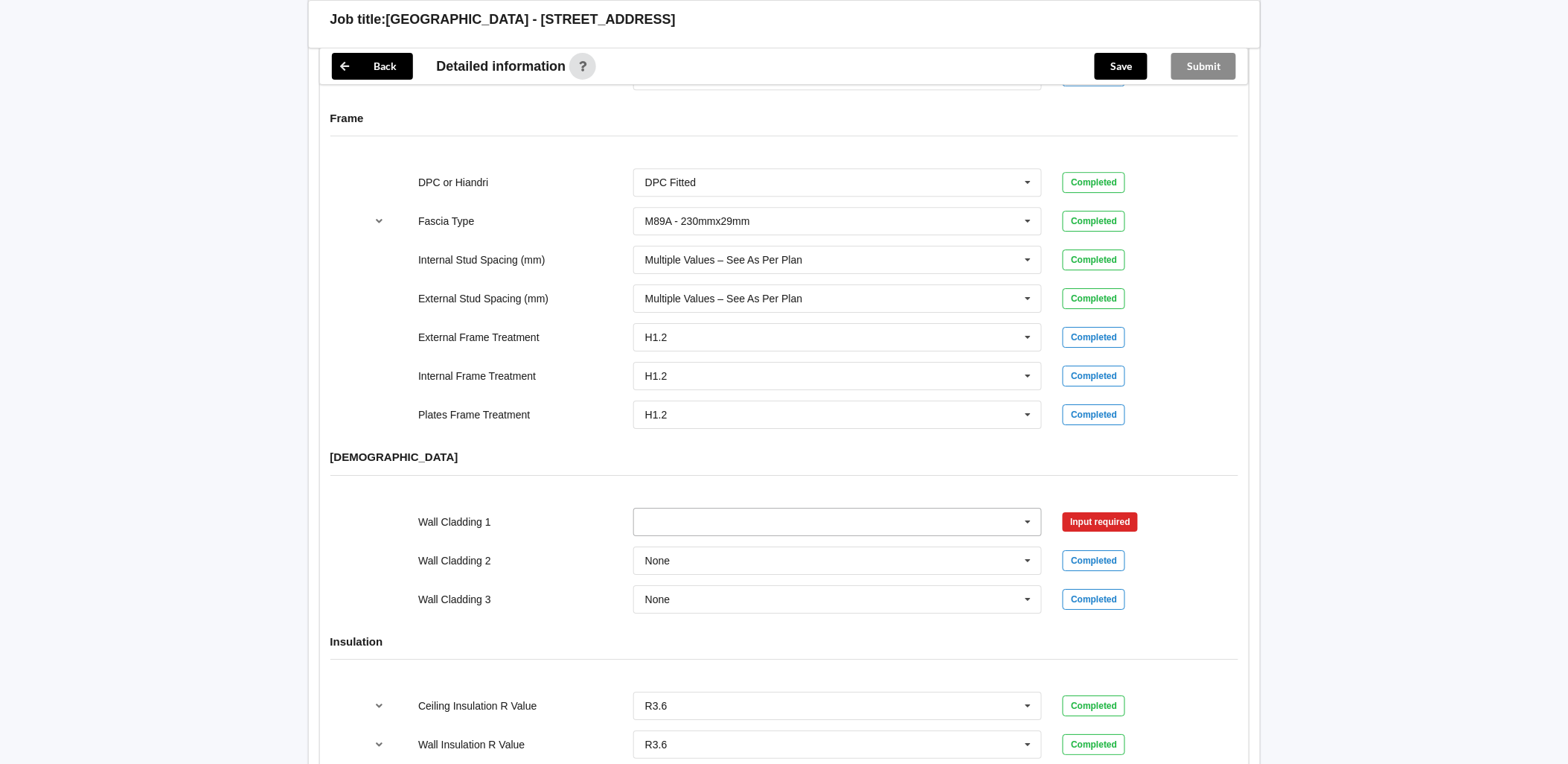
click at [758, 516] on input "text" at bounding box center [839, 521] width 408 height 27
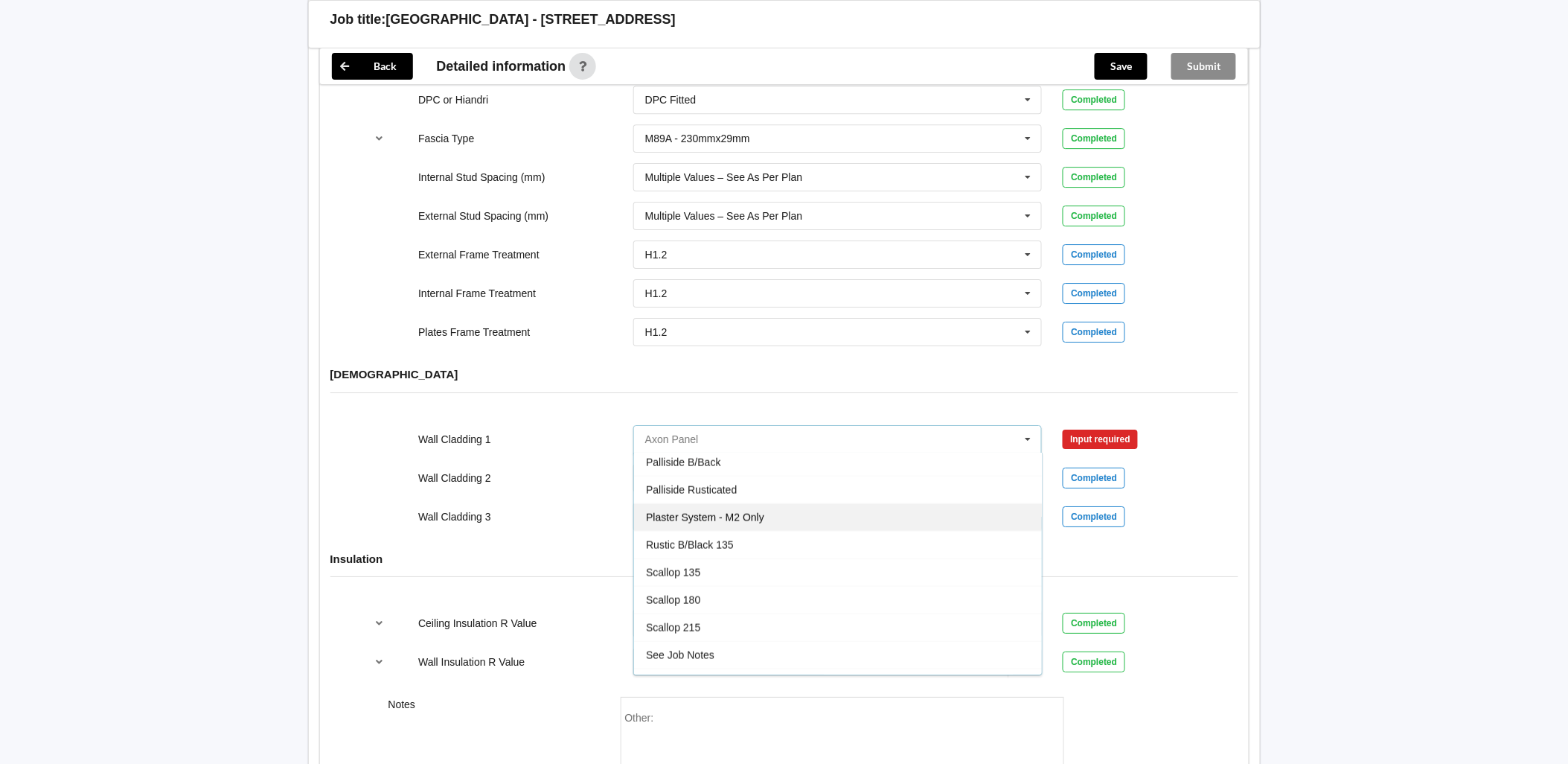
scroll to position [661, 0]
click at [771, 539] on div "Plaster System - M2 Only" at bounding box center [838, 549] width 408 height 27
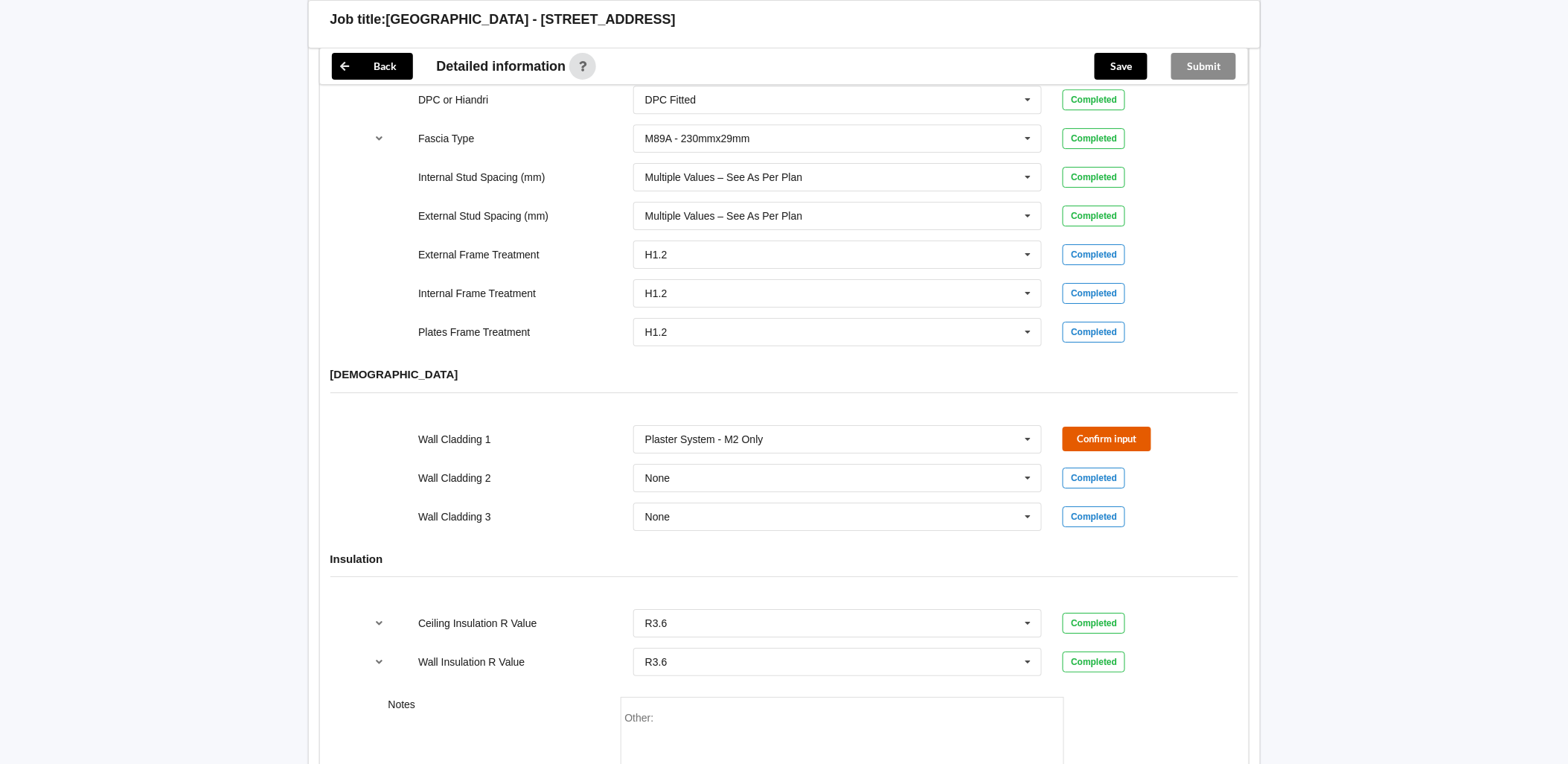
click at [1125, 427] on button "Confirm input" at bounding box center [1107, 439] width 89 height 25
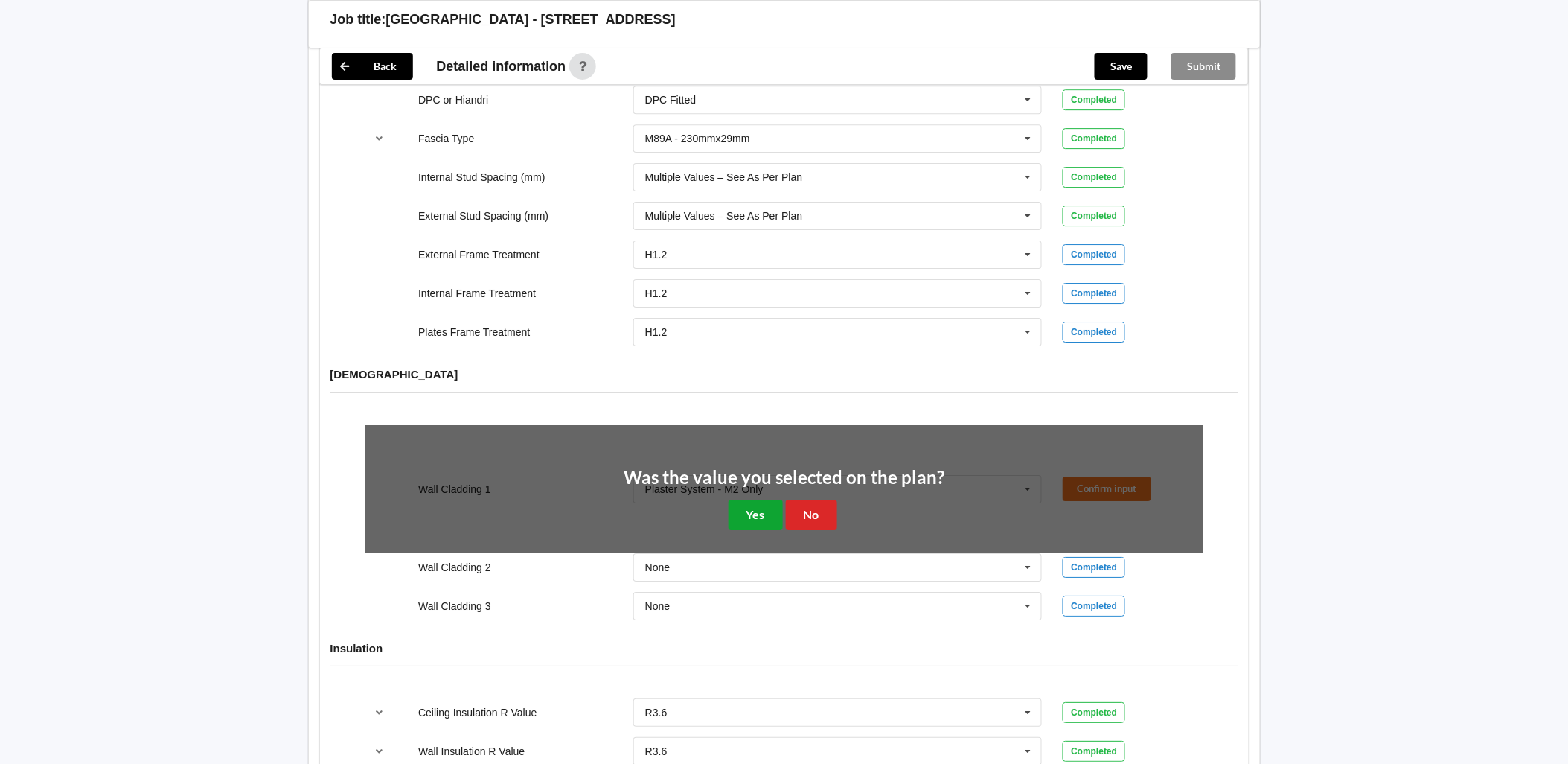
click at [768, 504] on button "Yes" at bounding box center [756, 515] width 54 height 30
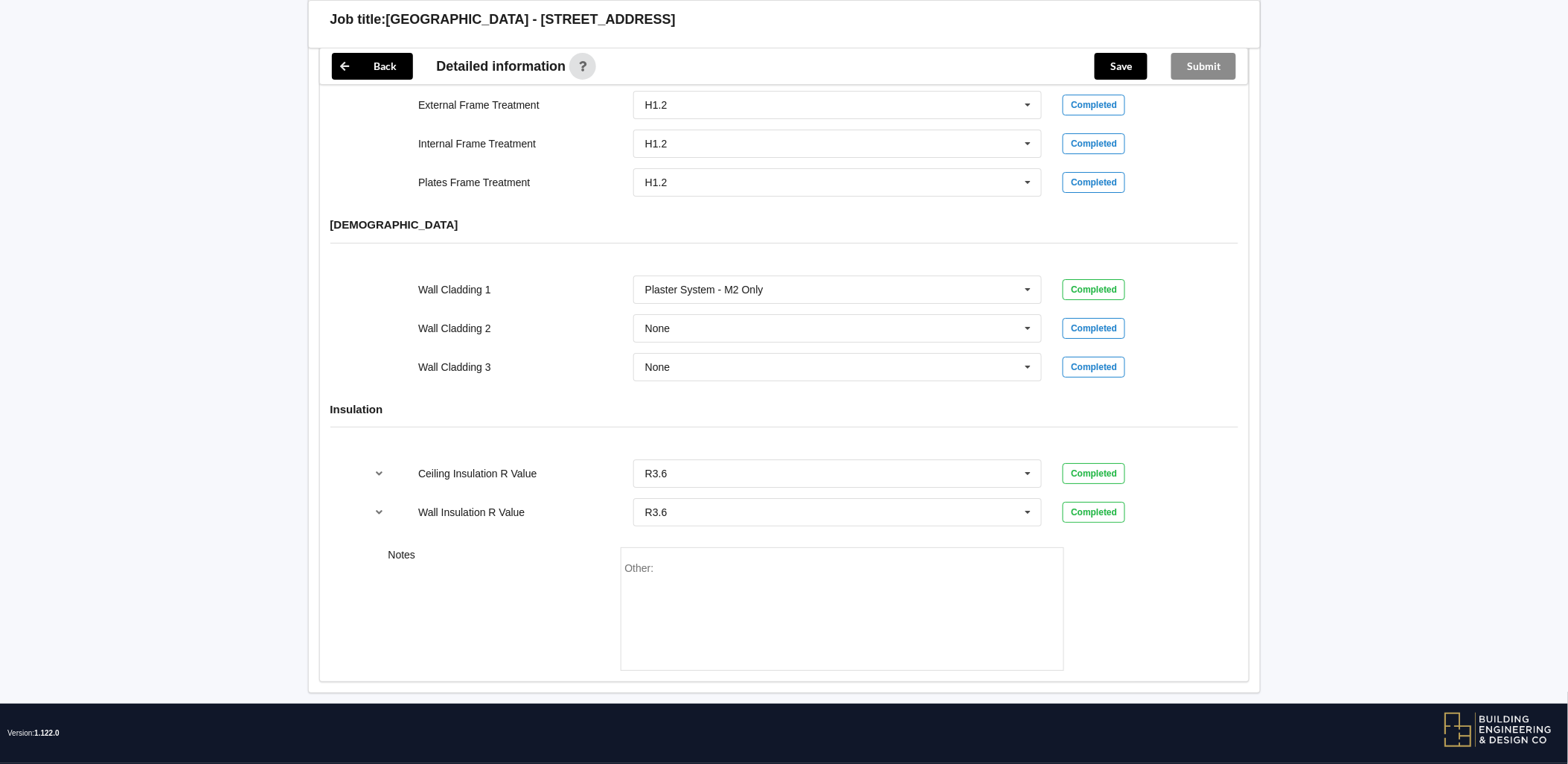
scroll to position [1770, 0]
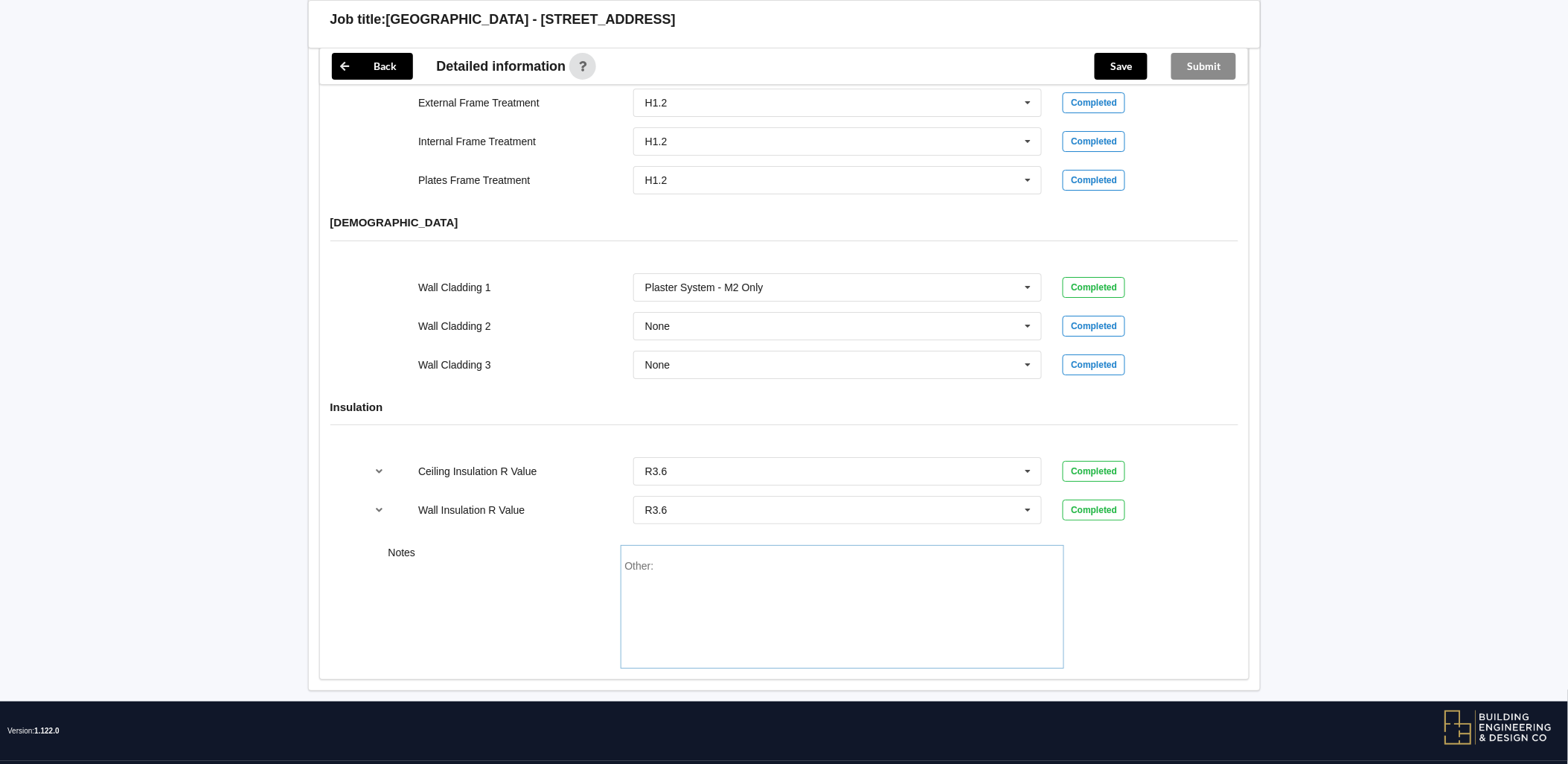
drag, startPoint x: 761, startPoint y: 584, endPoint x: 946, endPoint y: 582, distance: 185.0
click at [762, 584] on div "Other:" at bounding box center [842, 612] width 435 height 104
click at [832, 462] on input "text" at bounding box center [839, 471] width 408 height 27
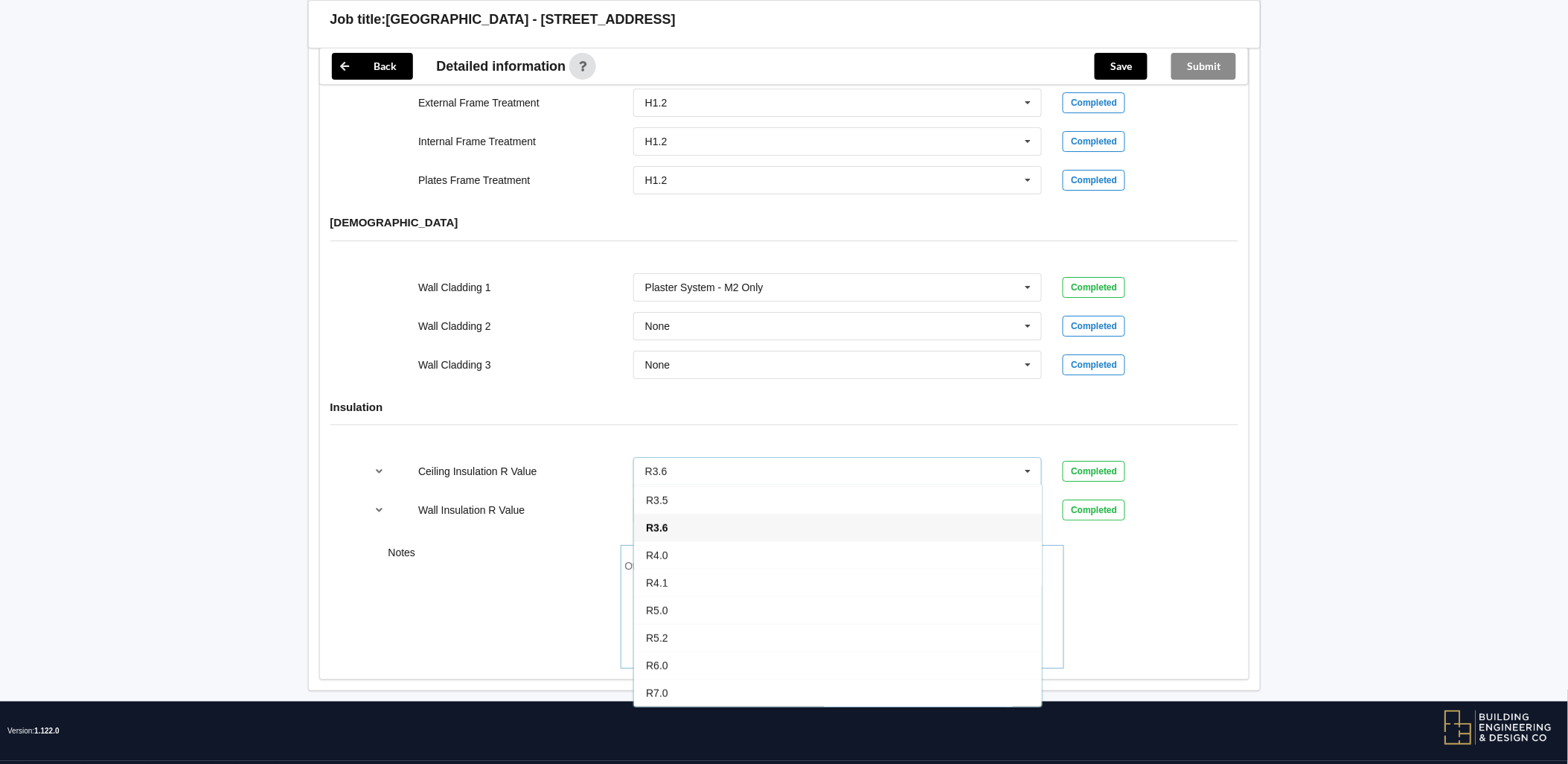
click at [1142, 568] on div "Notes Other:" at bounding box center [784, 607] width 929 height 144
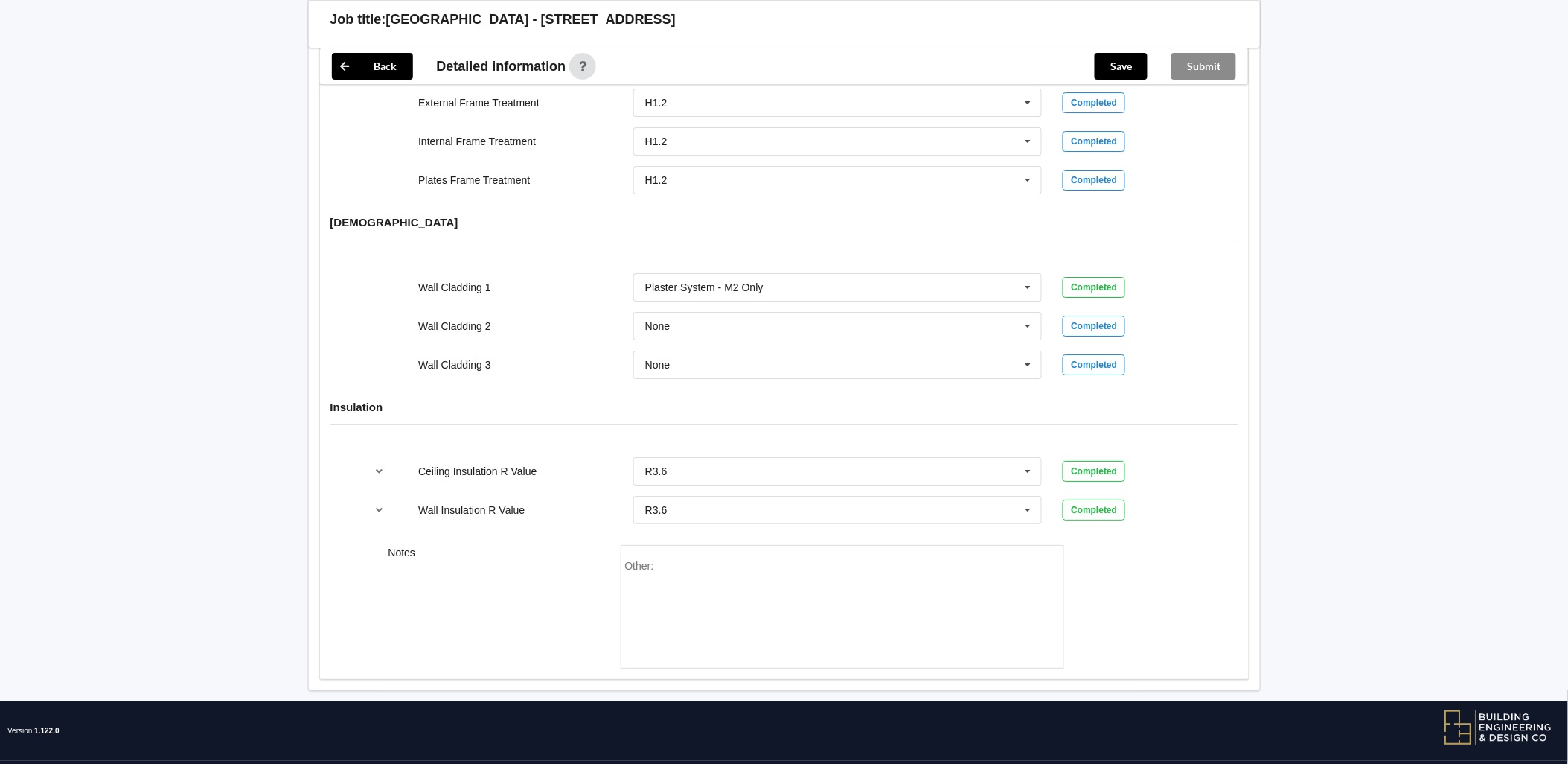
click at [801, 561] on div "Other:" at bounding box center [842, 612] width 435 height 104
click at [729, 547] on div "Other:" at bounding box center [842, 606] width 444 height 123
click at [664, 560] on div "Other:" at bounding box center [842, 612] width 435 height 104
click at [652, 560] on span "Other:" at bounding box center [640, 566] width 29 height 12
click at [648, 560] on span "Other:" at bounding box center [640, 566] width 29 height 12
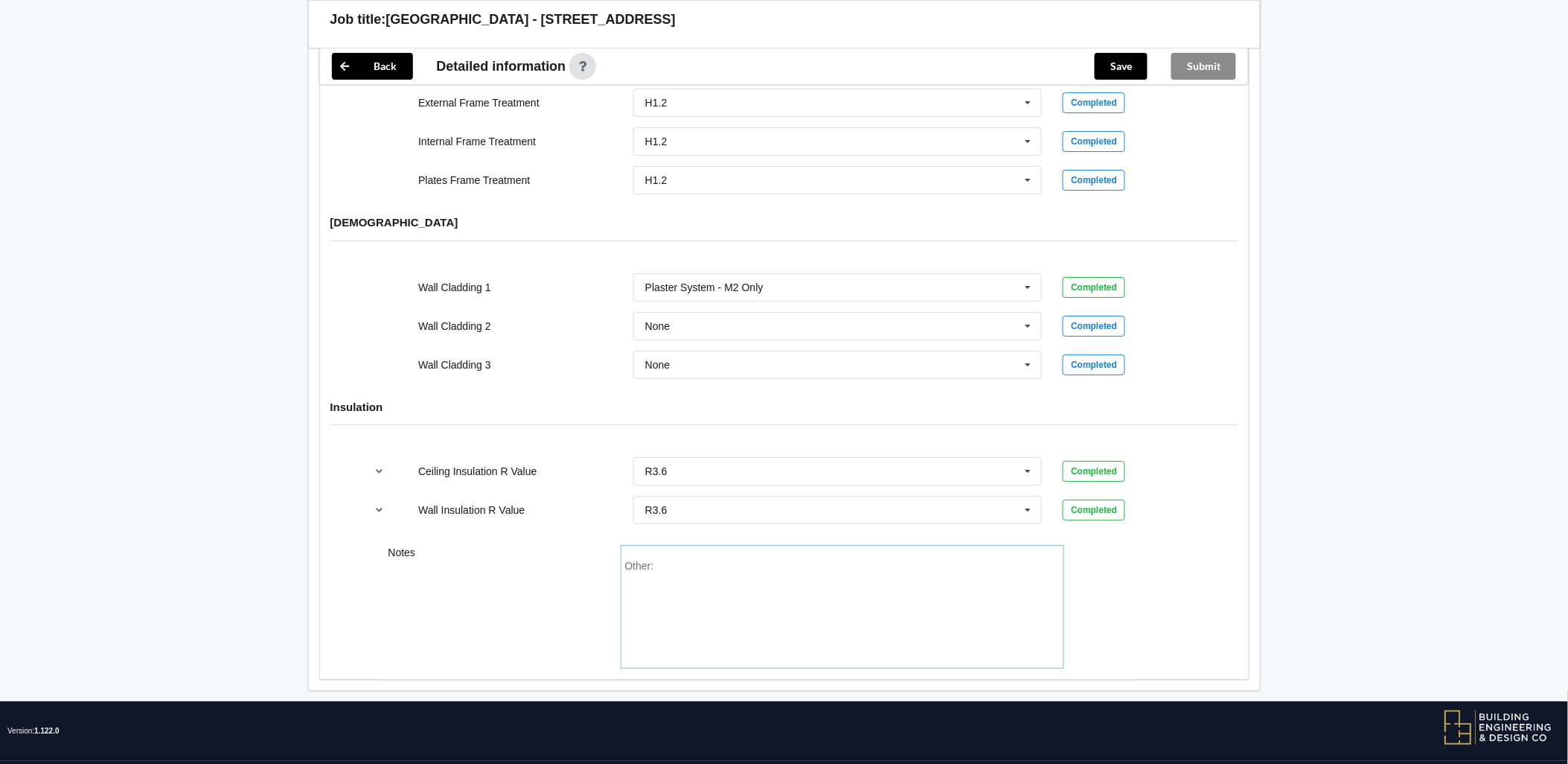
drag, startPoint x: 656, startPoint y: 555, endPoint x: 612, endPoint y: 557, distance: 44.0
click at [612, 557] on div "Other:" at bounding box center [842, 606] width 464 height 123
click at [628, 577] on div "Other:" at bounding box center [842, 612] width 435 height 104
click at [637, 568] on div "Other:" at bounding box center [842, 612] width 435 height 104
click at [677, 560] on div "Other:" at bounding box center [842, 612] width 435 height 104
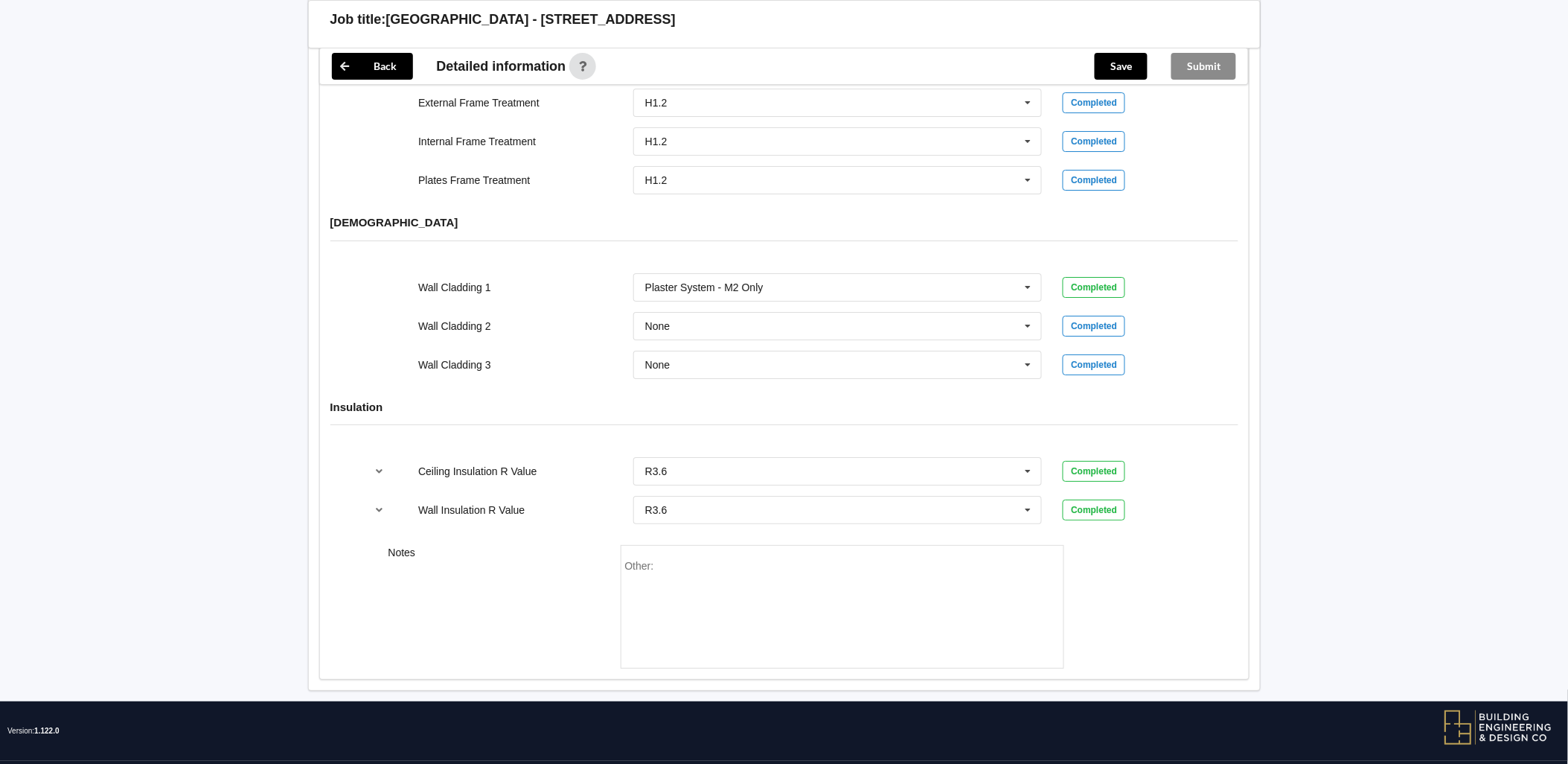
click at [650, 545] on div "Other:" at bounding box center [842, 606] width 444 height 123
click at [665, 560] on div "Other:" at bounding box center [842, 612] width 435 height 104
click at [831, 560] on div "Other: Insulation as per Plan" at bounding box center [842, 612] width 435 height 104
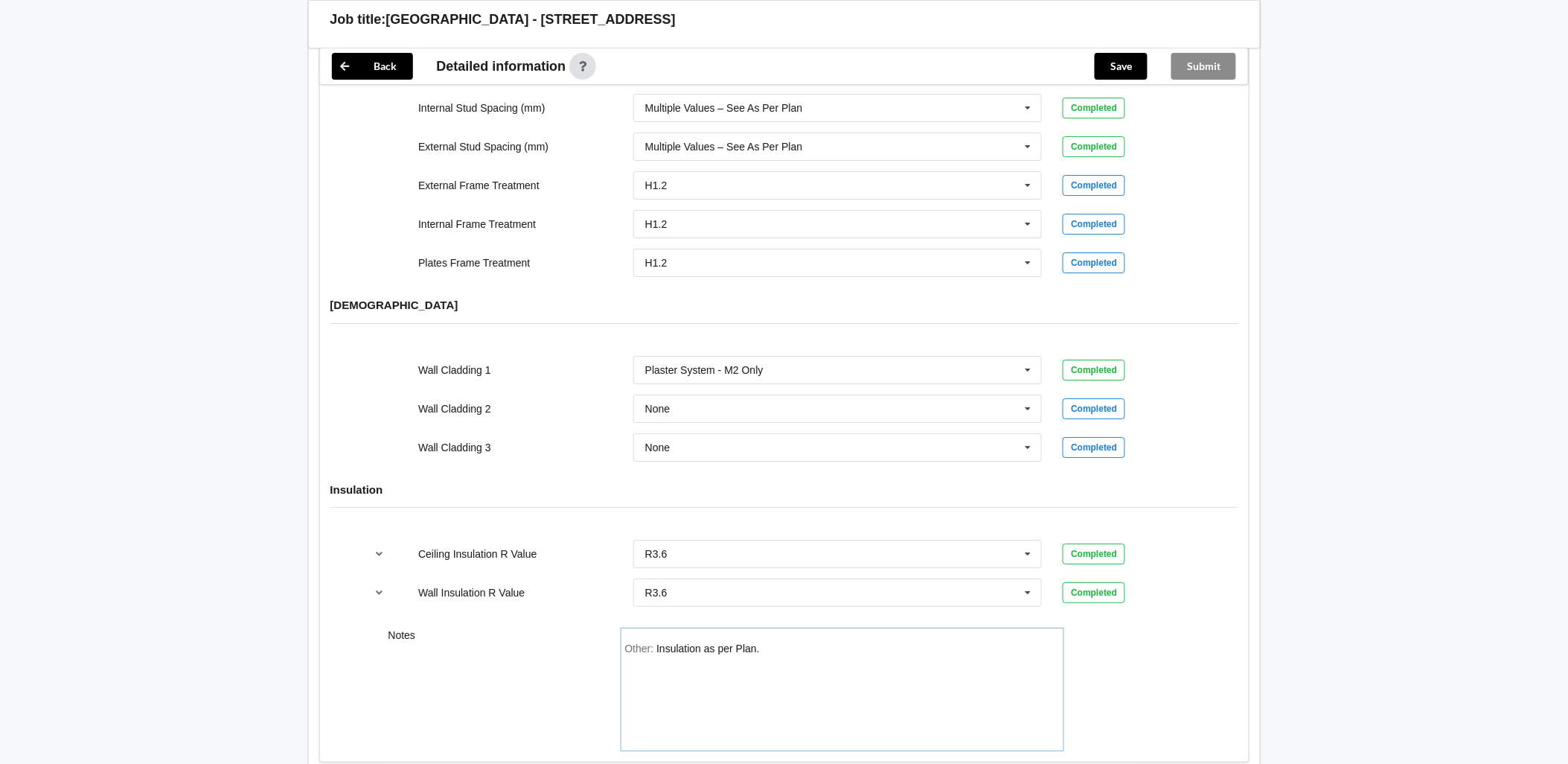
scroll to position [1770, 0]
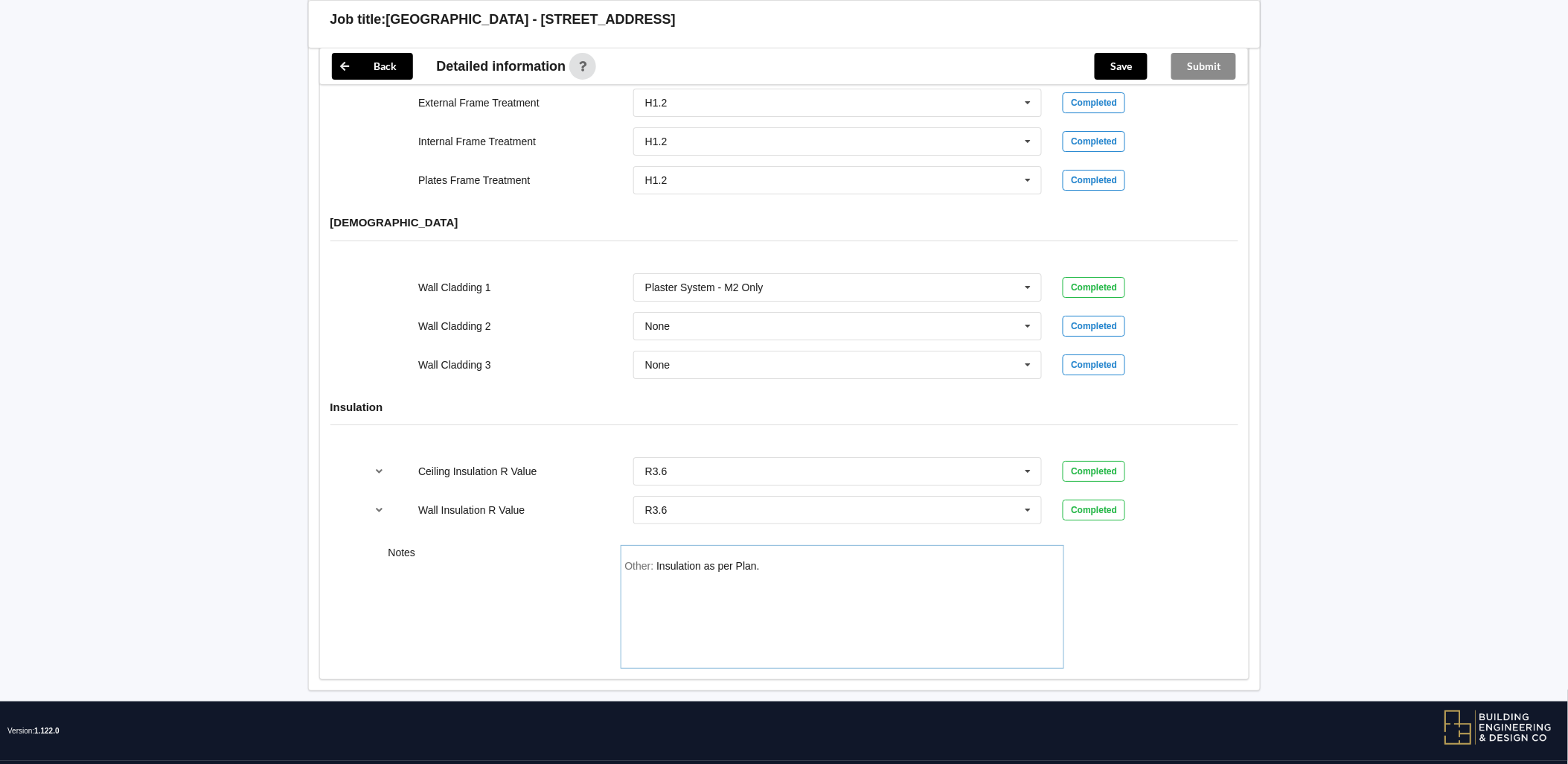
click at [790, 560] on div "Other: Insulation as per Plan." at bounding box center [842, 612] width 435 height 104
click at [905, 560] on div "Other: Insulation as per Plan. Interior Doors 2400 high" at bounding box center [842, 612] width 435 height 104
click at [1127, 68] on button "Save" at bounding box center [1121, 66] width 53 height 27
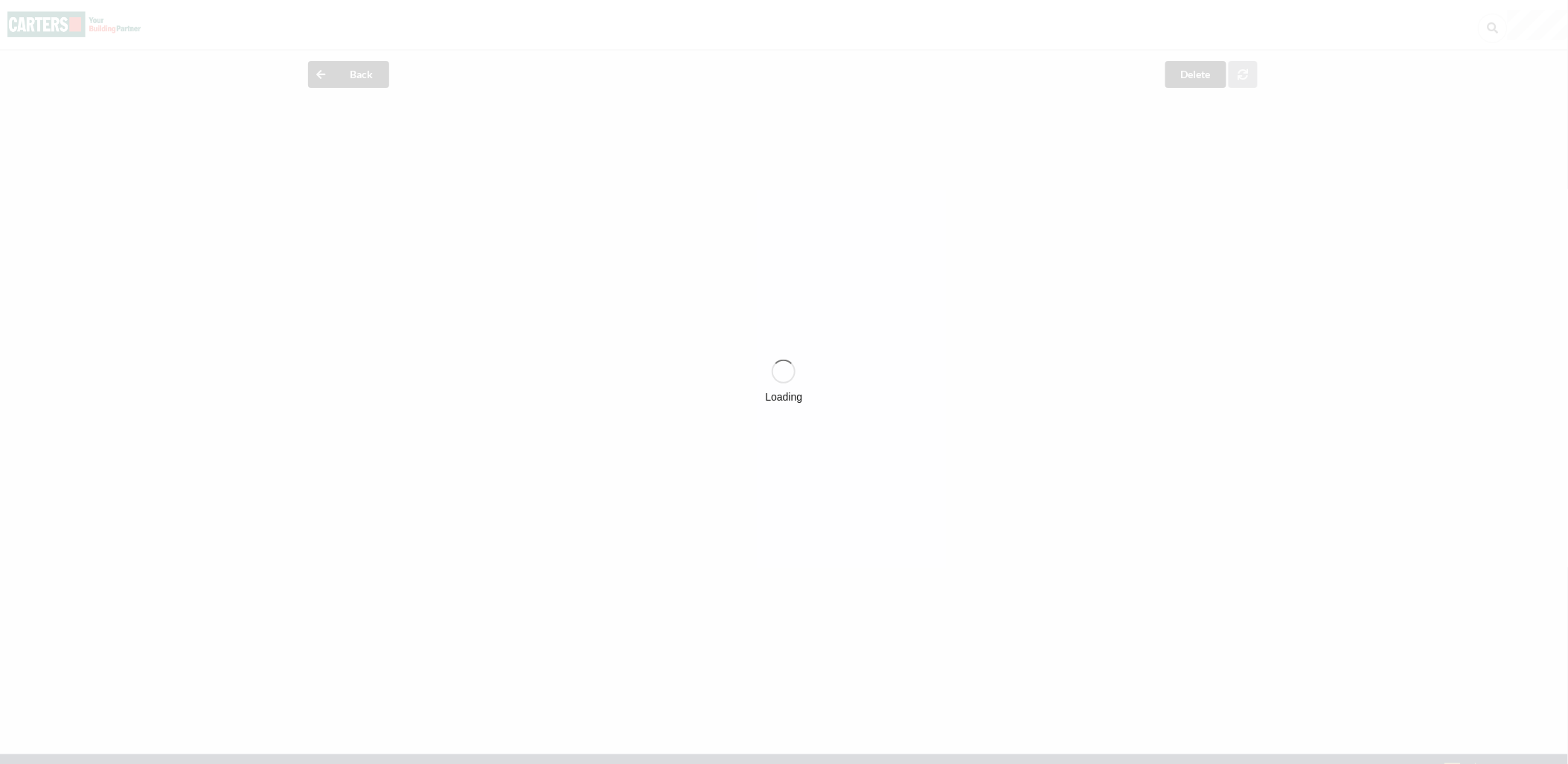
scroll to position [0, 0]
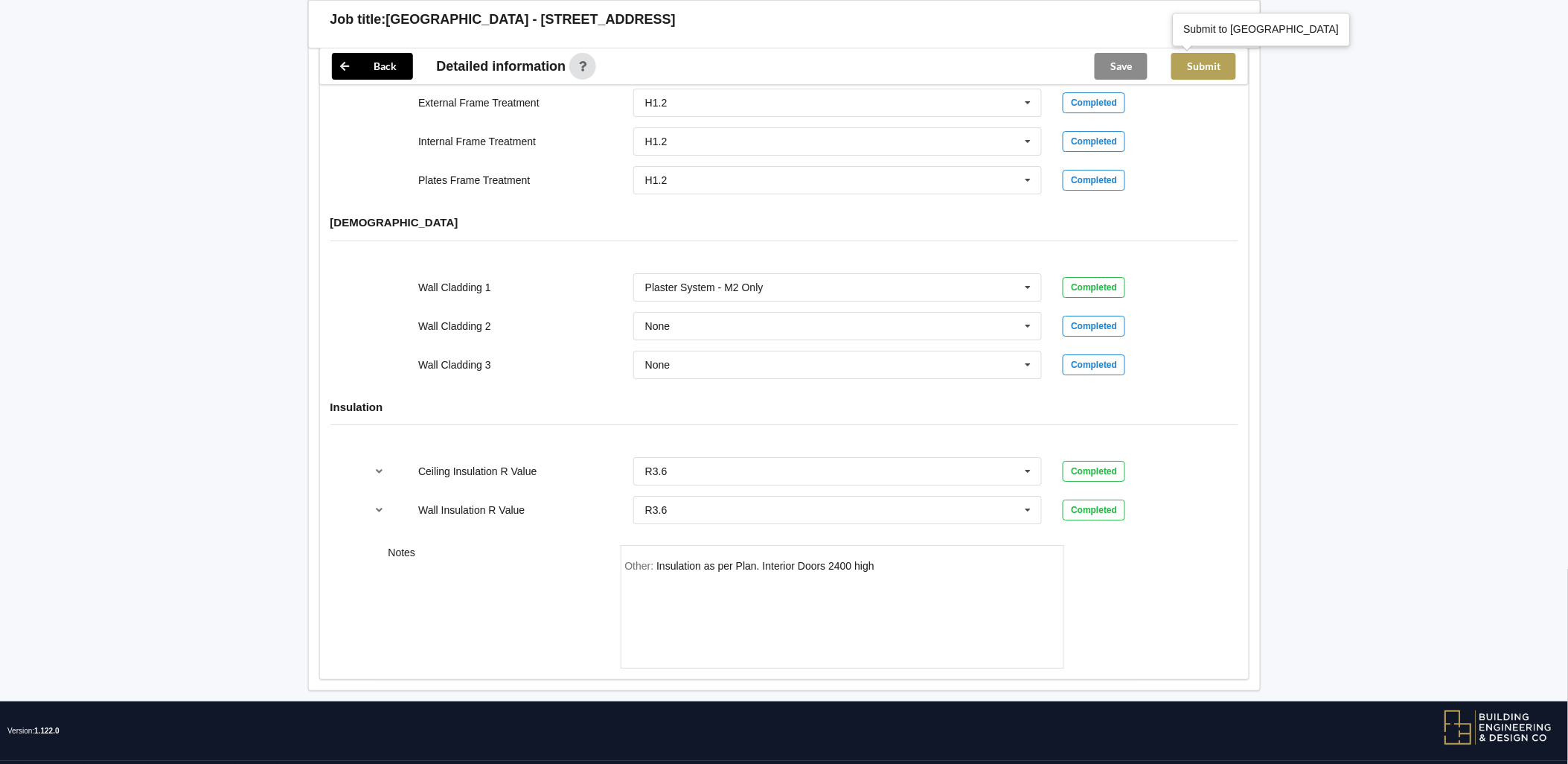
click at [1206, 69] on button "Submit" at bounding box center [1203, 66] width 65 height 27
